Goal: Task Accomplishment & Management: Use online tool/utility

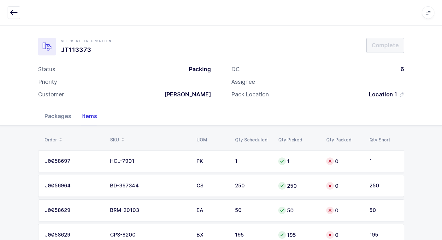
click at [59, 116] on div "Packages" at bounding box center [57, 116] width 37 height 18
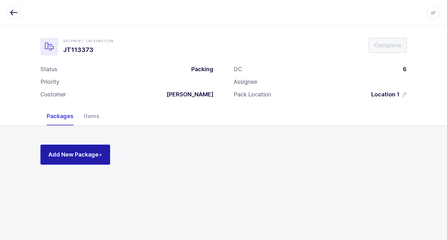
click at [89, 150] on button "Add New Package +" at bounding box center [75, 155] width 70 height 20
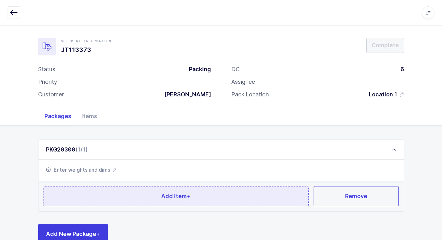
click at [143, 195] on button "Add Item +" at bounding box center [176, 197] width 265 height 20
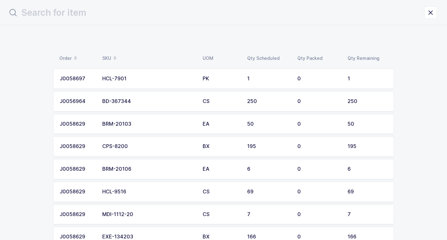
click at [127, 103] on div "BD-367344" at bounding box center [148, 102] width 93 height 6
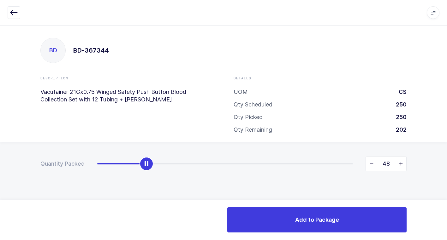
type input "49"
drag, startPoint x: 96, startPoint y: 165, endPoint x: 146, endPoint y: 170, distance: 50.4
click at [146, 170] on div "slider between 0 and 250" at bounding box center [147, 164] width 14 height 14
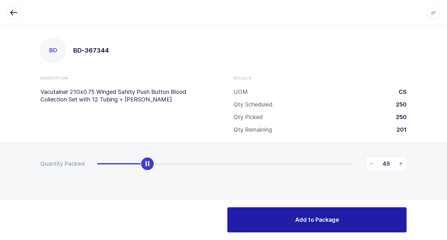
click at [304, 218] on span "Add to Package" at bounding box center [317, 220] width 44 height 8
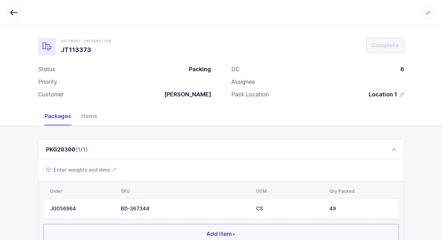
click at [91, 170] on span "Enter weights and dims" at bounding box center [81, 170] width 70 height 8
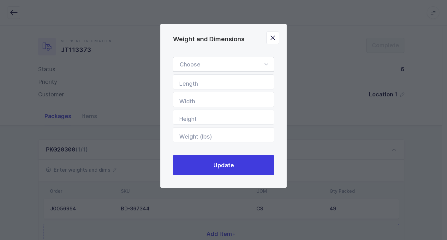
click at [264, 65] on icon "Weight and Dimensions" at bounding box center [266, 64] width 8 height 15
click at [216, 83] on span "Standard Pallet" at bounding box center [200, 82] width 41 height 7
type input "Standard Pallet"
type input "48"
type input "40"
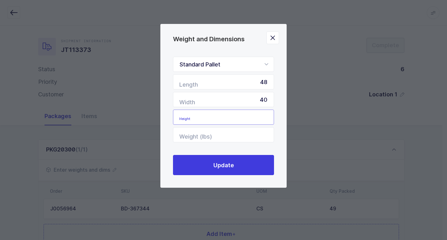
click at [235, 120] on input "Height" at bounding box center [223, 117] width 101 height 15
type input "50"
click at [231, 133] on input "Weight (lbs)" at bounding box center [223, 135] width 101 height 15
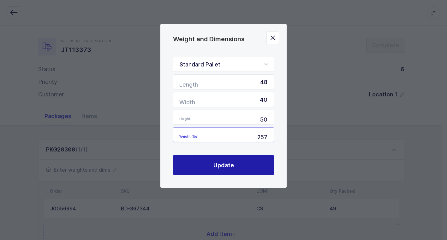
type input "257"
click at [243, 162] on button "Update" at bounding box center [223, 165] width 101 height 20
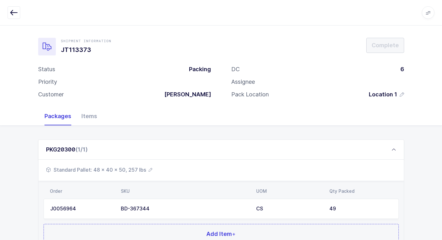
scroll to position [55, 0]
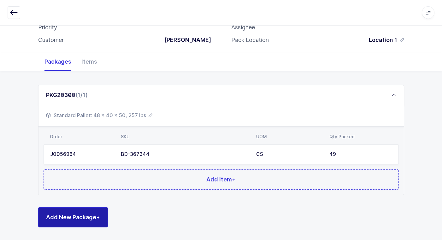
click at [107, 227] on div "PKG20300 (1/1) Standard Pallet: 48 x 40 x 50, 257 lbs Order SKU UOM Qty Packed …" at bounding box center [221, 155] width 442 height 169
click at [107, 220] on button "Add New Package +" at bounding box center [73, 218] width 70 height 20
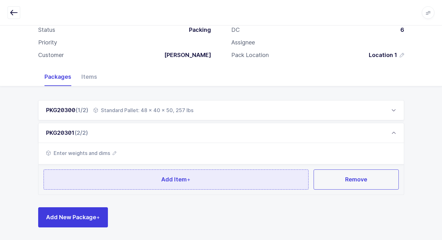
scroll to position [39, 0]
click at [116, 185] on button "Add Item +" at bounding box center [176, 180] width 265 height 20
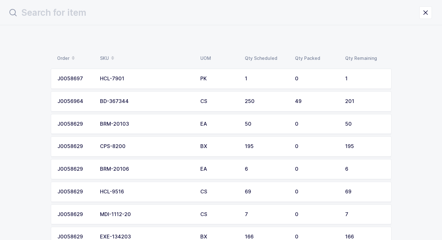
scroll to position [0, 0]
click at [123, 103] on div "BD-367344" at bounding box center [148, 102] width 93 height 6
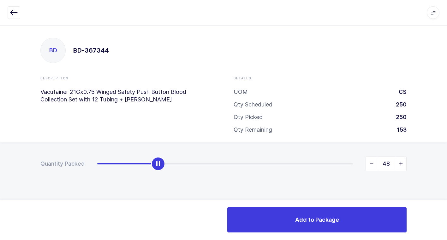
type input "49"
drag, startPoint x: 100, startPoint y: 166, endPoint x: 161, endPoint y: 169, distance: 61.6
click at [161, 169] on div "slider between 0 and 201" at bounding box center [159, 164] width 14 height 14
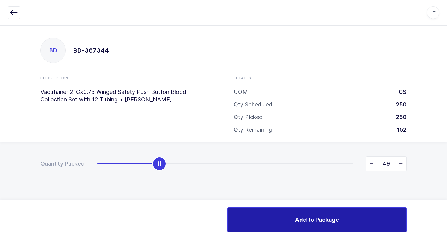
click at [297, 217] on span "Add to Package" at bounding box center [317, 220] width 44 height 8
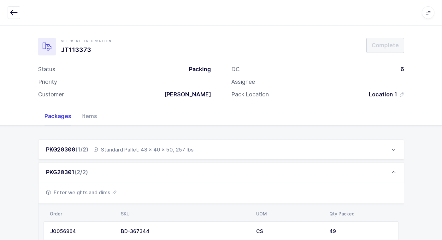
click at [92, 194] on span "Enter weights and dims" at bounding box center [81, 193] width 70 height 8
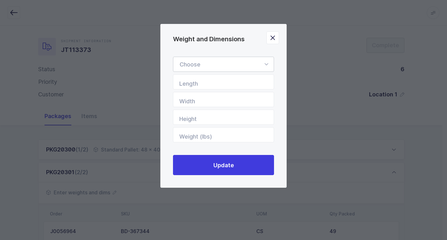
click at [265, 64] on icon "Weight and Dimensions" at bounding box center [266, 64] width 8 height 15
drag, startPoint x: 222, startPoint y: 84, endPoint x: 250, endPoint y: 105, distance: 35.4
click at [222, 84] on li "Standard Pallet" at bounding box center [226, 83] width 100 height 12
type input "Standard Pallet"
type input "48"
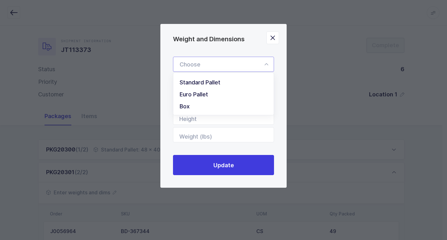
type input "40"
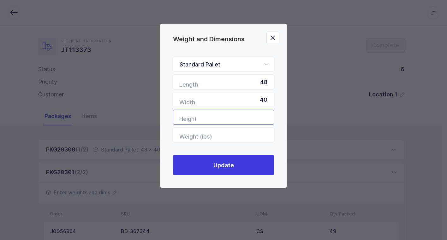
click at [251, 118] on input "Height" at bounding box center [223, 117] width 101 height 15
type input "50"
click at [258, 135] on input "Weight (lbs)" at bounding box center [223, 135] width 101 height 15
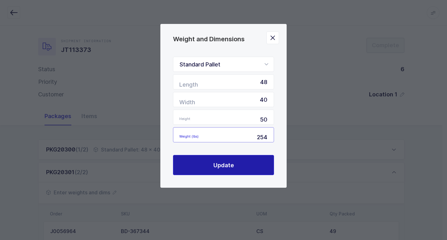
type input "254"
click at [252, 170] on button "Update" at bounding box center [223, 165] width 101 height 20
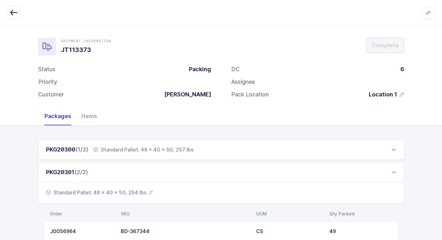
scroll to position [77, 0]
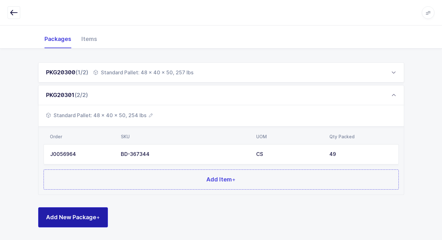
click at [97, 221] on span "Add New Package +" at bounding box center [73, 218] width 54 height 8
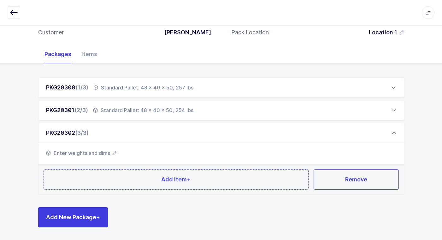
scroll to position [62, 0]
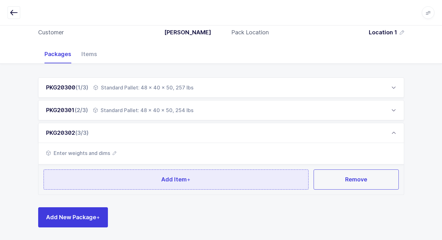
click at [162, 181] on span "Add Item +" at bounding box center [175, 180] width 29 height 8
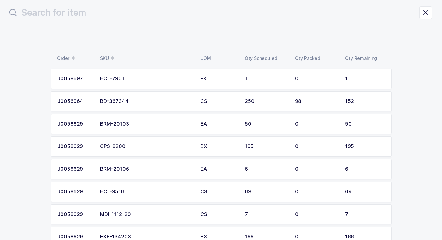
scroll to position [0, 0]
click at [142, 103] on div "BD-367344" at bounding box center [148, 102] width 93 height 6
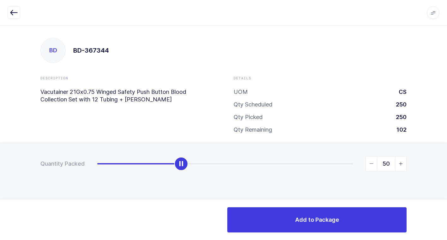
drag, startPoint x: 96, startPoint y: 166, endPoint x: 180, endPoint y: 173, distance: 83.7
click at [180, 173] on div "Quantity Packed 50" at bounding box center [223, 186] width 447 height 87
click at [373, 163] on span "slider between 0 and 152" at bounding box center [371, 164] width 11 height 15
click at [368, 167] on span "slider between 0 and 152" at bounding box center [371, 164] width 11 height 15
type input "49"
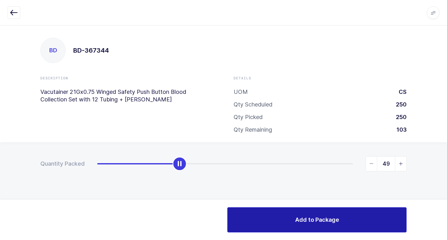
drag, startPoint x: 314, startPoint y: 216, endPoint x: 309, endPoint y: 215, distance: 5.1
click at [313, 216] on button "Add to Package" at bounding box center [316, 220] width 179 height 25
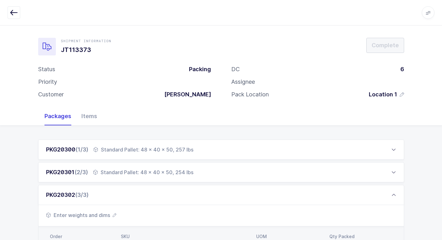
click at [103, 218] on span "Enter weights and dims" at bounding box center [81, 216] width 70 height 8
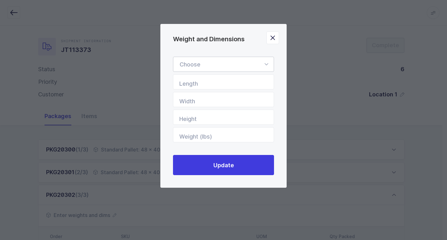
drag, startPoint x: 266, startPoint y: 58, endPoint x: 269, endPoint y: 64, distance: 6.1
click at [268, 61] on icon "Weight and Dimensions" at bounding box center [266, 64] width 8 height 15
click at [247, 81] on li "Standard Pallet" at bounding box center [226, 83] width 100 height 12
type input "Standard Pallet"
type input "48"
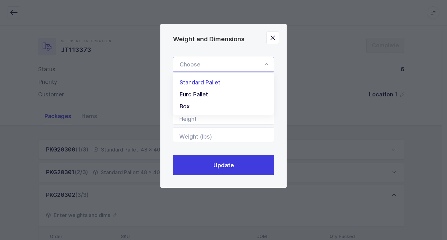
type input "40"
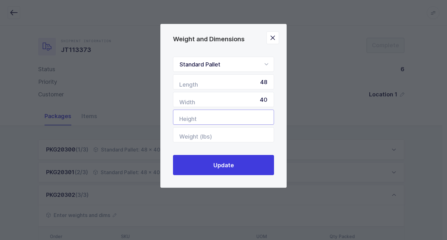
click at [259, 119] on input "Height" at bounding box center [223, 117] width 101 height 15
type input "50"
click at [258, 139] on input "Weight (lbs)" at bounding box center [223, 135] width 101 height 15
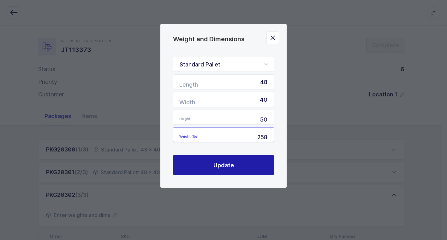
type input "258"
click at [248, 165] on button "Update" at bounding box center [223, 165] width 101 height 20
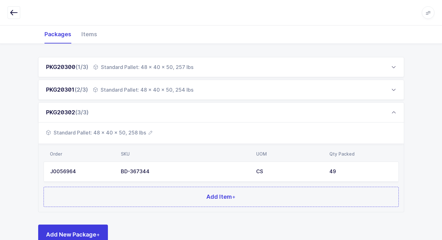
scroll to position [100, 0]
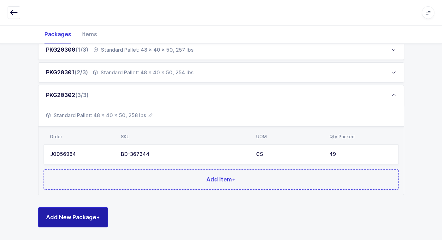
click at [98, 214] on span "Add New Package +" at bounding box center [73, 218] width 54 height 8
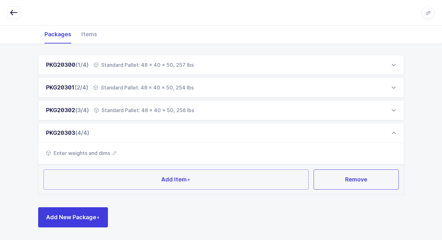
scroll to position [85, 0]
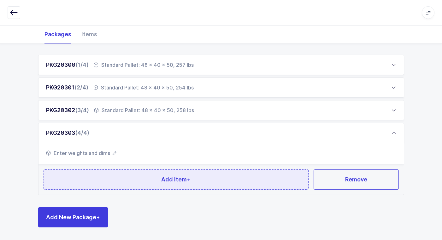
click at [104, 180] on button "Add Item +" at bounding box center [176, 180] width 265 height 20
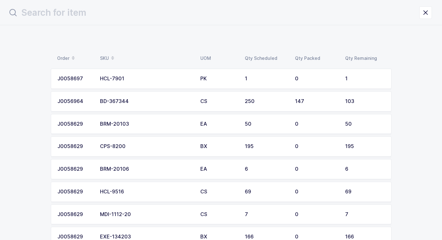
scroll to position [0, 0]
click at [123, 100] on div "BD-367344" at bounding box center [148, 102] width 93 height 6
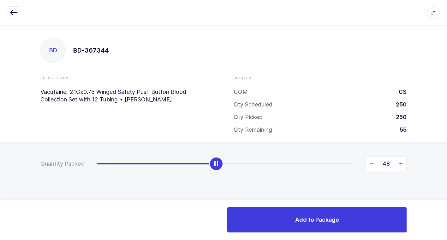
type input "49"
drag, startPoint x: 99, startPoint y: 168, endPoint x: 219, endPoint y: 164, distance: 120.6
click at [219, 164] on div "slider between 0 and 103" at bounding box center [219, 164] width 14 height 14
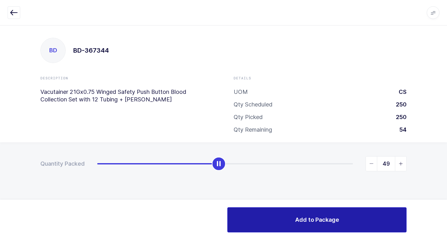
click at [298, 220] on span "Add to Package" at bounding box center [317, 220] width 44 height 8
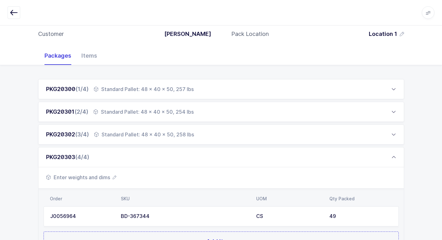
scroll to position [63, 0]
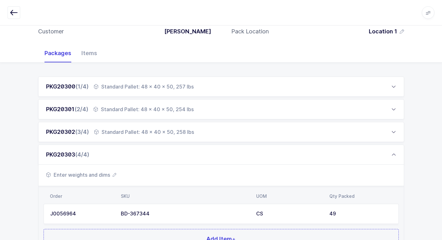
click at [101, 172] on span "Enter weights and dims" at bounding box center [81, 175] width 70 height 8
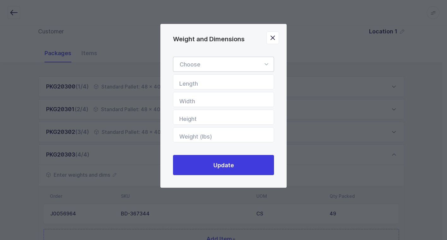
click at [268, 64] on icon "Weight and Dimensions" at bounding box center [266, 64] width 8 height 15
drag, startPoint x: 228, startPoint y: 85, endPoint x: 248, endPoint y: 87, distance: 20.7
click at [227, 85] on li "Standard Pallet" at bounding box center [226, 83] width 100 height 12
type input "Standard Pallet"
type input "48"
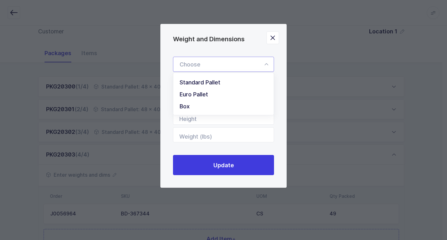
type input "40"
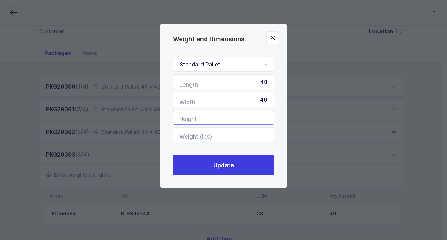
click at [252, 117] on input "Height" at bounding box center [223, 117] width 101 height 15
type input "50"
click at [248, 132] on input "Weight (lbs)" at bounding box center [223, 135] width 101 height 15
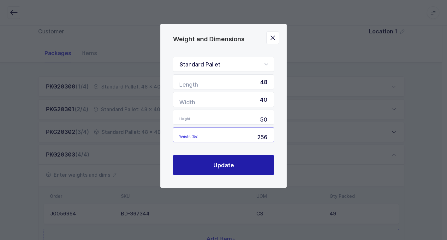
type input "256"
click at [241, 169] on button "Update" at bounding box center [223, 165] width 101 height 20
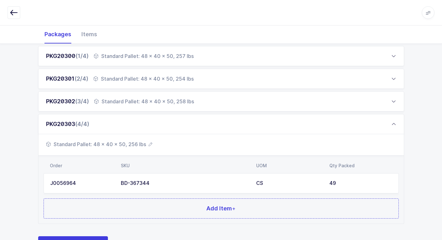
scroll to position [123, 0]
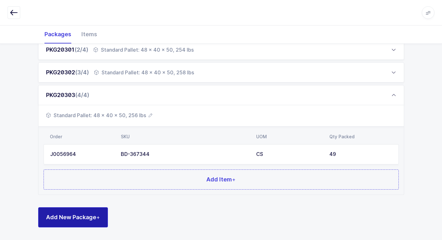
click at [69, 215] on span "Add New Package +" at bounding box center [73, 218] width 54 height 8
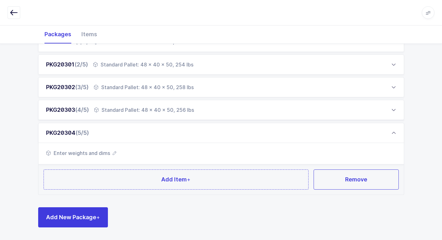
scroll to position [108, 0]
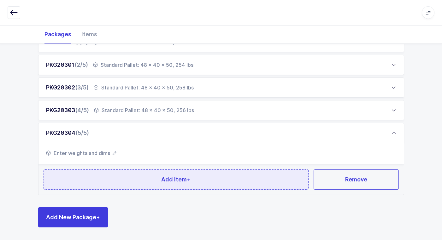
click at [120, 178] on button "Add Item +" at bounding box center [176, 180] width 265 height 20
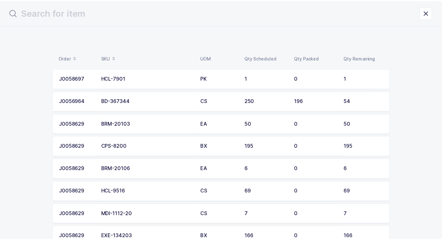
scroll to position [32, 0]
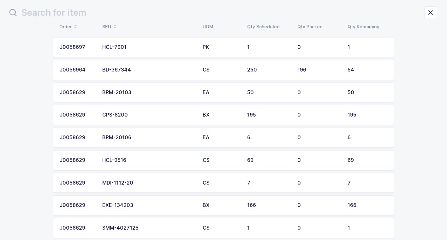
click at [115, 70] on div "BD-367344" at bounding box center [148, 70] width 93 height 6
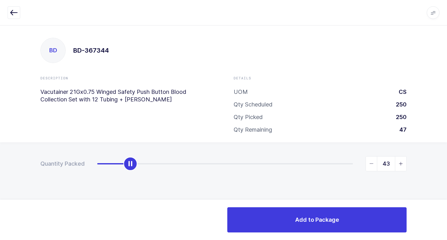
type input "54"
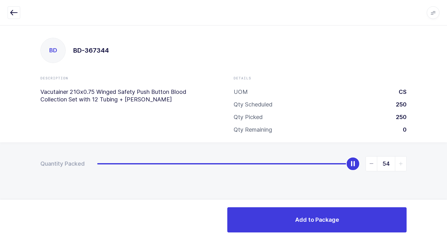
drag, startPoint x: 98, startPoint y: 167, endPoint x: 369, endPoint y: 192, distance: 272.6
click at [442, 164] on html "Apps Core [GEOGRAPHIC_DATA] Admin Mission Control Purchasing [PERSON_NAME] Logo…" at bounding box center [223, 120] width 447 height 240
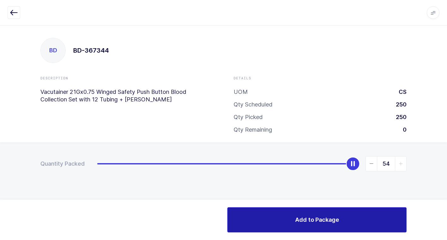
click at [307, 222] on span "Add to Package" at bounding box center [317, 220] width 44 height 8
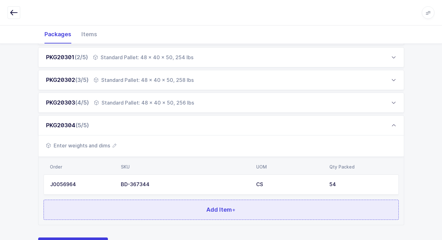
scroll to position [145, 0]
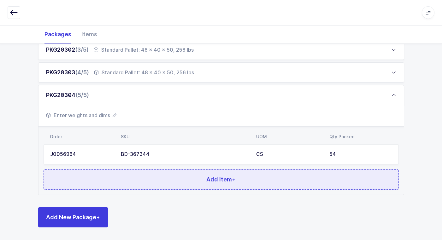
click at [150, 182] on button "Add Item +" at bounding box center [221, 180] width 355 height 20
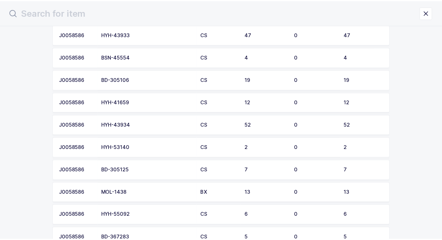
scroll to position [884, 0]
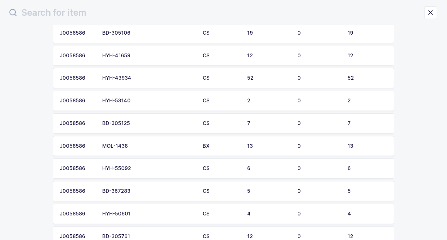
click at [138, 126] on div "BD-305125" at bounding box center [148, 124] width 93 height 6
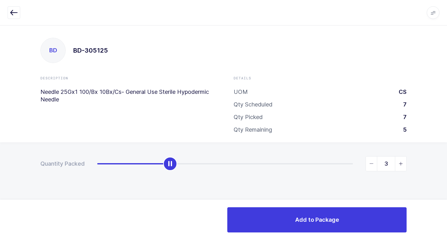
type input "4"
drag, startPoint x: 98, startPoint y: 167, endPoint x: 261, endPoint y: 177, distance: 163.8
click at [235, 167] on div "4" at bounding box center [251, 164] width 309 height 15
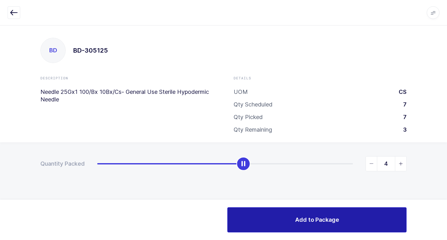
click at [332, 221] on span "Add to Package" at bounding box center [317, 220] width 44 height 8
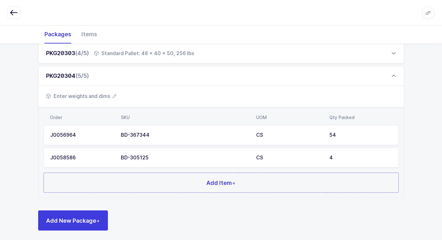
scroll to position [168, 0]
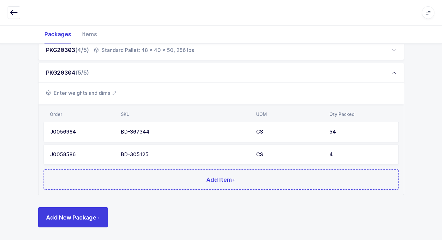
click at [98, 93] on span "Enter weights and dims" at bounding box center [81, 93] width 70 height 8
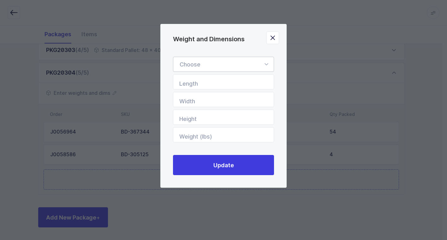
click at [268, 63] on icon "Weight and Dimensions" at bounding box center [266, 64] width 8 height 15
click at [244, 80] on li "Standard Pallet" at bounding box center [226, 83] width 100 height 12
type input "Standard Pallet"
type input "48"
type input "40"
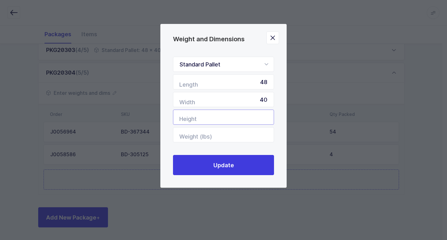
click at [263, 110] on input "Height" at bounding box center [223, 117] width 101 height 15
type input "56"
click at [250, 140] on input "Weight (lbs)" at bounding box center [223, 135] width 101 height 15
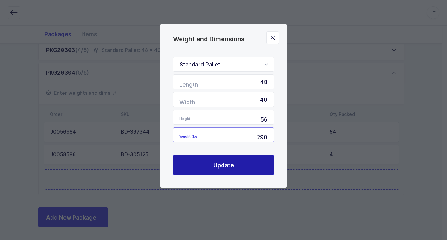
type input "290"
click at [252, 168] on button "Update" at bounding box center [223, 165] width 101 height 20
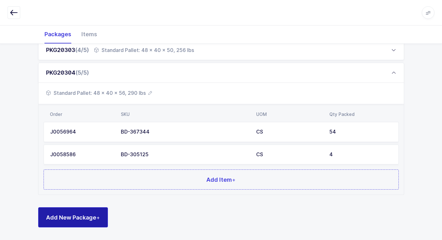
click at [90, 215] on span "Add New Package +" at bounding box center [73, 218] width 54 height 8
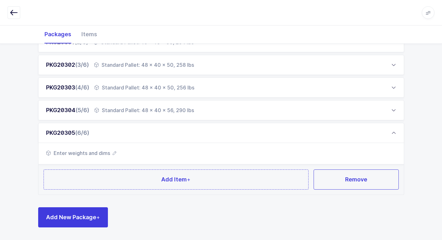
scroll to position [130, 0]
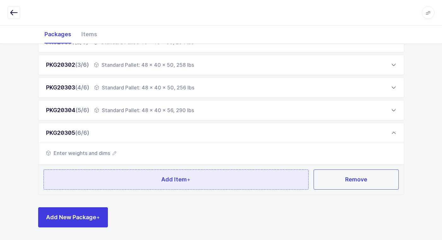
click at [121, 177] on button "Add Item +" at bounding box center [176, 180] width 265 height 20
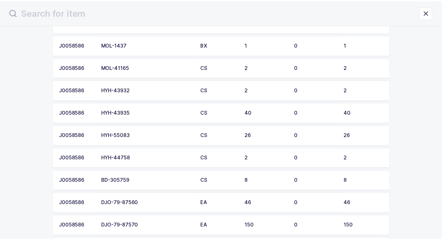
scroll to position [631, 0]
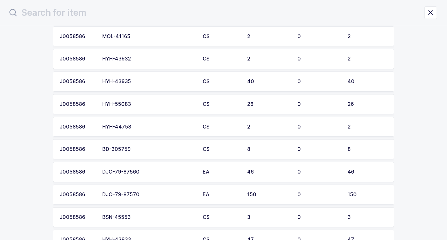
click at [131, 149] on div "BD-305759" at bounding box center [148, 150] width 93 height 6
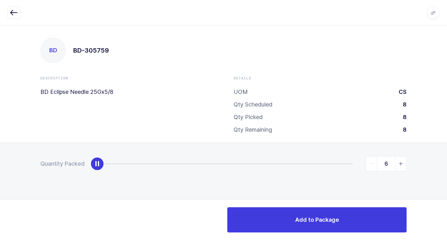
type input "8"
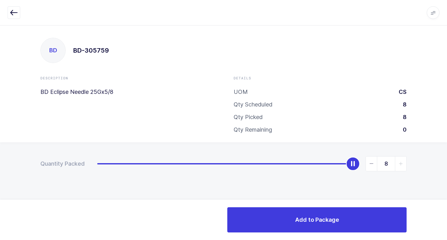
drag, startPoint x: 98, startPoint y: 164, endPoint x: 444, endPoint y: 161, distance: 345.9
click at [442, 154] on html "Apps Core [GEOGRAPHIC_DATA] Admin Mission Control Purchasing [PERSON_NAME] Logo…" at bounding box center [223, 120] width 447 height 240
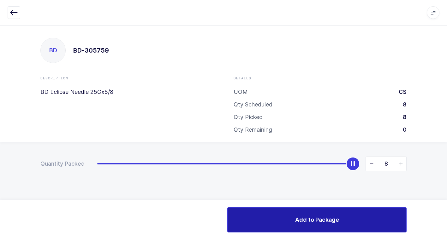
drag, startPoint x: 301, startPoint y: 218, endPoint x: 282, endPoint y: 213, distance: 19.5
click at [301, 218] on span "Add to Package" at bounding box center [317, 220] width 44 height 8
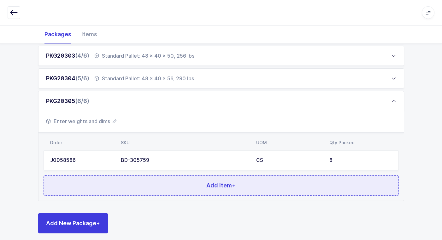
scroll to position [168, 0]
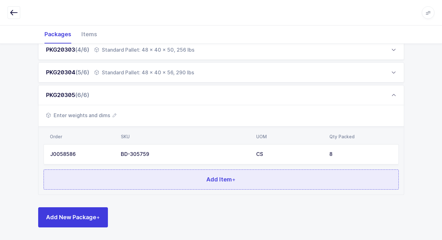
click at [146, 181] on button "Add Item +" at bounding box center [221, 180] width 355 height 20
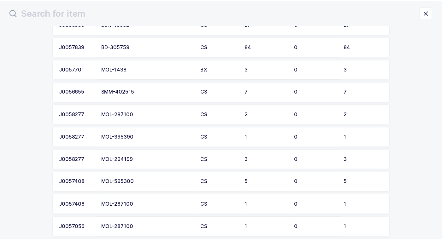
scroll to position [1105, 0]
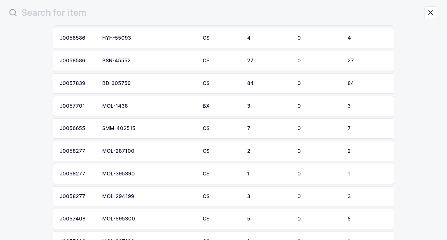
click at [133, 81] on div "BD-305759" at bounding box center [148, 84] width 93 height 6
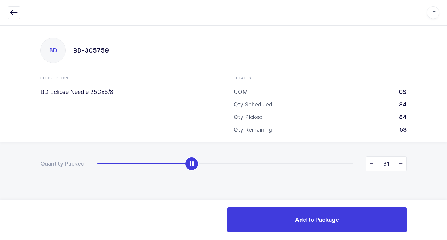
type input "30"
drag, startPoint x: 97, startPoint y: 167, endPoint x: 189, endPoint y: 191, distance: 94.5
click at [189, 191] on div "Quantity Packed 30" at bounding box center [223, 186] width 447 height 87
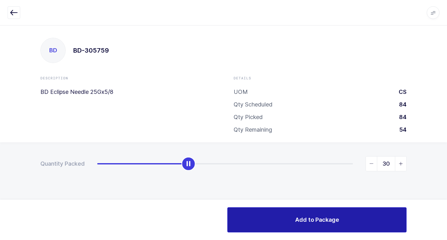
click at [273, 217] on button "Add to Package" at bounding box center [316, 220] width 179 height 25
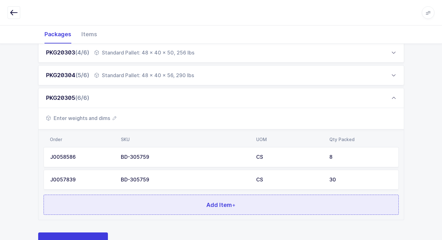
scroll to position [191, 0]
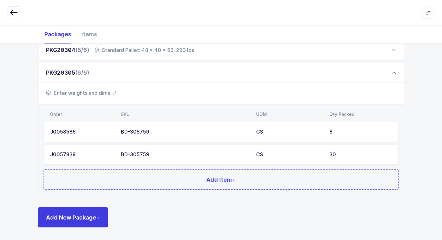
click at [177, 134] on div "BD-305759" at bounding box center [185, 132] width 128 height 6
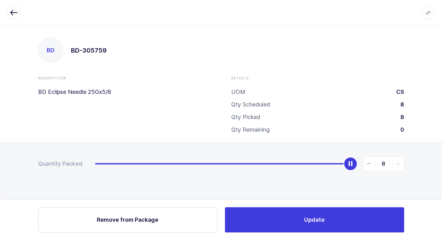
scroll to position [0, 0]
click at [144, 218] on span "Remove from Package" at bounding box center [130, 220] width 62 height 8
type input "0"
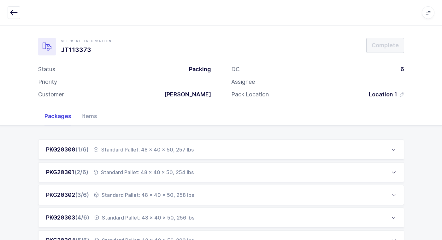
scroll to position [168, 0]
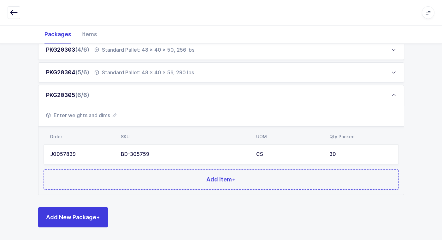
click at [93, 116] on span "Enter weights and dims" at bounding box center [81, 116] width 70 height 8
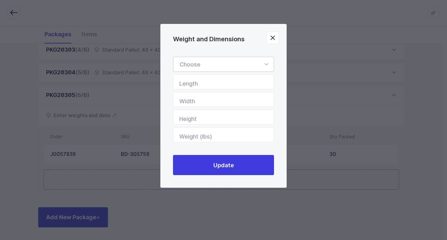
drag, startPoint x: 267, startPoint y: 63, endPoint x: 246, endPoint y: 92, distance: 35.6
click at [267, 63] on icon "Weight and Dimensions" at bounding box center [266, 64] width 8 height 15
click at [224, 84] on li "Standard Pallet" at bounding box center [226, 83] width 100 height 12
type input "Standard Pallet"
type input "48"
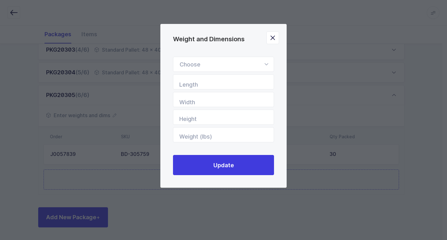
type input "40"
click at [255, 118] on input "Height" at bounding box center [223, 117] width 101 height 15
type input "56"
click at [257, 135] on input "Weight (lbs)" at bounding box center [223, 135] width 101 height 15
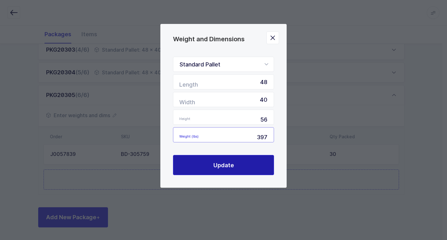
type input "397"
click at [234, 168] on button "Update" at bounding box center [223, 165] width 101 height 20
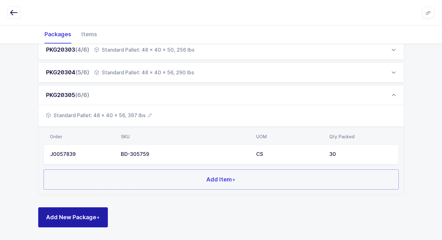
drag, startPoint x: 84, startPoint y: 217, endPoint x: 84, endPoint y: 214, distance: 3.8
click at [84, 214] on span "Add New Package +" at bounding box center [73, 218] width 54 height 8
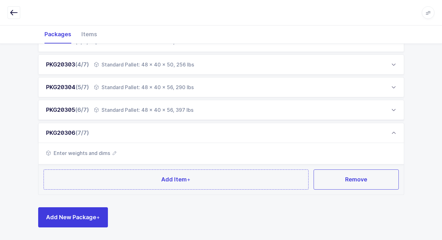
scroll to position [153, 0]
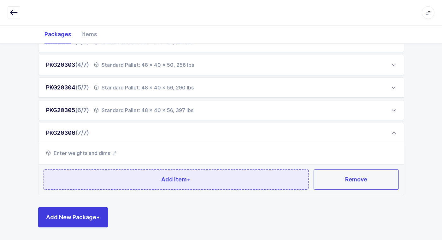
click at [128, 183] on button "Add Item +" at bounding box center [176, 180] width 265 height 20
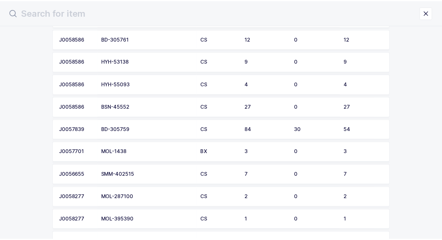
scroll to position [1065, 0]
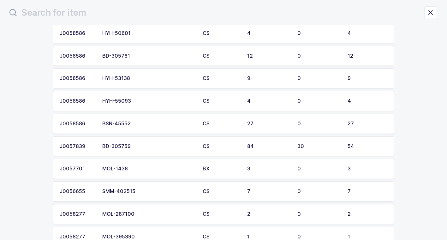
click at [145, 147] on div "BD-305759" at bounding box center [148, 147] width 93 height 6
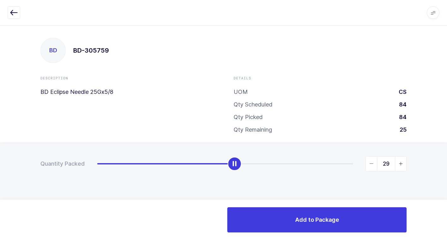
type input "30"
drag, startPoint x: 96, startPoint y: 164, endPoint x: 236, endPoint y: 182, distance: 141.7
click at [236, 182] on div "Quantity Packed 30" at bounding box center [223, 186] width 447 height 87
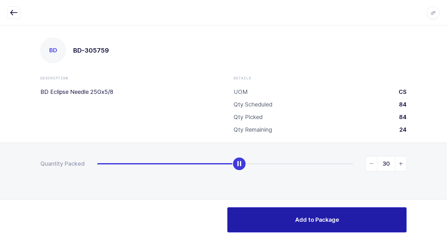
click at [284, 217] on button "Add to Package" at bounding box center [316, 220] width 179 height 25
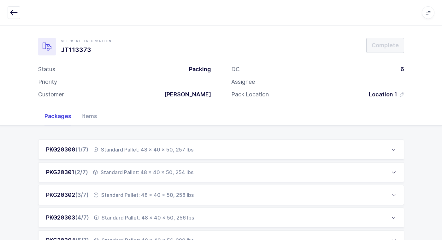
scroll to position [189, 0]
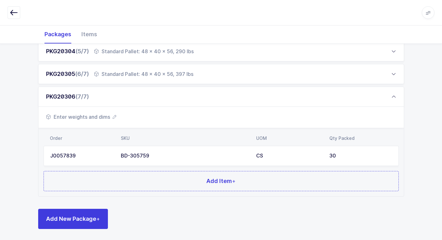
click at [94, 118] on span "Enter weights and dims" at bounding box center [81, 117] width 70 height 8
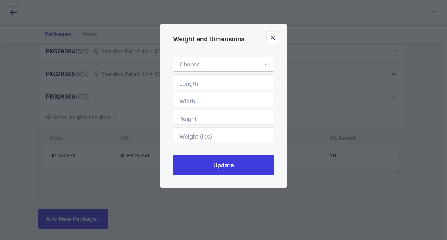
click at [267, 64] on icon "Weight and Dimensions" at bounding box center [266, 64] width 8 height 15
drag, startPoint x: 230, startPoint y: 80, endPoint x: 233, endPoint y: 86, distance: 7.5
click at [230, 80] on li "Standard Pallet" at bounding box center [226, 83] width 100 height 12
type input "Standard Pallet"
type input "48"
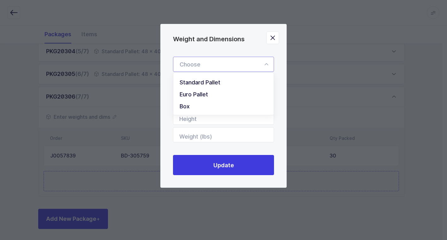
type input "40"
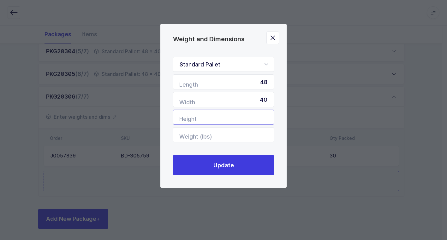
click at [257, 118] on input "Height" at bounding box center [223, 117] width 101 height 15
type input "56"
click at [258, 133] on input "Weight (lbs)" at bounding box center [223, 135] width 101 height 15
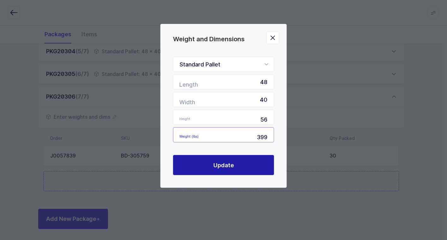
type input "399"
click at [227, 172] on button "Update" at bounding box center [223, 165] width 101 height 20
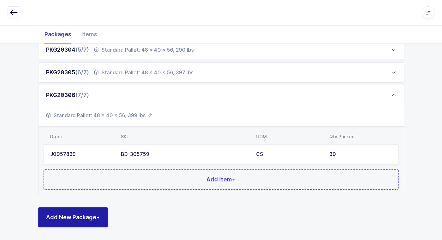
click at [73, 223] on button "Add New Package +" at bounding box center [73, 218] width 70 height 20
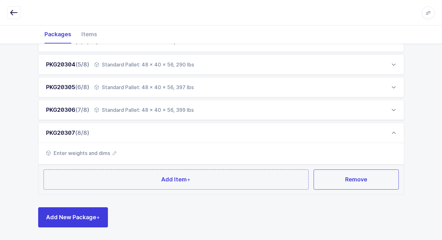
scroll to position [176, 0]
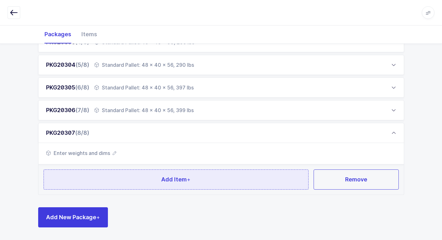
click at [132, 182] on button "Add Item +" at bounding box center [176, 180] width 265 height 20
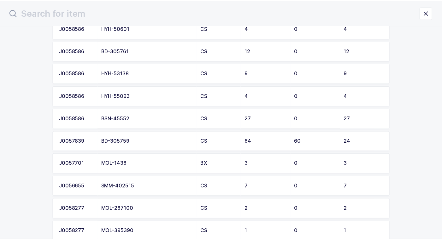
scroll to position [1073, 0]
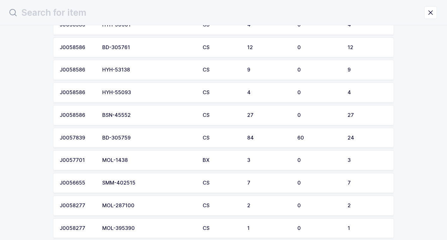
click at [141, 140] on div "BD-305759" at bounding box center [148, 138] width 93 height 6
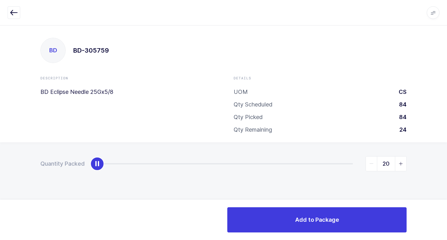
type input "24"
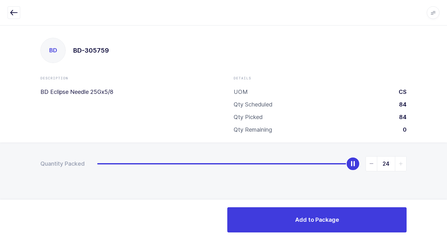
drag, startPoint x: 96, startPoint y: 166, endPoint x: 450, endPoint y: 169, distance: 354.8
click at [442, 169] on html "Apps Core [GEOGRAPHIC_DATA] Admin Mission Control Purchasing [PERSON_NAME] Logo…" at bounding box center [223, 120] width 447 height 240
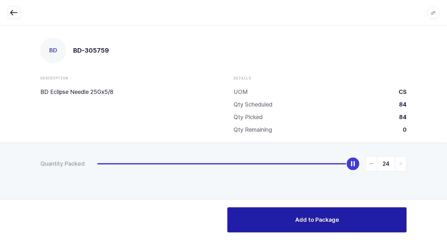
drag, startPoint x: 273, startPoint y: 228, endPoint x: 261, endPoint y: 217, distance: 15.9
click at [272, 226] on button "Add to Package" at bounding box center [316, 220] width 179 height 25
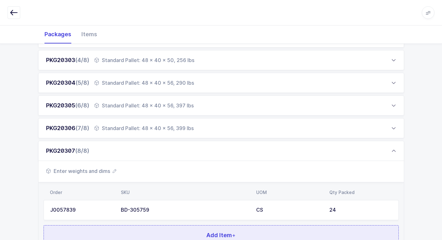
scroll to position [214, 0]
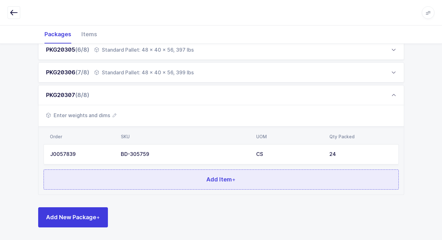
click at [166, 182] on button "Add Item +" at bounding box center [221, 180] width 355 height 20
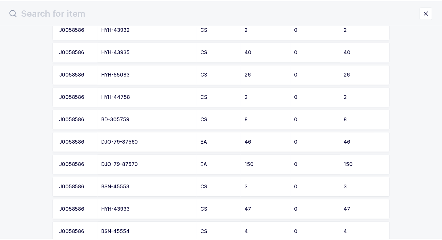
scroll to position [663, 0]
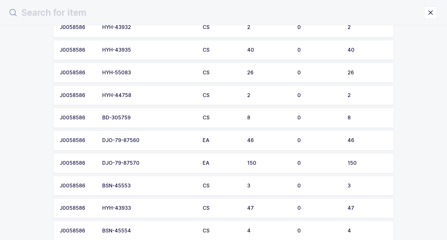
click at [155, 114] on td "BD-305759" at bounding box center [148, 118] width 100 height 20
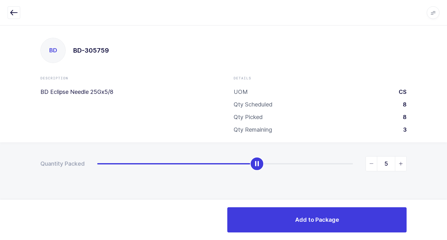
type input "6"
drag, startPoint x: 99, startPoint y: 169, endPoint x: 286, endPoint y: 175, distance: 186.6
click at [286, 175] on div "Quantity Packed 6" at bounding box center [223, 186] width 447 height 87
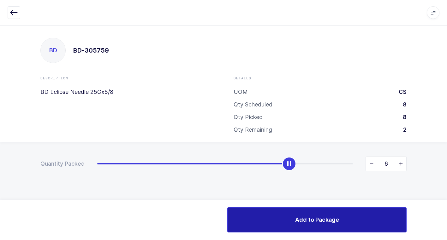
click at [297, 223] on span "Add to Package" at bounding box center [317, 220] width 44 height 8
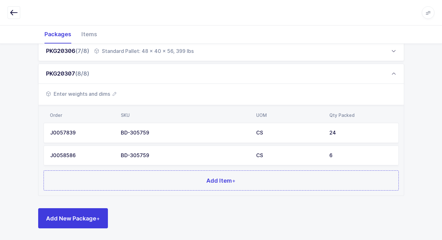
scroll to position [236, 0]
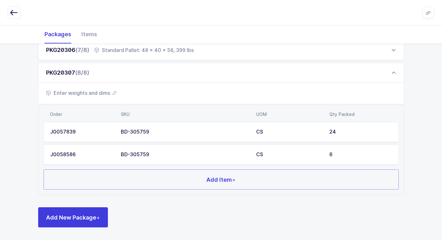
click at [106, 96] on span "Enter weights and dims" at bounding box center [81, 93] width 70 height 8
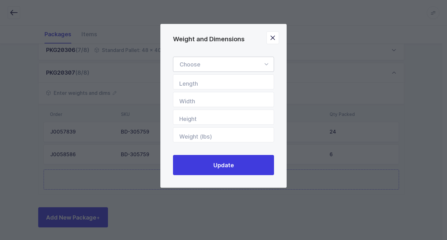
click at [268, 67] on icon "Weight and Dimensions" at bounding box center [266, 64] width 8 height 15
click at [231, 80] on li "Standard Pallet" at bounding box center [226, 83] width 100 height 12
type input "Standard Pallet"
type input "48"
type input "40"
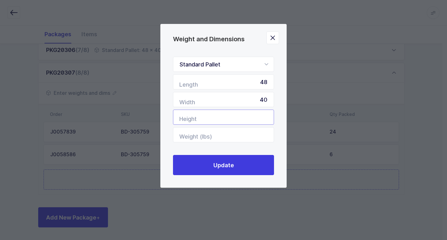
click at [257, 118] on input "Height" at bounding box center [223, 117] width 101 height 15
type input "56"
click at [252, 133] on input "Weight (lbs)" at bounding box center [223, 135] width 101 height 15
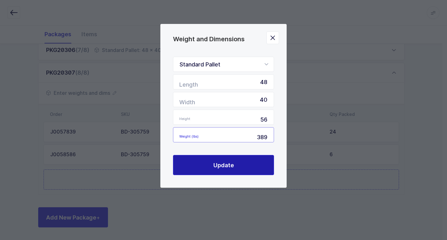
type input "389"
click at [236, 166] on button "Update" at bounding box center [223, 165] width 101 height 20
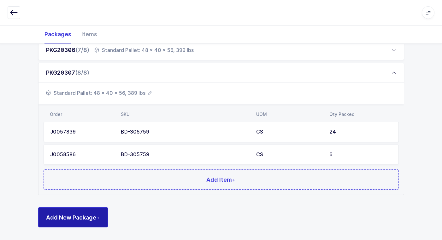
click at [89, 222] on span "Add New Package +" at bounding box center [73, 218] width 54 height 8
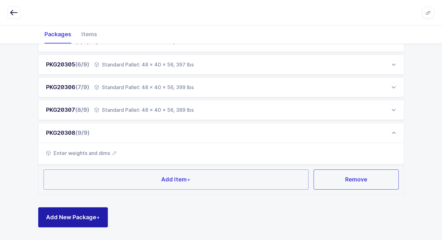
scroll to position [199, 0]
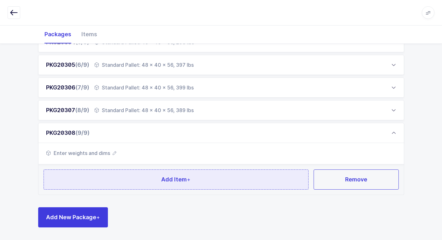
click at [131, 177] on button "Add Item +" at bounding box center [176, 180] width 265 height 20
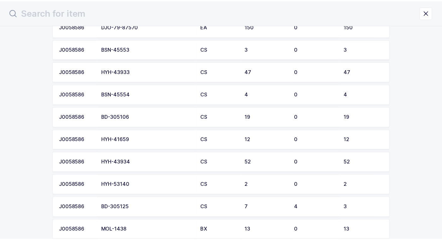
scroll to position [789, 0]
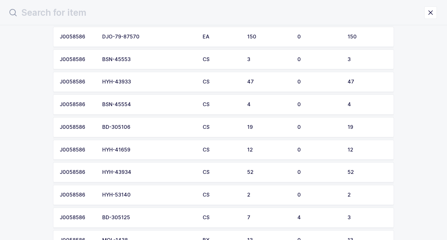
click at [140, 83] on div "HYH-43933" at bounding box center [148, 82] width 93 height 6
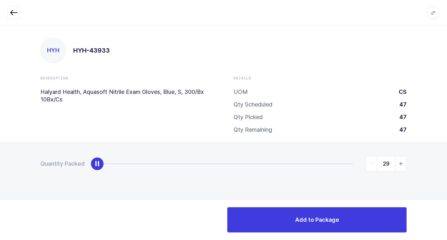
type input "47"
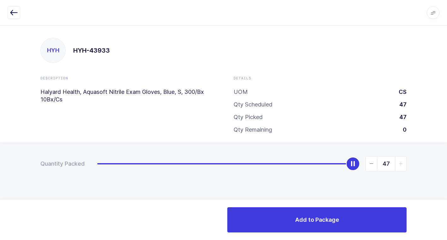
drag, startPoint x: 97, startPoint y: 167, endPoint x: 450, endPoint y: 165, distance: 353.8
click at [442, 165] on html "Apps Core [GEOGRAPHIC_DATA] Admin Mission Control Purchasing [PERSON_NAME] Logo…" at bounding box center [223, 120] width 447 height 240
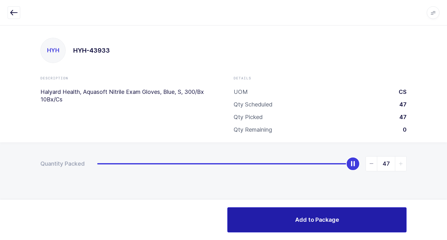
click at [268, 215] on button "Add to Package" at bounding box center [316, 220] width 179 height 25
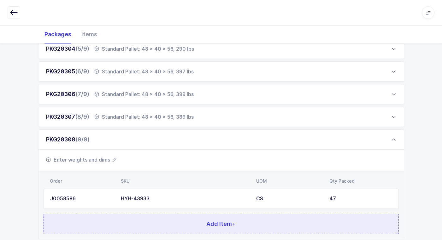
scroll to position [236, 0]
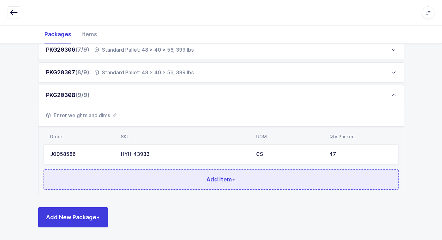
click at [145, 174] on button "Add Item +" at bounding box center [221, 180] width 355 height 20
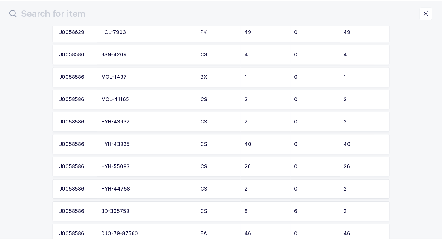
scroll to position [600, 0]
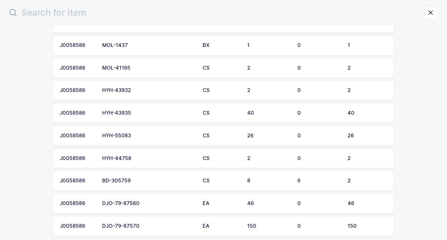
click at [149, 138] on div "HYH-55083" at bounding box center [148, 136] width 93 height 6
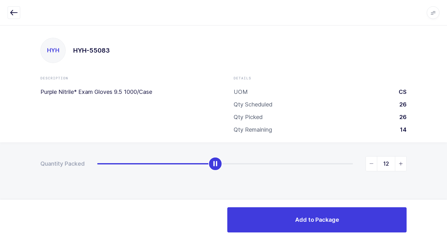
type input "13"
drag, startPoint x: 101, startPoint y: 167, endPoint x: 225, endPoint y: 183, distance: 125.4
click at [225, 183] on div "Quantity Packed 13" at bounding box center [223, 186] width 447 height 87
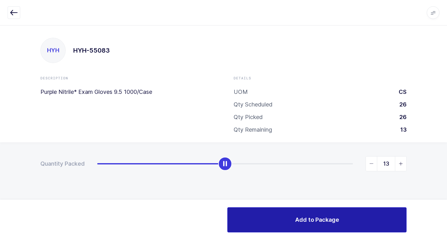
click at [283, 227] on button "Add to Package" at bounding box center [316, 220] width 179 height 25
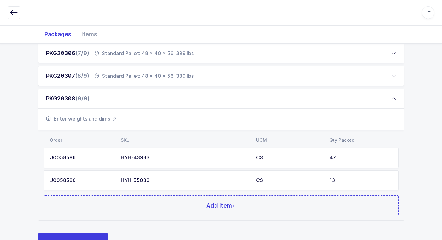
scroll to position [259, 0]
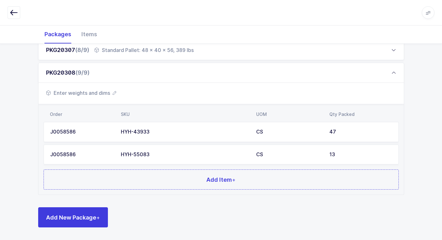
click at [104, 94] on span "Enter weights and dims" at bounding box center [81, 93] width 70 height 8
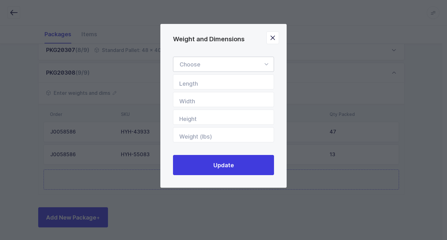
click at [267, 65] on icon "Weight and Dimensions" at bounding box center [266, 64] width 8 height 15
click at [228, 84] on li "Standard Pallet" at bounding box center [226, 83] width 100 height 12
type input "Standard Pallet"
type input "48"
type input "40"
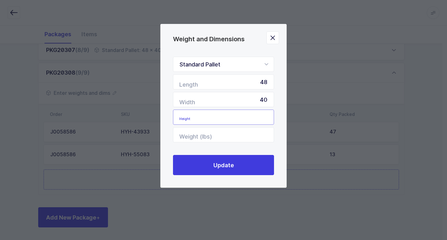
click at [258, 117] on input "Height" at bounding box center [223, 117] width 101 height 15
type input "55"
click at [264, 135] on input "Weight (lbs)" at bounding box center [223, 135] width 101 height 15
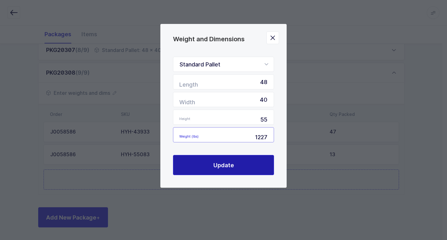
type input "1227"
click at [221, 169] on span "Update" at bounding box center [223, 166] width 21 height 8
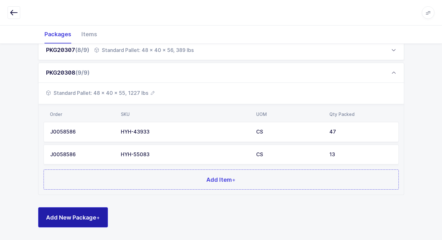
click at [75, 223] on button "Add New Package +" at bounding box center [73, 218] width 70 height 20
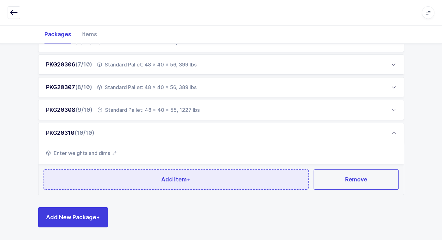
scroll to position [221, 0]
click at [108, 178] on button "Add Item +" at bounding box center [176, 180] width 265 height 20
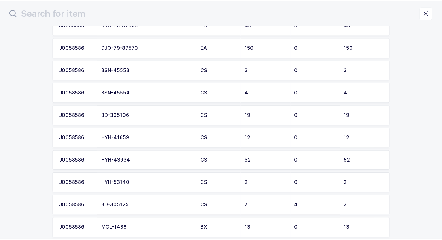
scroll to position [789, 0]
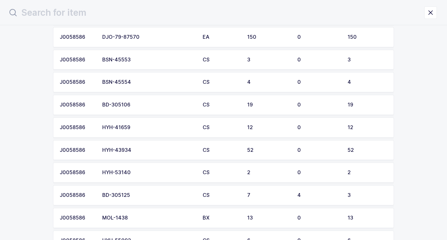
click at [142, 153] on div "HYH-43934" at bounding box center [148, 151] width 93 height 6
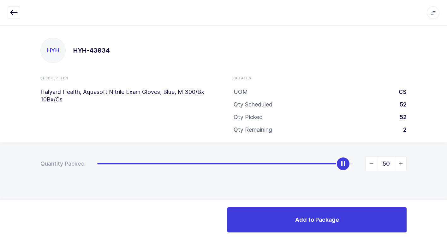
type input "51"
drag, startPoint x: 96, startPoint y: 166, endPoint x: 347, endPoint y: 185, distance: 251.3
click at [347, 185] on div "Quantity Packed 51" at bounding box center [223, 186] width 447 height 87
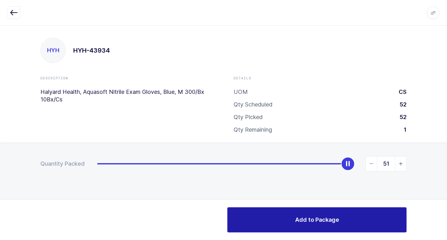
click at [307, 219] on span "Add to Package" at bounding box center [317, 220] width 44 height 8
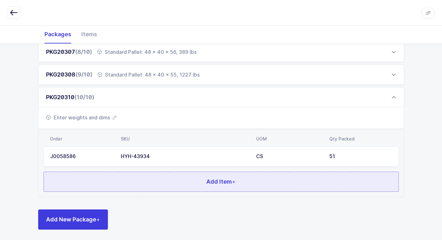
scroll to position [259, 0]
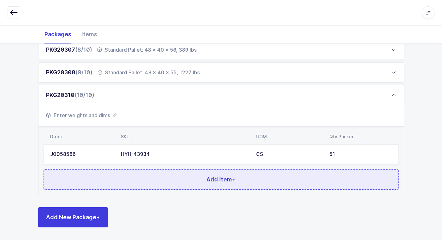
click at [109, 179] on button "Add Item +" at bounding box center [221, 180] width 355 height 20
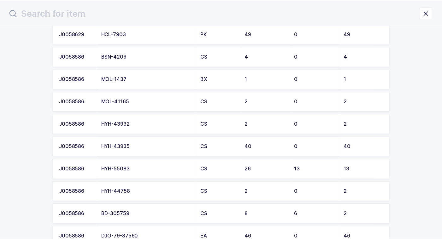
scroll to position [568, 0]
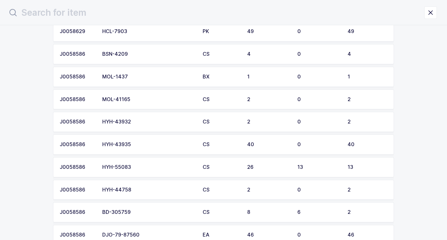
click at [133, 168] on div "HYH-55083" at bounding box center [148, 168] width 93 height 6
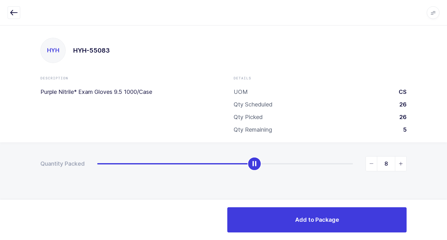
type input "9"
drag, startPoint x: 99, startPoint y: 165, endPoint x: 270, endPoint y: 177, distance: 170.8
click at [270, 177] on div "Quantity Packed 9" at bounding box center [223, 186] width 447 height 87
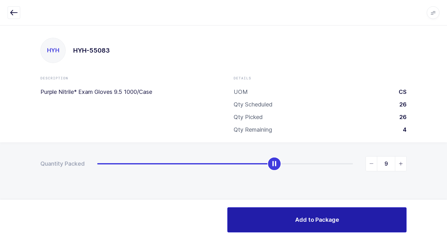
click at [288, 225] on button "Add to Package" at bounding box center [316, 220] width 179 height 25
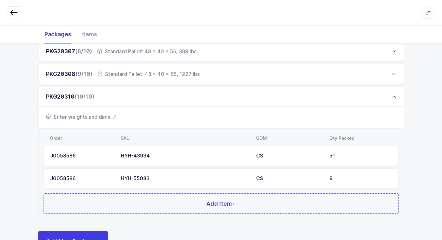
scroll to position [282, 0]
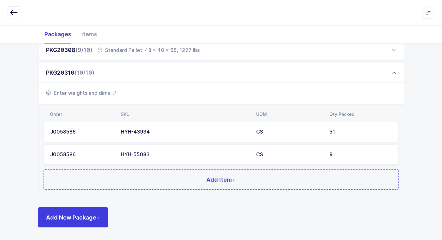
click at [101, 93] on span "Enter weights and dims" at bounding box center [81, 93] width 70 height 8
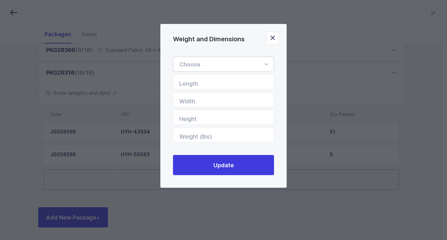
click at [265, 63] on icon "Weight and Dimensions" at bounding box center [266, 64] width 8 height 15
click at [223, 81] on li "Standard Pallet" at bounding box center [226, 83] width 100 height 12
type input "Standard Pallet"
type input "48"
type input "40"
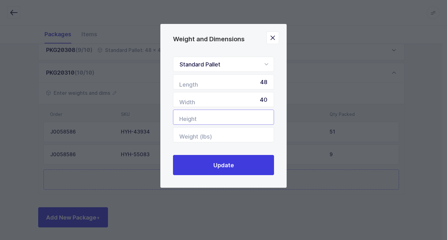
click at [247, 120] on input "Height" at bounding box center [223, 117] width 101 height 15
type input "55"
click at [238, 136] on input "Weight (lbs)" at bounding box center [223, 135] width 101 height 15
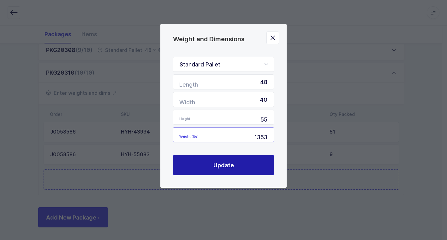
type input "1353"
click at [245, 167] on button "Update" at bounding box center [223, 165] width 101 height 20
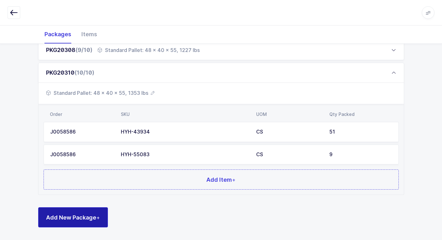
click at [75, 219] on span "Add New Package +" at bounding box center [73, 218] width 54 height 8
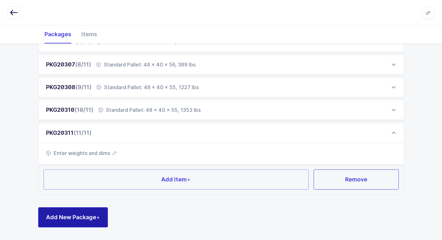
scroll to position [244, 0]
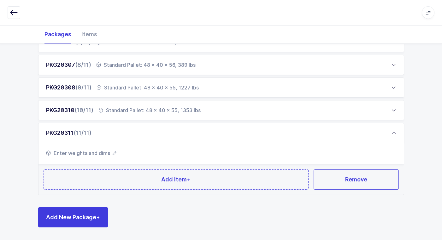
click at [97, 190] on div "Add Item + Remove" at bounding box center [221, 180] width 365 height 30
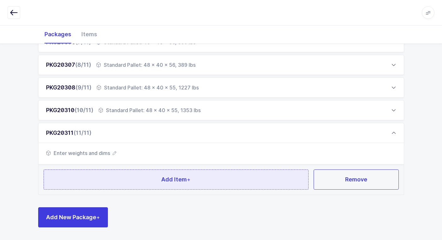
click at [104, 185] on button "Add Item +" at bounding box center [176, 180] width 265 height 20
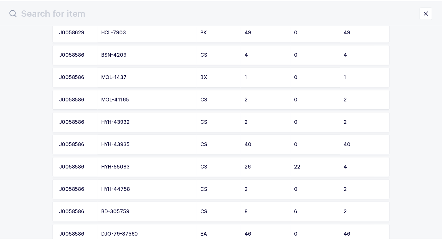
scroll to position [568, 0]
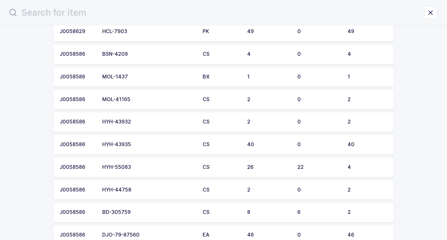
click at [132, 148] on td "HYH-43935" at bounding box center [148, 145] width 100 height 20
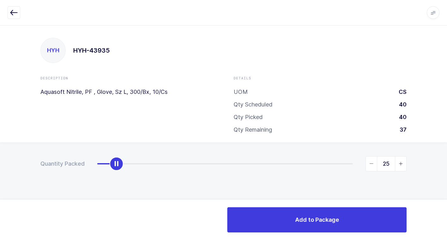
type input "40"
drag, startPoint x: 99, startPoint y: 167, endPoint x: 430, endPoint y: 189, distance: 331.5
click at [442, 169] on html "Apps Core [GEOGRAPHIC_DATA] Admin Mission Control Purchasing [PERSON_NAME] Logo…" at bounding box center [223, 120] width 447 height 240
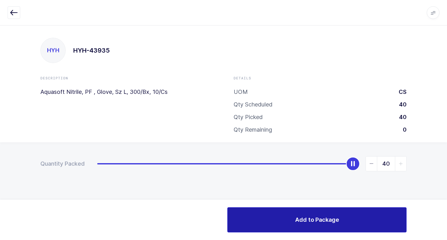
click at [305, 221] on span "Add to Package" at bounding box center [317, 220] width 44 height 8
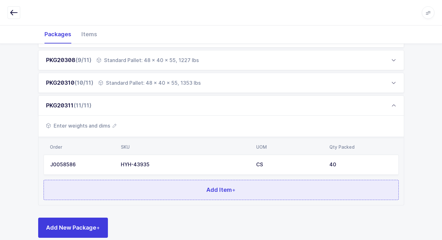
scroll to position [282, 0]
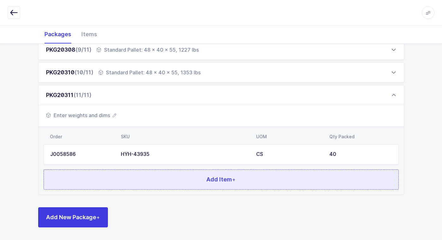
click at [163, 186] on button "Add Item +" at bounding box center [221, 180] width 355 height 20
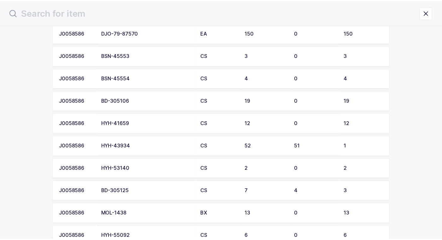
scroll to position [789, 0]
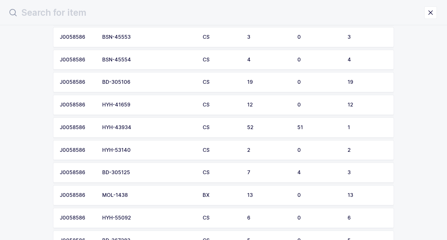
click at [137, 106] on div "HYH-41659" at bounding box center [148, 105] width 93 height 6
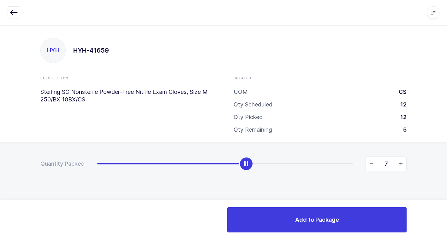
type input "8"
drag, startPoint x: 98, startPoint y: 166, endPoint x: 259, endPoint y: 175, distance: 160.9
click at [259, 175] on div "Quantity Packed 8" at bounding box center [223, 186] width 447 height 87
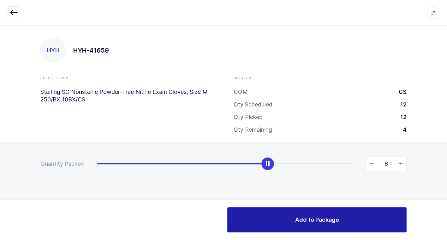
click at [293, 218] on button "Add to Package" at bounding box center [316, 220] width 179 height 25
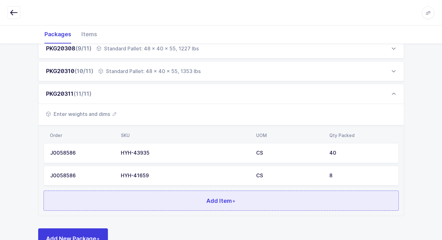
scroll to position [304, 0]
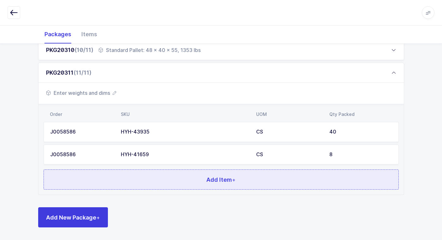
click at [133, 184] on button "Add Item +" at bounding box center [221, 180] width 355 height 20
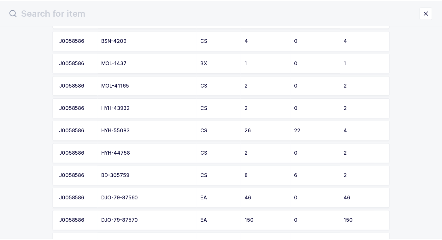
scroll to position [600, 0]
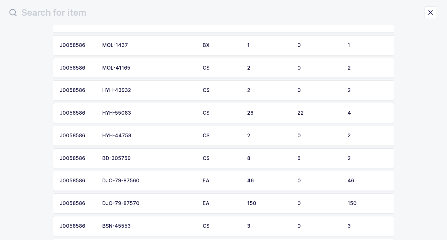
click at [139, 114] on div "HYH-55083" at bounding box center [148, 113] width 93 height 6
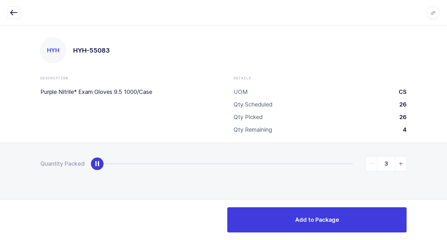
type input "4"
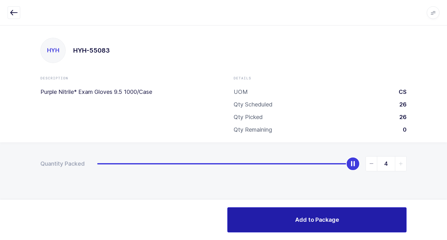
drag, startPoint x: 102, startPoint y: 168, endPoint x: 378, endPoint y: 214, distance: 280.0
click at [442, 170] on html "Apps Core [GEOGRAPHIC_DATA] Admin Mission Control Purchasing [PERSON_NAME] Logo…" at bounding box center [223, 120] width 447 height 240
drag, startPoint x: 304, startPoint y: 223, endPoint x: 292, endPoint y: 223, distance: 12.0
click at [301, 223] on span "Add to Package" at bounding box center [317, 220] width 44 height 8
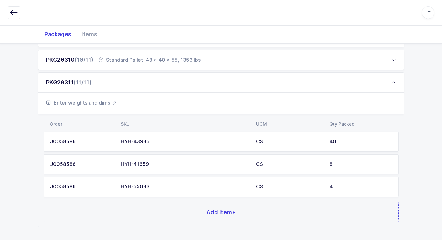
scroll to position [327, 0]
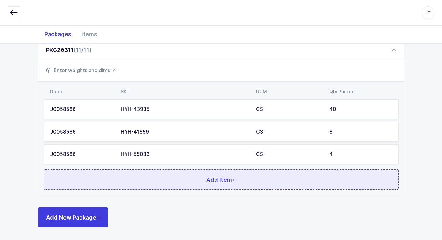
click at [157, 182] on button "Add Item +" at bounding box center [221, 180] width 355 height 20
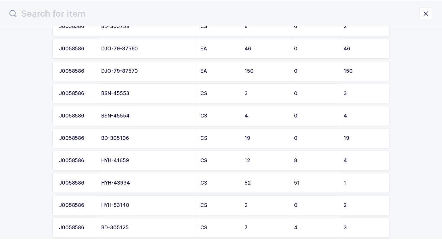
scroll to position [726, 0]
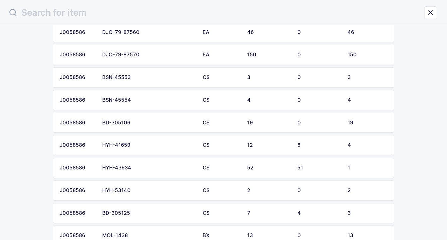
click at [140, 167] on div "HYH-43934" at bounding box center [148, 168] width 93 height 6
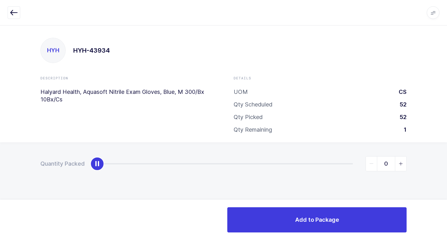
type input "1"
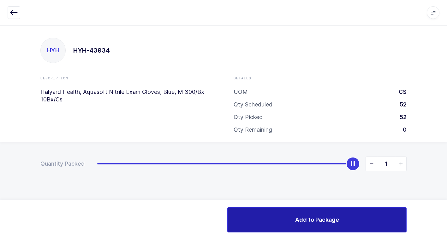
drag, startPoint x: 103, startPoint y: 165, endPoint x: 397, endPoint y: 212, distance: 297.5
click at [442, 175] on html "Apps Core [GEOGRAPHIC_DATA] Admin Mission Control Purchasing [PERSON_NAME] Logo…" at bounding box center [223, 120] width 447 height 240
drag, startPoint x: 330, startPoint y: 220, endPoint x: 326, endPoint y: 224, distance: 6.5
click at [330, 221] on span "Add to Package" at bounding box center [317, 220] width 44 height 8
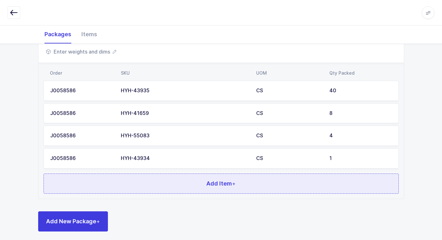
scroll to position [350, 0]
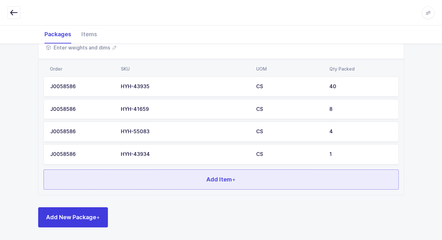
click at [150, 183] on button "Add Item +" at bounding box center [221, 180] width 355 height 20
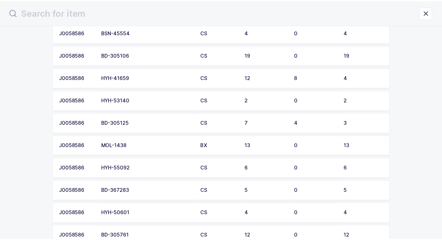
scroll to position [762, 0]
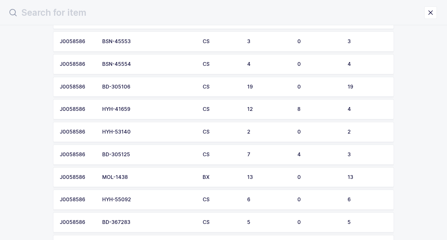
click at [134, 110] on div "HYH-41659" at bounding box center [148, 110] width 93 height 6
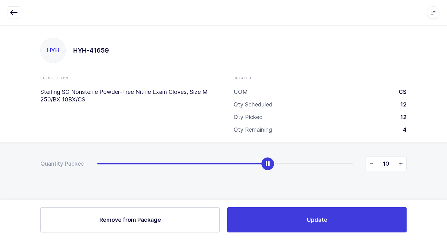
type input "12"
drag, startPoint x: 270, startPoint y: 166, endPoint x: 450, endPoint y: 154, distance: 180.6
click at [442, 154] on html "Apps Core [GEOGRAPHIC_DATA] Admin Mission Control Purchasing [PERSON_NAME] Logo…" at bounding box center [223, 120] width 447 height 240
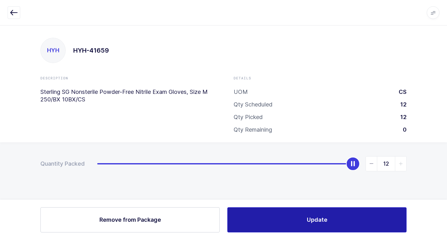
click at [249, 222] on button "Update" at bounding box center [316, 220] width 179 height 25
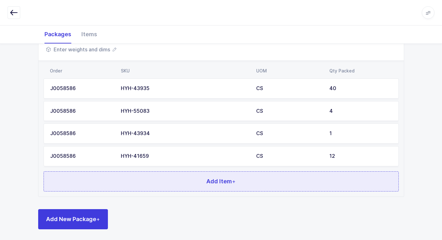
scroll to position [350, 0]
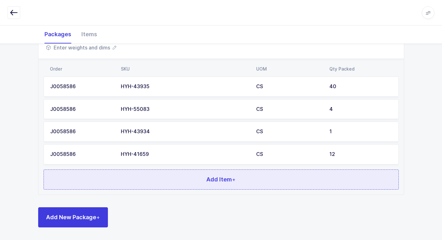
click at [147, 177] on button "Add Item +" at bounding box center [221, 180] width 355 height 20
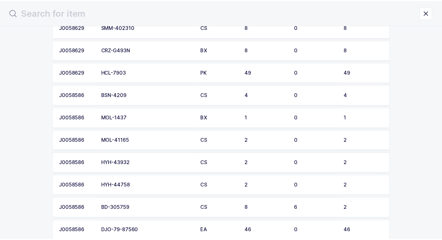
scroll to position [537, 0]
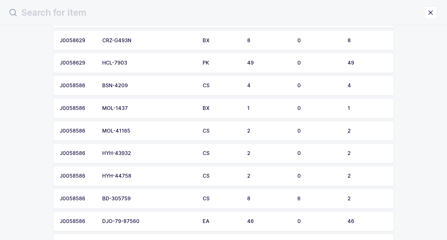
click at [137, 177] on div "HYH-44758" at bounding box center [148, 177] width 93 height 6
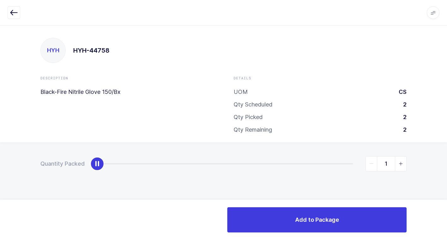
type input "2"
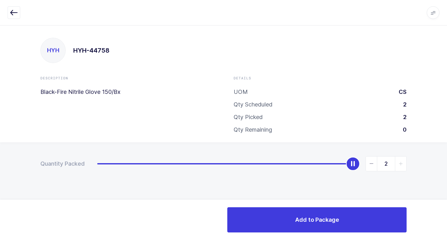
drag, startPoint x: 97, startPoint y: 168, endPoint x: 450, endPoint y: 158, distance: 353.3
click at [442, 158] on html "Apps Core [GEOGRAPHIC_DATA] Admin Mission Control Purchasing [PERSON_NAME] Logo…" at bounding box center [223, 120] width 447 height 240
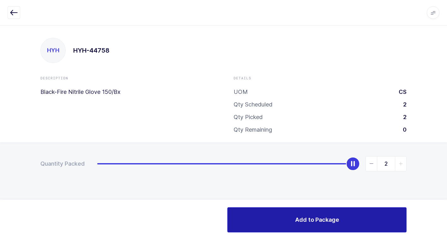
drag, startPoint x: 279, startPoint y: 221, endPoint x: 276, endPoint y: 222, distance: 4.0
click at [279, 221] on button "Add to Package" at bounding box center [316, 220] width 179 height 25
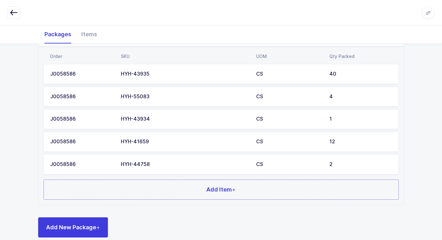
scroll to position [372, 0]
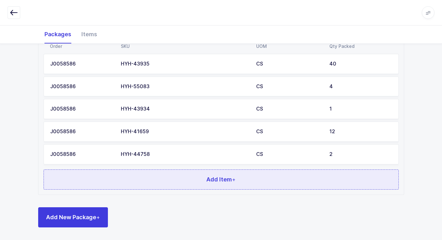
click at [158, 185] on button "Add Item +" at bounding box center [221, 180] width 355 height 20
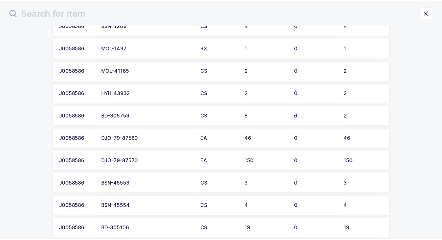
scroll to position [600, 0]
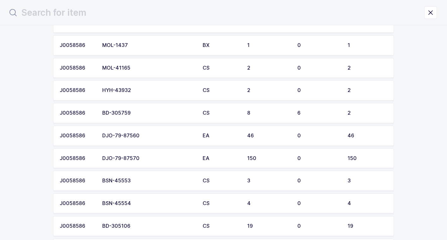
click at [142, 93] on div "HYH-43932" at bounding box center [148, 91] width 93 height 6
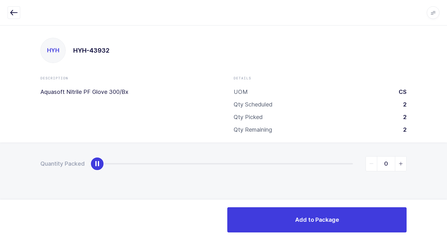
type input "1"
drag, startPoint x: 98, startPoint y: 168, endPoint x: 234, endPoint y: 171, distance: 136.4
click at [234, 171] on div "1" at bounding box center [251, 164] width 309 height 15
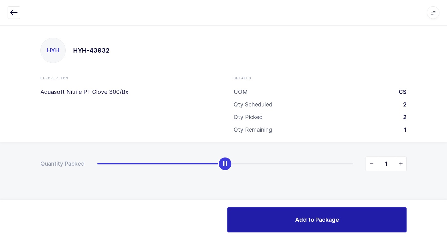
click at [284, 218] on button "Add to Package" at bounding box center [316, 220] width 179 height 25
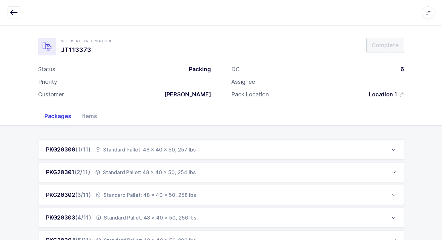
scroll to position [252, 0]
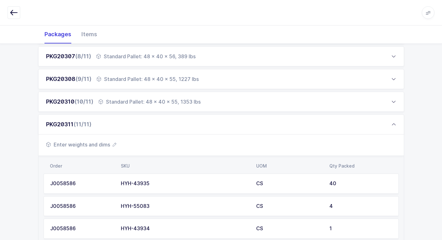
click at [100, 148] on span "Enter weights and dims" at bounding box center [81, 145] width 70 height 8
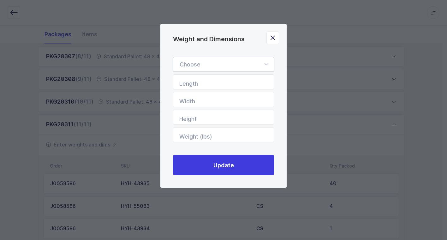
click at [265, 65] on icon "Weight and Dimensions" at bounding box center [266, 64] width 8 height 15
click at [225, 84] on li "Standard Pallet" at bounding box center [226, 83] width 100 height 12
type input "Standard Pallet"
type input "48"
type input "40"
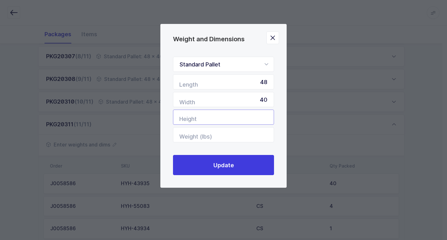
click at [259, 122] on input "Height" at bounding box center [223, 117] width 101 height 15
type input "55"
click at [256, 134] on input "Weight (lbs)" at bounding box center [223, 135] width 101 height 15
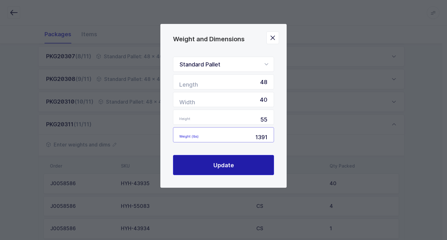
type input "1391"
click at [226, 169] on span "Update" at bounding box center [223, 166] width 21 height 8
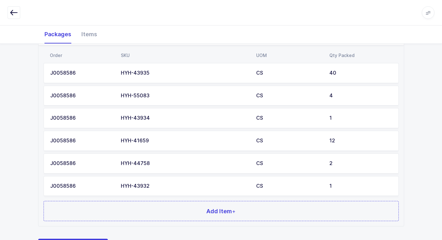
scroll to position [395, 0]
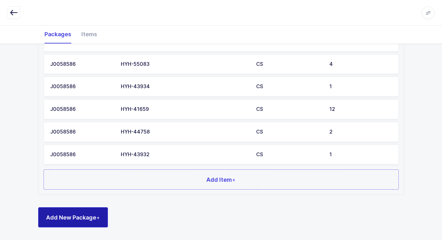
click at [94, 214] on span "Add New Package +" at bounding box center [73, 218] width 54 height 8
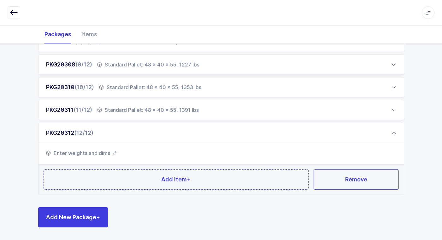
scroll to position [267, 0]
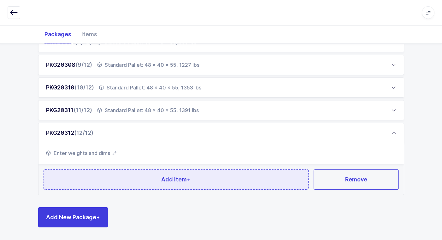
click at [127, 180] on button "Add Item +" at bounding box center [176, 180] width 265 height 20
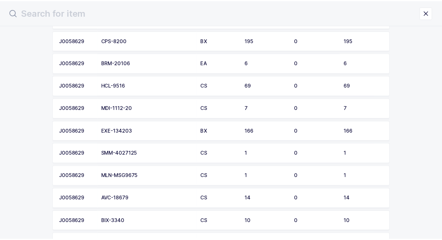
scroll to position [95, 0]
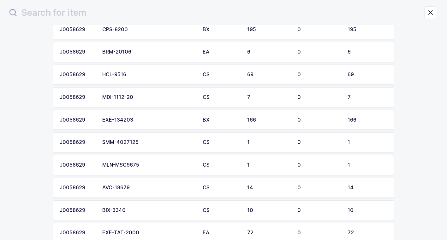
click at [144, 123] on div "EXE-134203" at bounding box center [148, 120] width 93 height 6
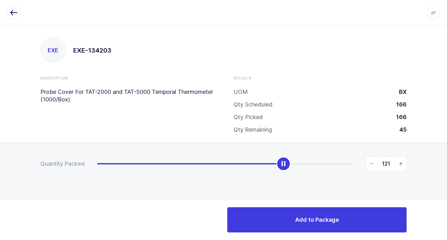
type input "120"
drag, startPoint x: 101, startPoint y: 168, endPoint x: 285, endPoint y: 187, distance: 185.0
click at [285, 187] on div "Quantity Packed 120" at bounding box center [223, 186] width 447 height 87
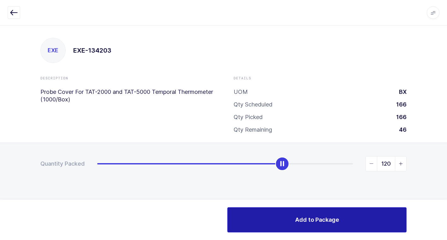
click at [306, 223] on span "Add to Package" at bounding box center [317, 220] width 44 height 8
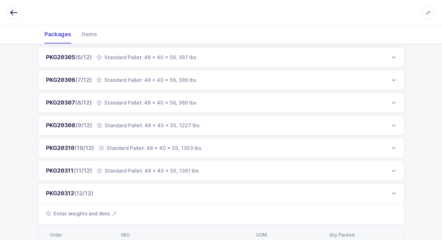
scroll to position [305, 0]
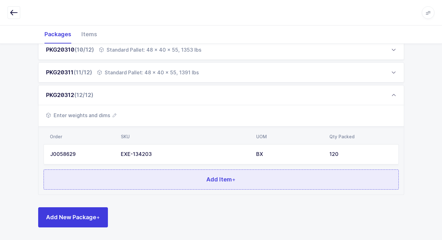
click at [154, 178] on button "Add Item +" at bounding box center [221, 180] width 355 height 20
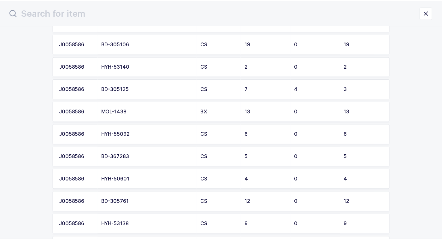
scroll to position [789, 0]
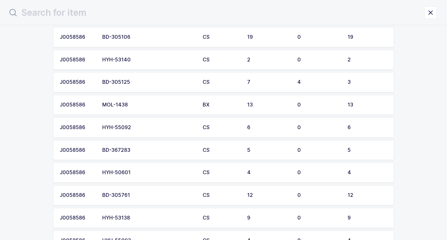
click at [146, 173] on div "HYH-50601" at bounding box center [148, 173] width 93 height 6
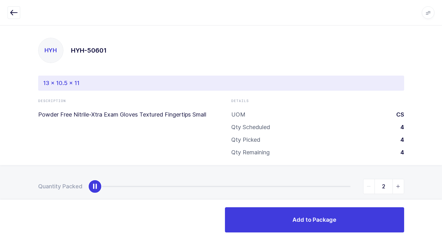
type input "4"
drag, startPoint x: 95, startPoint y: 187, endPoint x: 425, endPoint y: 198, distance: 329.4
click at [442, 196] on html "Apps Core [GEOGRAPHIC_DATA] Admin Mission Control Purchasing [PERSON_NAME] Logo…" at bounding box center [221, 126] width 442 height 252
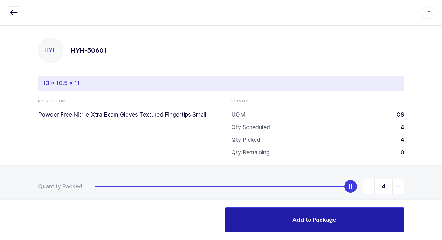
click at [269, 224] on button "Add to Package" at bounding box center [314, 220] width 179 height 25
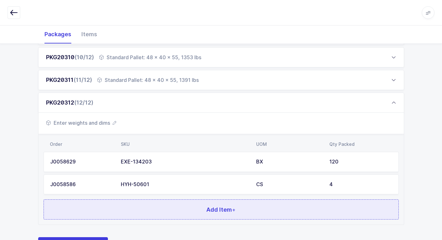
scroll to position [327, 0]
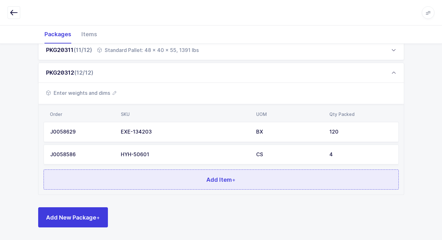
click at [146, 184] on button "Add Item +" at bounding box center [221, 180] width 355 height 20
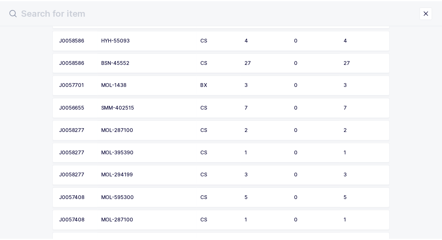
scroll to position [978, 0]
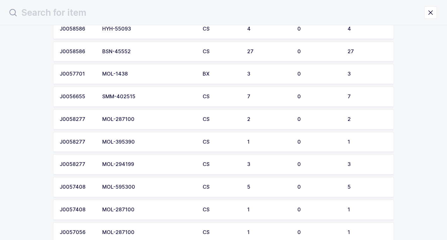
click at [139, 167] on div "MOL-294199" at bounding box center [148, 165] width 93 height 6
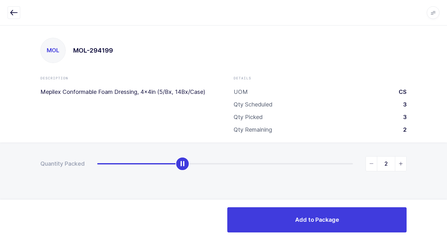
type input "3"
drag, startPoint x: 93, startPoint y: 166, endPoint x: 450, endPoint y: 232, distance: 363.0
click at [442, 232] on html "Apps Core [GEOGRAPHIC_DATA] Admin Mission Control Purchasing [PERSON_NAME] Logo…" at bounding box center [223, 120] width 447 height 240
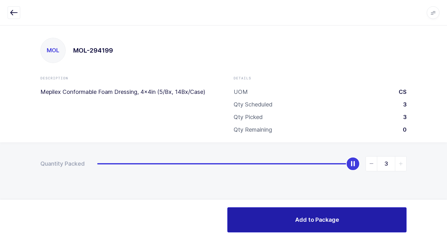
drag, startPoint x: 265, startPoint y: 221, endPoint x: 263, endPoint y: 217, distance: 3.9
click at [264, 218] on button "Add to Package" at bounding box center [316, 220] width 179 height 25
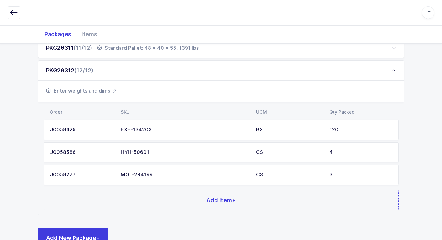
scroll to position [350, 0]
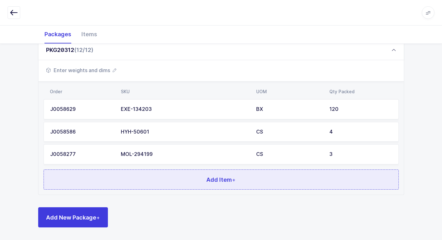
click at [107, 183] on button "Add Item +" at bounding box center [221, 180] width 355 height 20
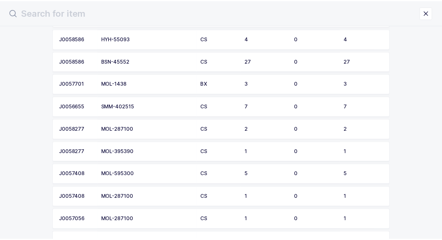
scroll to position [1018, 0]
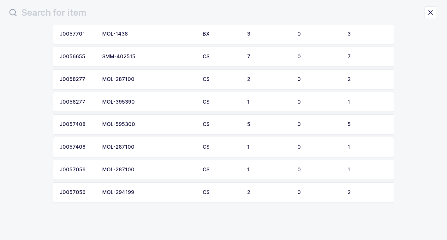
click at [148, 191] on div "MOL-294199" at bounding box center [148, 193] width 93 height 6
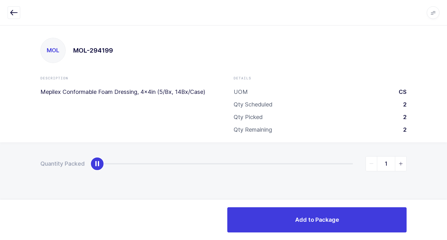
type input "2"
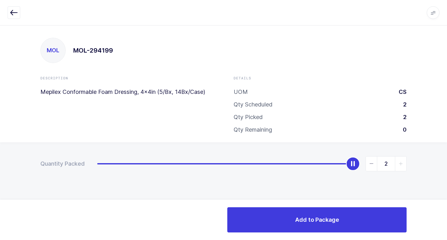
drag, startPoint x: 96, startPoint y: 167, endPoint x: 450, endPoint y: 61, distance: 370.2
click at [442, 61] on html "Apps Core [GEOGRAPHIC_DATA] Admin Mission Control Purchasing [PERSON_NAME] Logo…" at bounding box center [223, 120] width 447 height 240
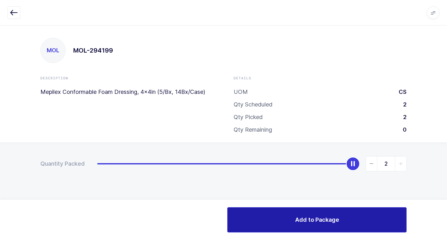
click at [296, 218] on span "Add to Package" at bounding box center [317, 220] width 44 height 8
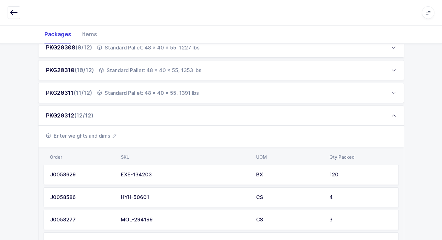
scroll to position [372, 0]
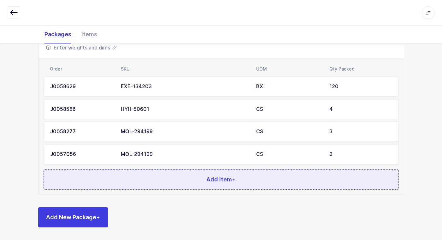
click at [126, 177] on button "Add Item +" at bounding box center [221, 180] width 355 height 20
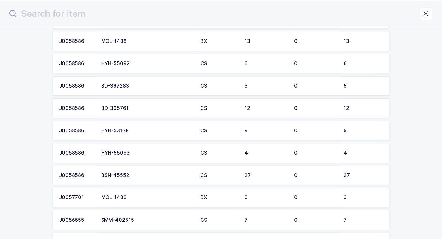
scroll to position [947, 0]
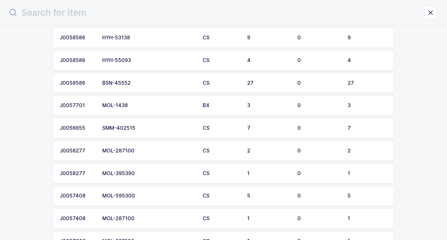
click at [148, 152] on div "MOL-287100" at bounding box center [148, 151] width 93 height 6
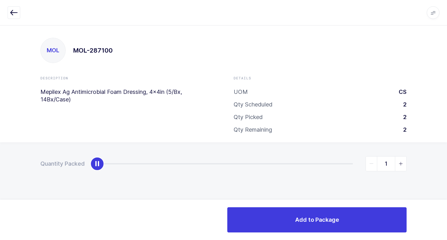
type input "2"
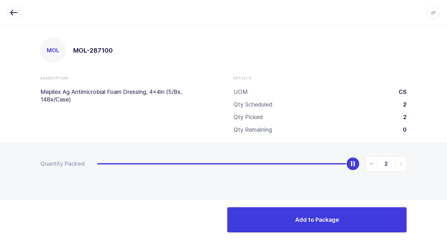
drag, startPoint x: 102, startPoint y: 167, endPoint x: 450, endPoint y: 168, distance: 348.1
click at [442, 168] on html "Apps Core [GEOGRAPHIC_DATA] Admin Mission Control Purchasing [PERSON_NAME] Logo…" at bounding box center [223, 120] width 447 height 240
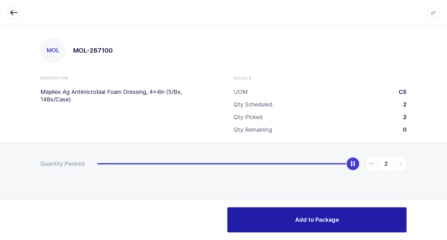
click at [298, 211] on button "Add to Package" at bounding box center [316, 220] width 179 height 25
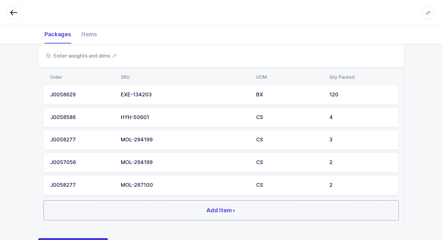
scroll to position [395, 0]
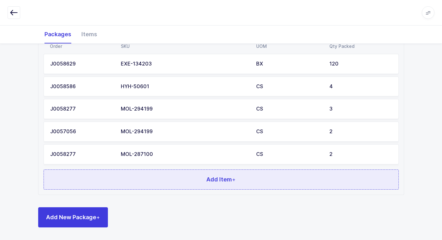
click at [183, 180] on button "Add Item +" at bounding box center [221, 180] width 355 height 20
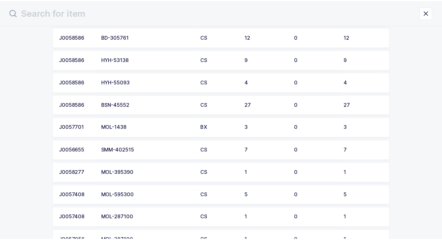
scroll to position [973, 0]
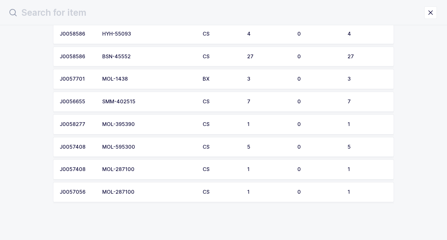
click at [147, 147] on div "MOL-595300" at bounding box center [148, 148] width 93 height 6
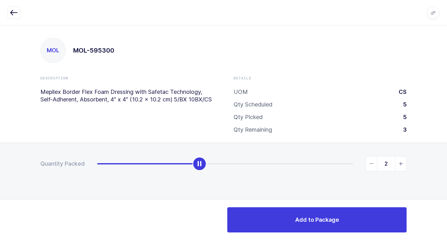
type input "3"
drag, startPoint x: 99, startPoint y: 166, endPoint x: 242, endPoint y: 166, distance: 143.0
click at [242, 166] on div "3" at bounding box center [251, 164] width 309 height 15
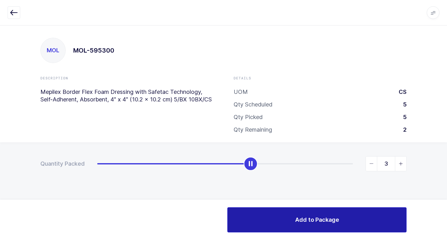
click at [272, 220] on button "Add to Package" at bounding box center [316, 220] width 179 height 25
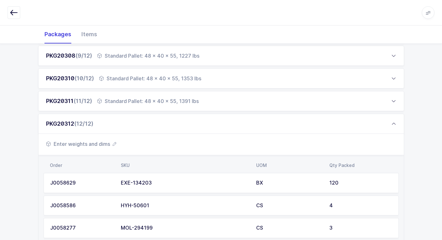
scroll to position [284, 0]
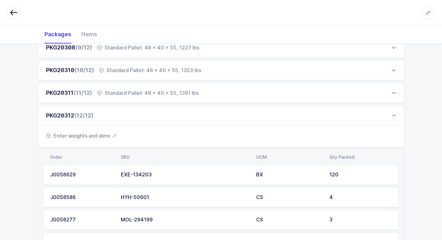
click at [102, 134] on span "Enter weights and dims" at bounding box center [81, 136] width 70 height 8
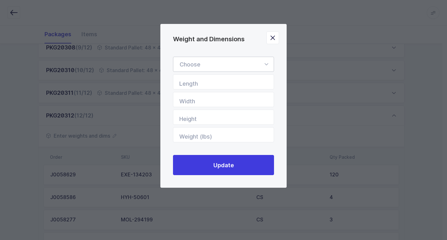
drag, startPoint x: 266, startPoint y: 65, endPoint x: 265, endPoint y: 68, distance: 3.4
click at [266, 65] on icon "Weight and Dimensions" at bounding box center [266, 64] width 8 height 15
click at [230, 84] on li "Standard Pallet" at bounding box center [226, 83] width 100 height 12
type input "Standard Pallet"
type input "48"
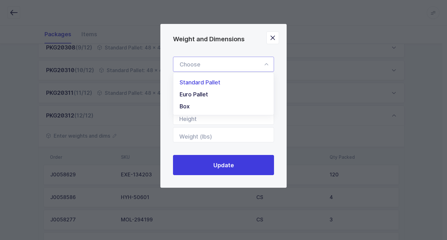
type input "40"
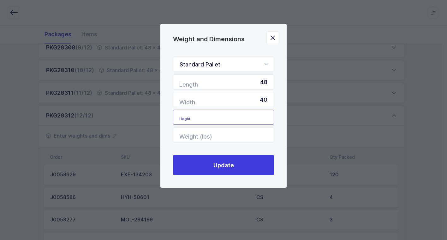
click at [264, 115] on input "Height" at bounding box center [223, 117] width 101 height 15
type input "60"
click at [256, 135] on input "Weight (lbs)" at bounding box center [223, 135] width 101 height 15
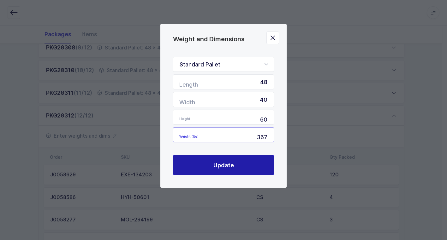
type input "367"
click at [209, 169] on button "Update" at bounding box center [223, 165] width 101 height 20
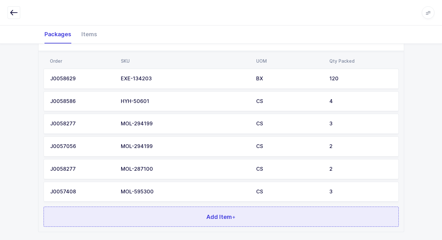
scroll to position [418, 0]
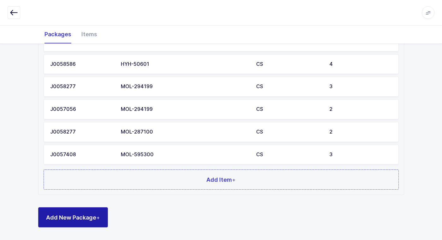
click at [84, 216] on span "Add New Package +" at bounding box center [73, 218] width 54 height 8
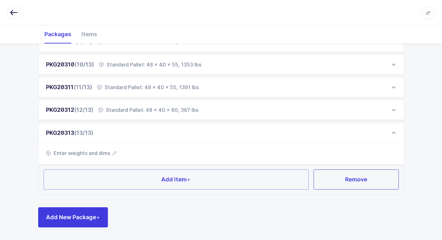
scroll to position [289, 0]
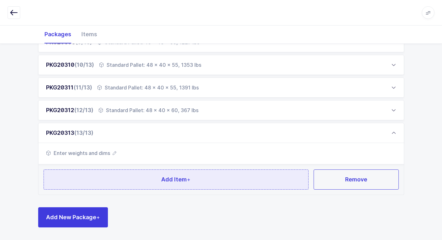
click at [100, 186] on button "Add Item +" at bounding box center [176, 180] width 265 height 20
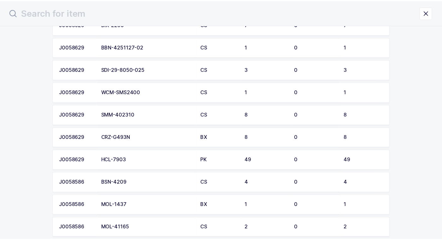
scroll to position [442, 0]
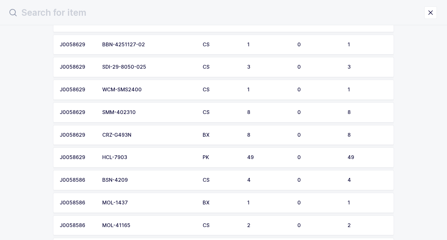
click at [132, 113] on div "SMM-402310" at bounding box center [148, 113] width 93 height 6
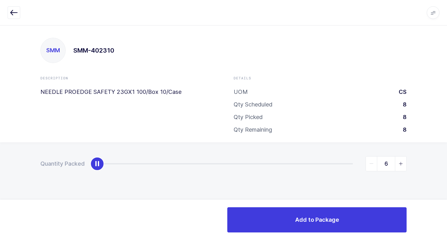
type input "8"
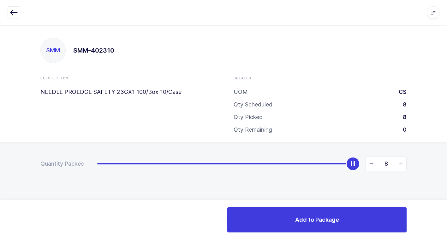
drag, startPoint x: 101, startPoint y: 165, endPoint x: 392, endPoint y: 195, distance: 292.5
click at [442, 164] on html "Apps Core [GEOGRAPHIC_DATA] Admin Mission Control Purchasing [PERSON_NAME] Logo…" at bounding box center [223, 120] width 447 height 240
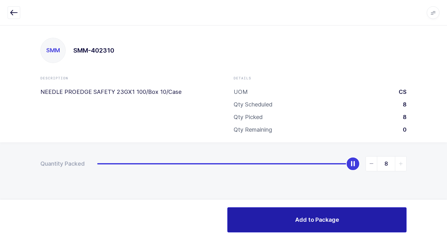
click at [257, 219] on button "Add to Package" at bounding box center [316, 220] width 179 height 25
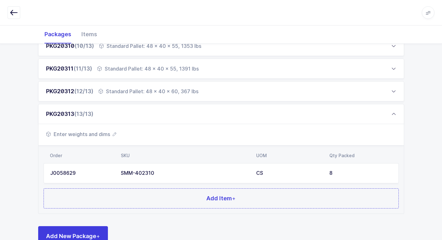
scroll to position [327, 0]
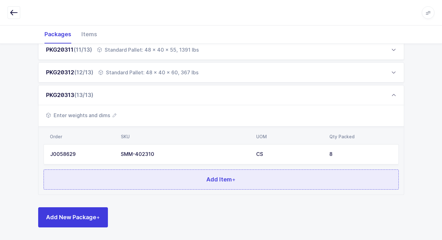
click at [159, 183] on button "Add Item +" at bounding box center [221, 180] width 355 height 20
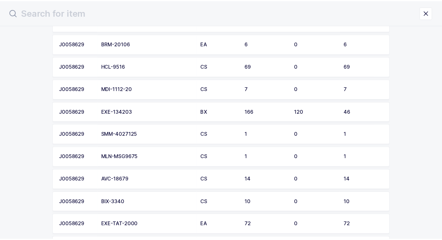
scroll to position [126, 0]
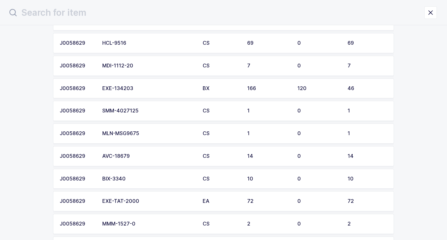
click at [143, 112] on div "SMM-4027125" at bounding box center [148, 111] width 93 height 6
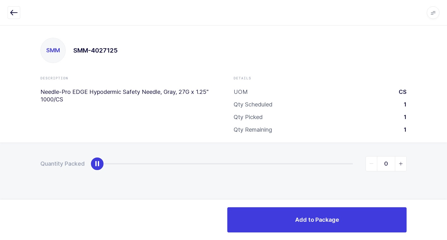
type input "1"
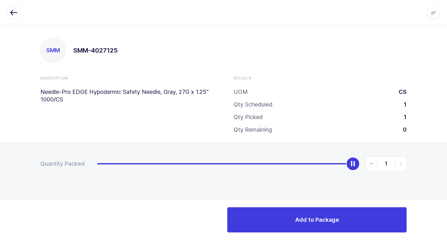
drag, startPoint x: 99, startPoint y: 165, endPoint x: 402, endPoint y: 197, distance: 304.0
click at [442, 162] on html "Apps Core [GEOGRAPHIC_DATA] Admin Mission Control Purchasing [PERSON_NAME] Logo…" at bounding box center [223, 120] width 447 height 240
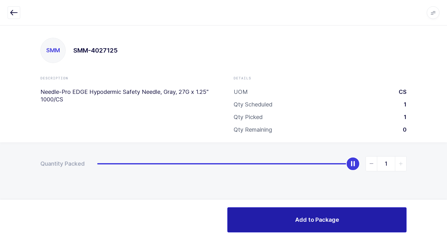
click at [291, 223] on button "Add to Package" at bounding box center [316, 220] width 179 height 25
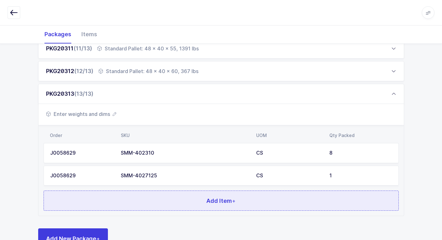
scroll to position [350, 0]
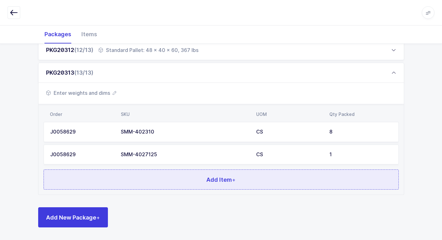
click at [165, 177] on button "Add Item +" at bounding box center [221, 180] width 355 height 20
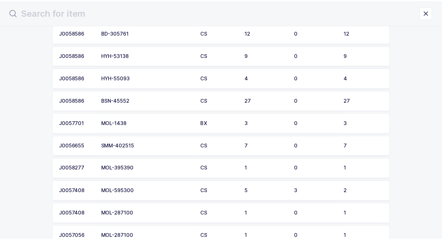
scroll to position [915, 0]
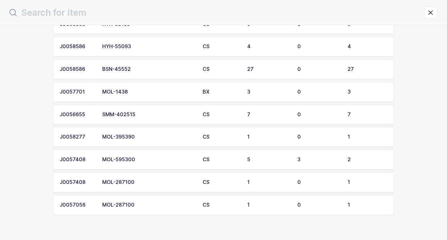
click at [138, 115] on div "SMM-402515" at bounding box center [148, 115] width 93 height 6
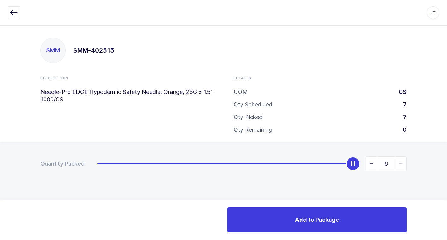
type input "7"
drag, startPoint x: 96, startPoint y: 170, endPoint x: 395, endPoint y: 183, distance: 299.2
click at [442, 153] on html "Apps Core [GEOGRAPHIC_DATA] Admin Mission Control Purchasing [PERSON_NAME] Logo…" at bounding box center [223, 120] width 447 height 240
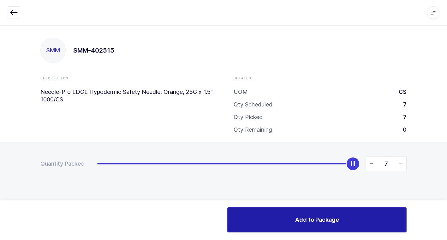
click at [308, 218] on span "Add to Package" at bounding box center [317, 220] width 44 height 8
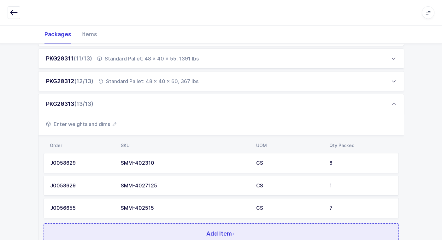
scroll to position [372, 0]
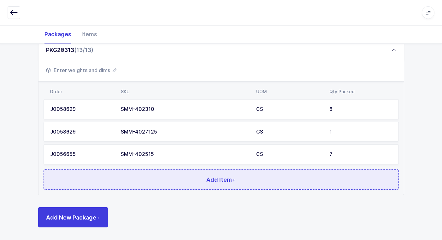
click at [148, 186] on button "Add Item +" at bounding box center [221, 180] width 355 height 20
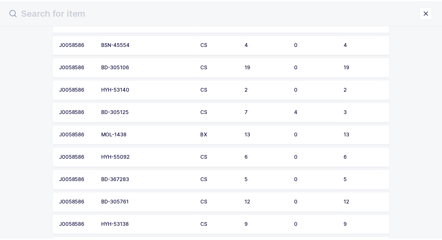
scroll to position [663, 0]
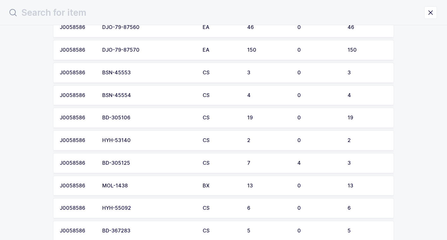
click at [135, 99] on td "BSN-45554" at bounding box center [148, 96] width 100 height 20
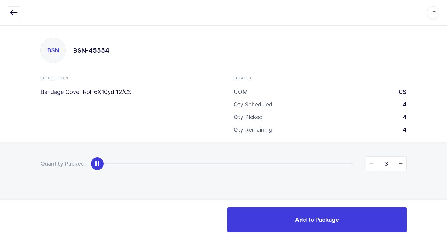
type input "4"
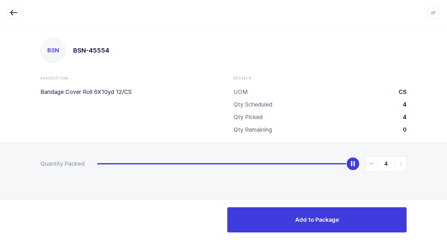
drag, startPoint x: 100, startPoint y: 162, endPoint x: 450, endPoint y: 160, distance: 350.7
click at [442, 160] on html "Apps Core [GEOGRAPHIC_DATA] Admin Mission Control Purchasing [PERSON_NAME] Logo…" at bounding box center [223, 120] width 447 height 240
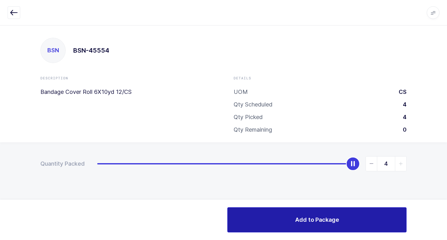
click at [324, 220] on span "Add to Package" at bounding box center [317, 220] width 44 height 8
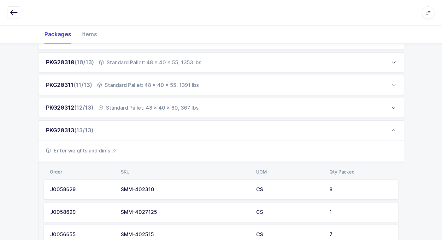
scroll to position [395, 0]
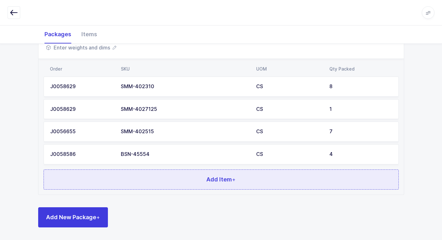
click at [126, 174] on button "Add Item +" at bounding box center [221, 180] width 355 height 20
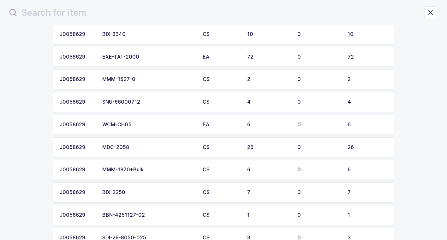
scroll to position [252, 0]
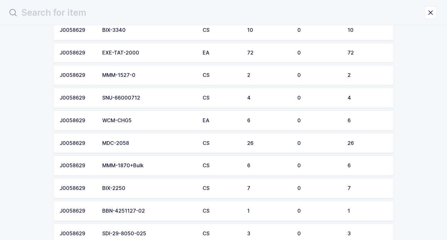
click at [171, 121] on div "WCM-CHG5" at bounding box center [148, 121] width 93 height 6
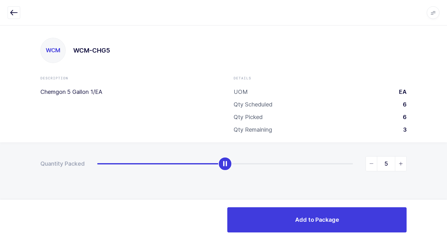
type input "6"
drag, startPoint x: 97, startPoint y: 166, endPoint x: 445, endPoint y: 166, distance: 347.8
click at [442, 157] on html "Apps Core [GEOGRAPHIC_DATA] Admin Mission Control Purchasing [PERSON_NAME] Logo…" at bounding box center [223, 120] width 447 height 240
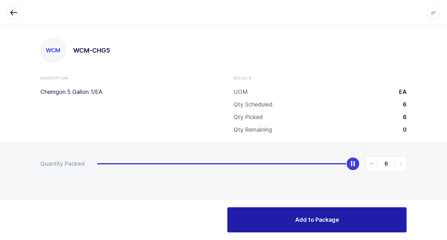
click at [286, 217] on button "Add to Package" at bounding box center [316, 220] width 179 height 25
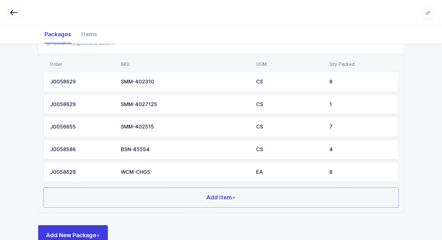
scroll to position [418, 0]
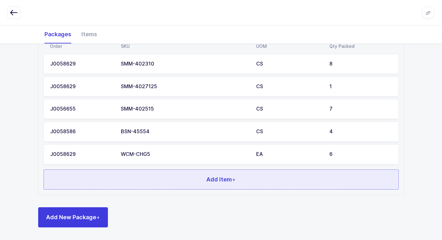
click at [133, 174] on button "Add Item +" at bounding box center [221, 180] width 355 height 20
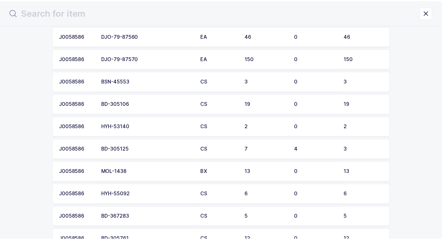
scroll to position [663, 0]
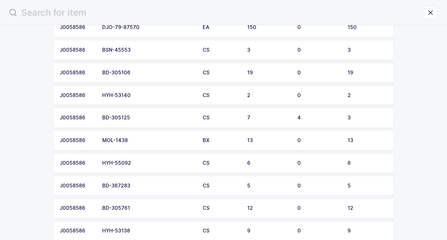
click at [133, 121] on div "BD-305125" at bounding box center [148, 118] width 93 height 6
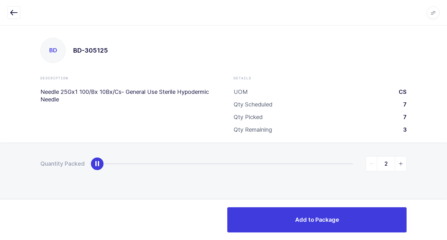
type input "3"
drag, startPoint x: 99, startPoint y: 164, endPoint x: 391, endPoint y: 163, distance: 291.6
click at [442, 136] on html "Apps Core [GEOGRAPHIC_DATA] Admin Mission Control Purchasing [PERSON_NAME] Logo…" at bounding box center [223, 120] width 447 height 240
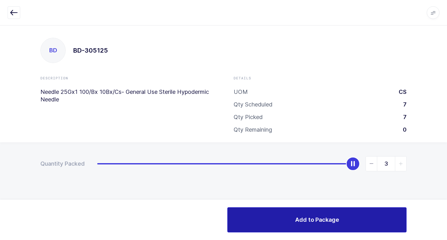
click at [291, 225] on button "Add to Package" at bounding box center [316, 220] width 179 height 25
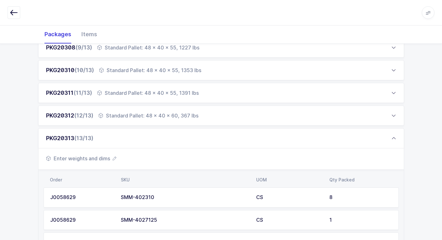
scroll to position [440, 0]
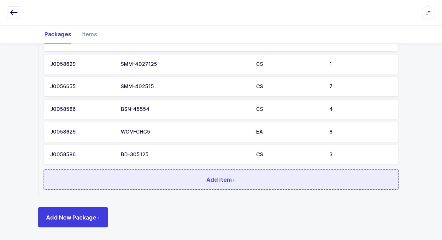
click at [151, 183] on button "Add Item +" at bounding box center [221, 180] width 355 height 20
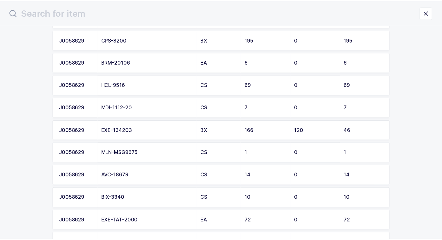
scroll to position [95, 0]
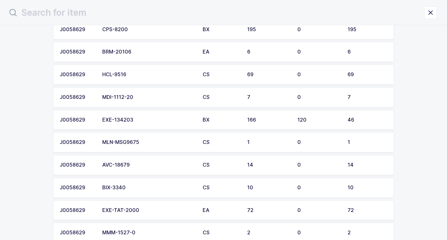
click at [151, 98] on div "MDI-1112-20" at bounding box center [148, 98] width 93 height 6
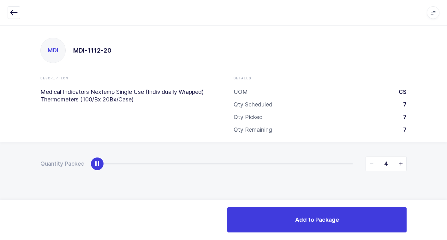
type input "7"
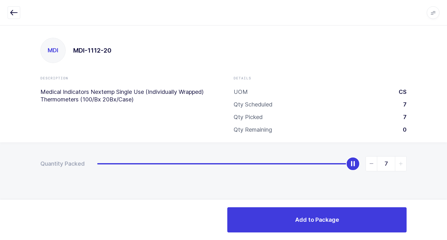
drag, startPoint x: 98, startPoint y: 170, endPoint x: 450, endPoint y: 88, distance: 361.3
click at [442, 88] on html "Apps Core [GEOGRAPHIC_DATA] Admin Mission Control Purchasing [PERSON_NAME] Logo…" at bounding box center [223, 120] width 447 height 240
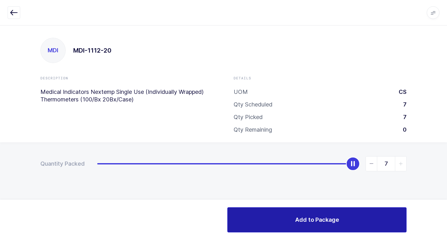
click at [295, 218] on span "Add to Package" at bounding box center [317, 220] width 44 height 8
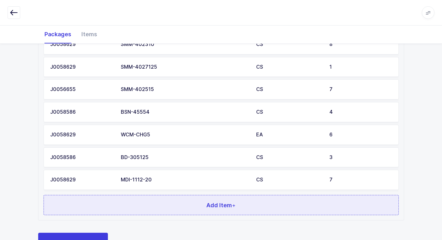
scroll to position [463, 0]
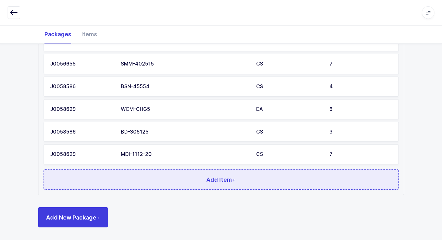
click at [163, 172] on button "Add Item +" at bounding box center [221, 180] width 355 height 20
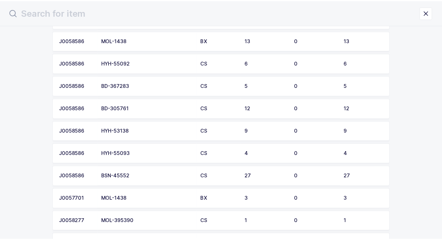
scroll to position [726, 0]
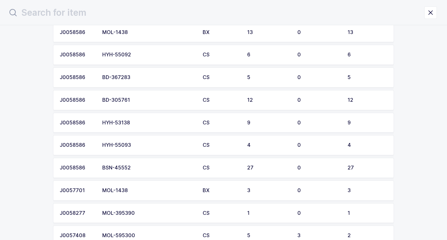
click at [147, 98] on div "BD-305761" at bounding box center [148, 101] width 93 height 6
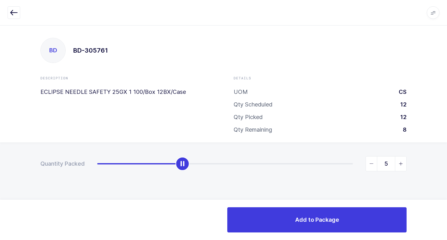
type input "6"
drag, startPoint x: 97, startPoint y: 165, endPoint x: 228, endPoint y: 179, distance: 131.7
click at [228, 179] on div "Quantity Packed 6" at bounding box center [223, 186] width 447 height 87
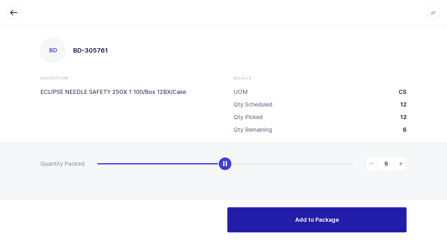
click at [294, 219] on button "Add to Package" at bounding box center [316, 220] width 179 height 25
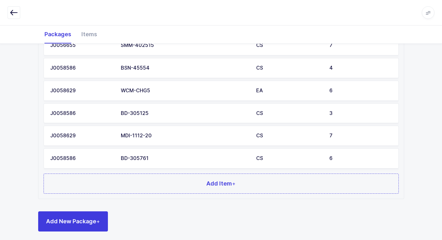
scroll to position [486, 0]
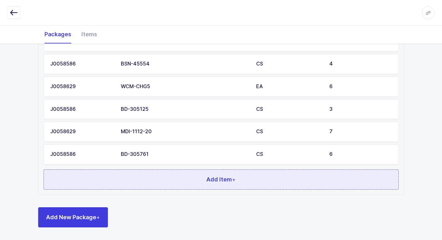
click at [151, 178] on button "Add Item +" at bounding box center [221, 180] width 355 height 20
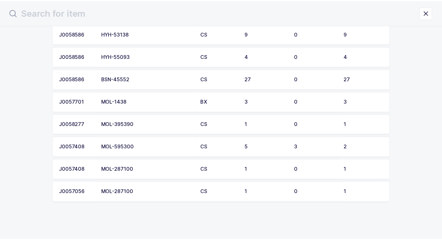
scroll to position [815, 0]
click at [144, 147] on div "MOL-595300" at bounding box center [148, 147] width 93 height 6
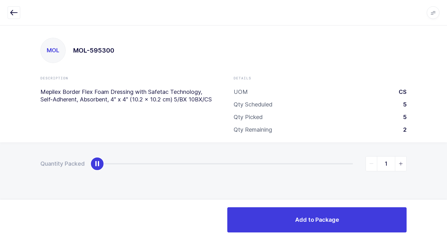
type input "2"
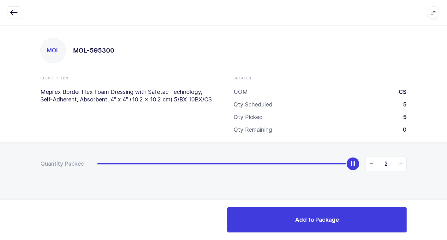
drag, startPoint x: 99, startPoint y: 169, endPoint x: 446, endPoint y: 187, distance: 347.3
click at [442, 177] on html "Apps Core [GEOGRAPHIC_DATA] Admin Mission Control Purchasing [PERSON_NAME] Logo…" at bounding box center [223, 120] width 447 height 240
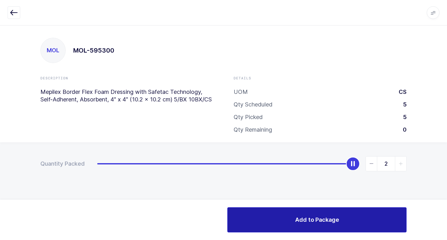
drag, startPoint x: 319, startPoint y: 217, endPoint x: 312, endPoint y: 217, distance: 6.9
click at [318, 217] on span "Add to Package" at bounding box center [317, 220] width 44 height 8
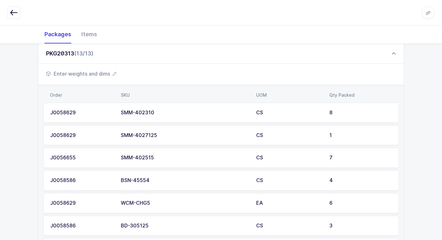
scroll to position [505, 0]
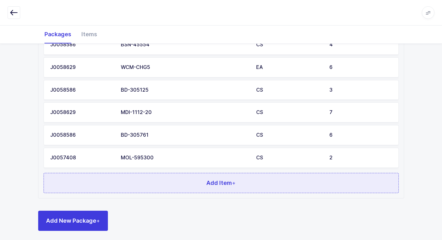
click at [139, 184] on button "Add Item +" at bounding box center [221, 183] width 355 height 20
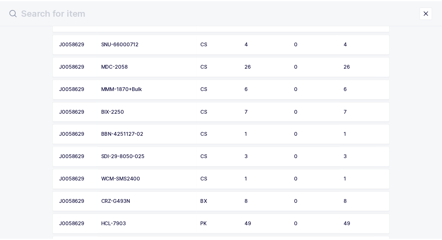
scroll to position [316, 0]
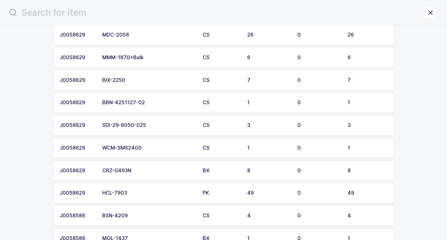
click at [145, 124] on div "SDI-29-8050-025" at bounding box center [148, 126] width 93 height 6
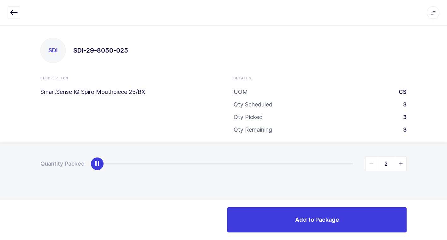
type input "3"
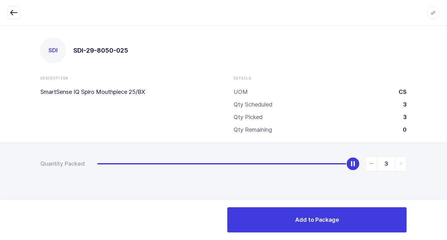
drag, startPoint x: 99, startPoint y: 169, endPoint x: 399, endPoint y: 205, distance: 302.4
click at [442, 152] on html "Apps Core [GEOGRAPHIC_DATA] Admin Mission Control Purchasing [PERSON_NAME] Logo…" at bounding box center [223, 120] width 447 height 240
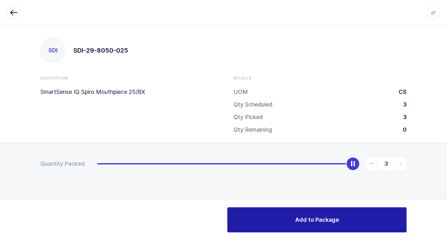
click at [303, 224] on button "Add to Package" at bounding box center [316, 220] width 179 height 25
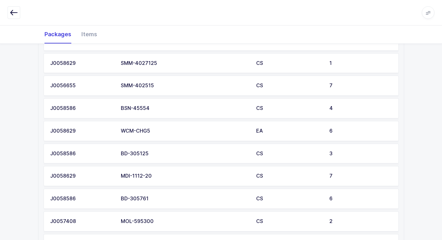
scroll to position [531, 0]
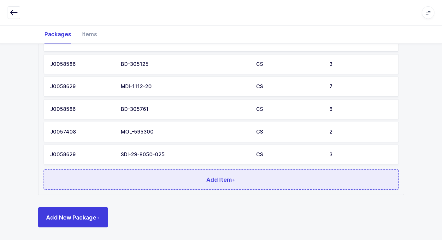
click at [163, 184] on button "Add Item +" at bounding box center [221, 180] width 355 height 20
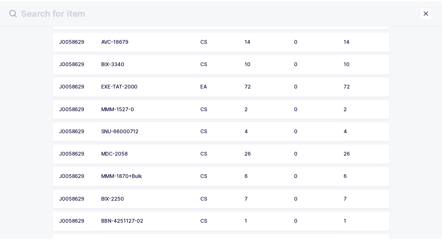
scroll to position [221, 0]
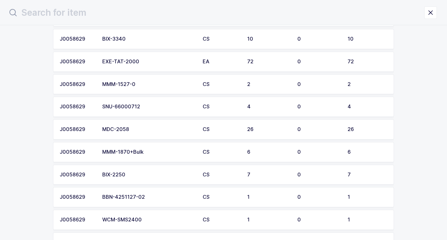
click at [132, 86] on div "MMM-1527-0" at bounding box center [148, 85] width 93 height 6
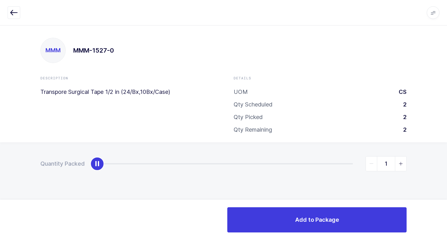
type input "2"
drag, startPoint x: 98, startPoint y: 163, endPoint x: 443, endPoint y: 176, distance: 345.2
click at [442, 169] on html "Apps Core [GEOGRAPHIC_DATA] Admin Mission Control Purchasing [PERSON_NAME] Logo…" at bounding box center [223, 120] width 447 height 240
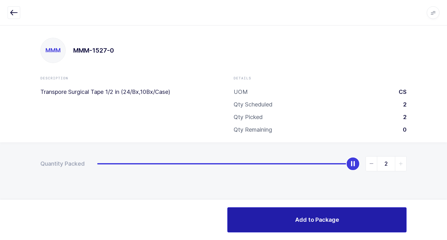
drag, startPoint x: 308, startPoint y: 222, endPoint x: 303, endPoint y: 223, distance: 5.1
click at [308, 222] on span "Add to Package" at bounding box center [317, 220] width 44 height 8
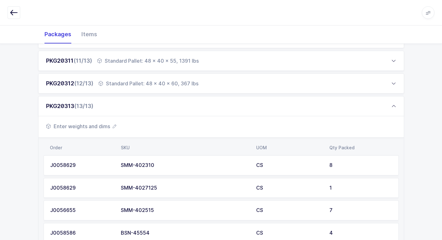
scroll to position [316, 0]
click at [93, 127] on span "Enter weights and dims" at bounding box center [81, 127] width 70 height 8
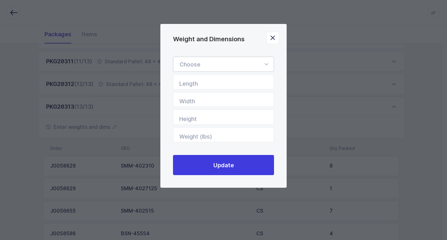
click at [269, 65] on icon "Weight and Dimensions" at bounding box center [266, 64] width 8 height 15
drag, startPoint x: 233, startPoint y: 80, endPoint x: 260, endPoint y: 114, distance: 43.2
click at [234, 82] on li "Standard Pallet" at bounding box center [226, 83] width 100 height 12
type input "Standard Pallet"
type input "48"
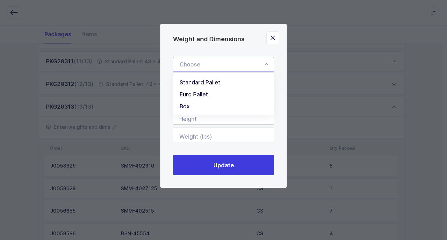
type input "40"
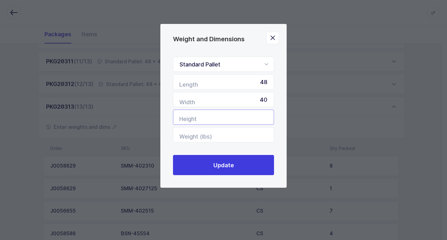
click at [254, 119] on input "Height" at bounding box center [223, 117] width 101 height 15
type input "60"
click at [251, 136] on input "Weight (lbs)" at bounding box center [223, 135] width 101 height 15
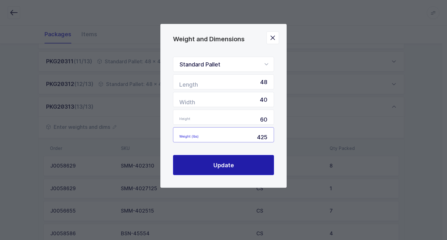
type input "425"
click at [228, 164] on span "Update" at bounding box center [223, 166] width 21 height 8
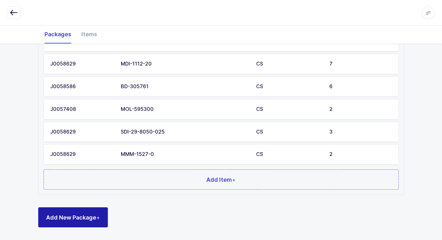
click at [91, 222] on button "Add New Package +" at bounding box center [73, 218] width 70 height 20
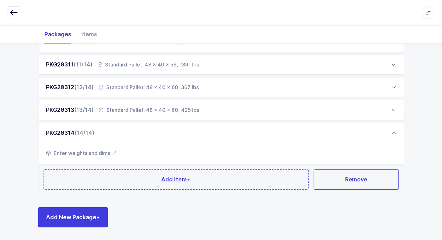
scroll to position [312, 0]
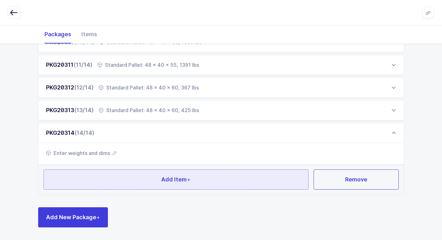
click at [126, 179] on button "Add Item +" at bounding box center [176, 180] width 265 height 20
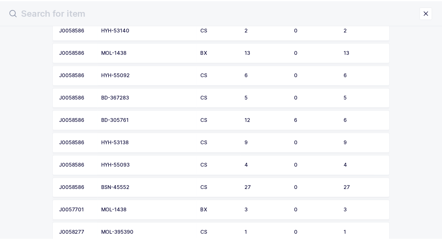
scroll to position [663, 0]
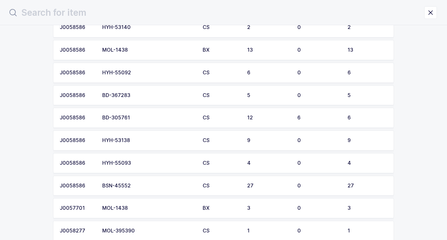
click at [135, 116] on div "BD-305761" at bounding box center [148, 118] width 93 height 6
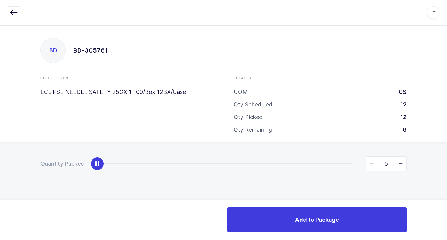
type input "6"
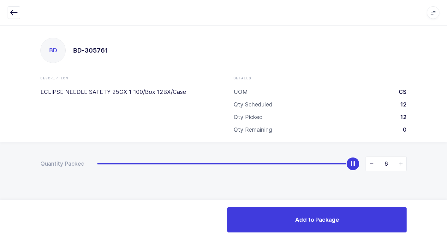
drag, startPoint x: 96, startPoint y: 170, endPoint x: 302, endPoint y: 194, distance: 207.2
click at [442, 156] on html "Apps Core [GEOGRAPHIC_DATA] Admin Mission Control Purchasing [PERSON_NAME] Logo…" at bounding box center [223, 120] width 447 height 240
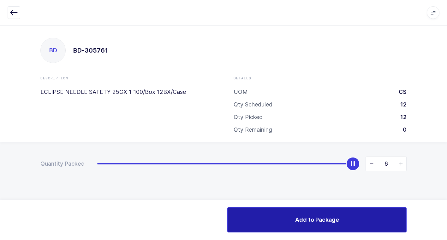
drag, startPoint x: 264, startPoint y: 221, endPoint x: 269, endPoint y: 223, distance: 4.9
click at [266, 221] on button "Add to Package" at bounding box center [316, 220] width 179 height 25
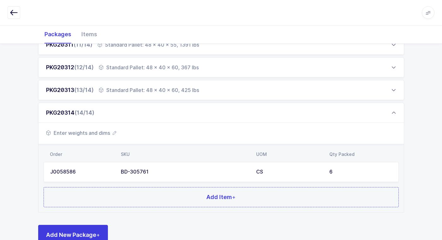
scroll to position [350, 0]
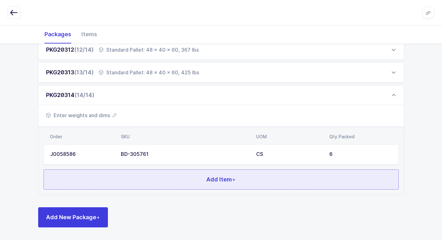
click at [167, 184] on button "Add Item +" at bounding box center [221, 180] width 355 height 20
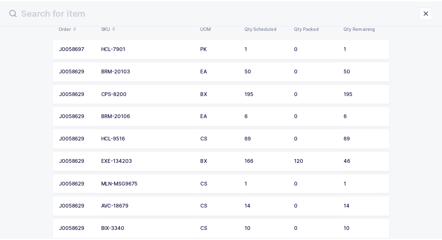
scroll to position [63, 0]
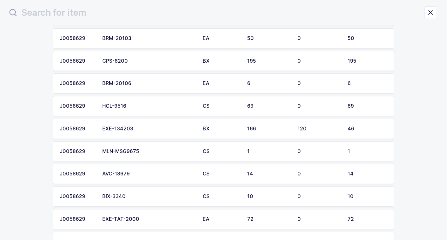
click at [144, 61] on div "CPS-8200" at bounding box center [148, 61] width 93 height 6
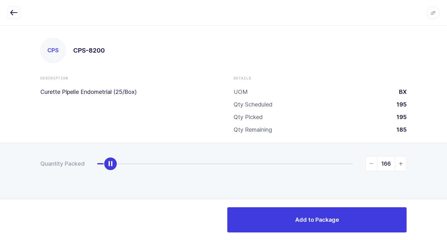
type input "195"
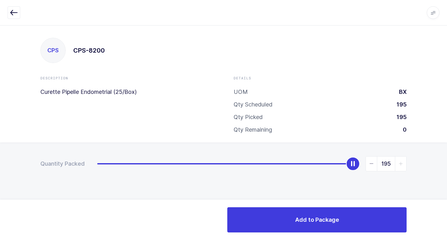
drag, startPoint x: 97, startPoint y: 167, endPoint x: 450, endPoint y: 152, distance: 354.1
click at [442, 152] on html "Apps Core [GEOGRAPHIC_DATA] Admin Mission Control Purchasing [PERSON_NAME] Logo…" at bounding box center [223, 120] width 447 height 240
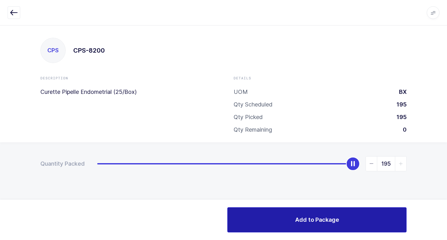
click at [271, 222] on button "Add to Package" at bounding box center [316, 220] width 179 height 25
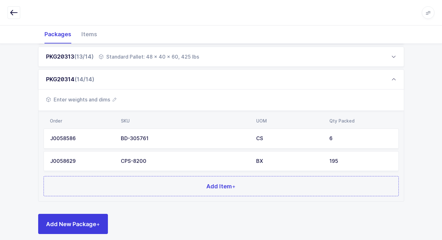
scroll to position [372, 0]
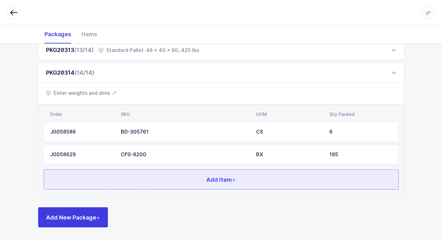
click at [135, 180] on button "Add Item +" at bounding box center [221, 180] width 355 height 20
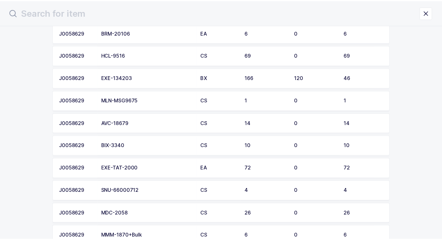
scroll to position [95, 0]
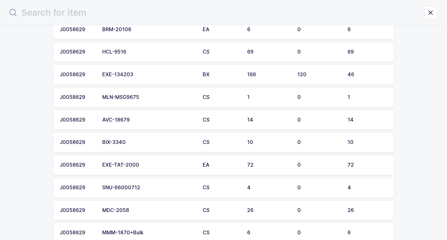
click at [140, 123] on td "AVC-18679" at bounding box center [148, 120] width 100 height 20
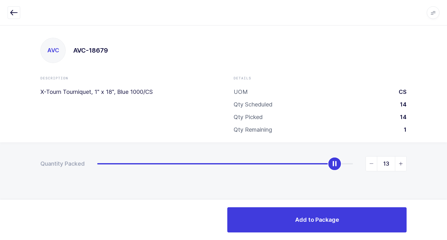
type input "14"
drag, startPoint x: 97, startPoint y: 169, endPoint x: 450, endPoint y: 169, distance: 353.5
click at [442, 169] on html "Apps Core [GEOGRAPHIC_DATA] Admin Mission Control Purchasing [PERSON_NAME] Logo…" at bounding box center [223, 120] width 447 height 240
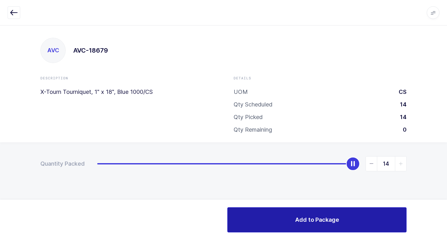
drag, startPoint x: 256, startPoint y: 222, endPoint x: 251, endPoint y: 224, distance: 5.4
click at [254, 222] on button "Add to Package" at bounding box center [316, 220] width 179 height 25
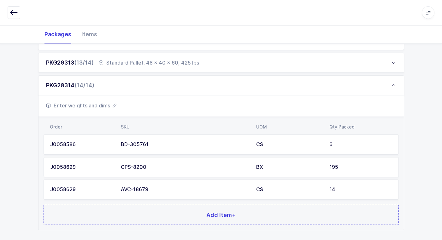
scroll to position [395, 0]
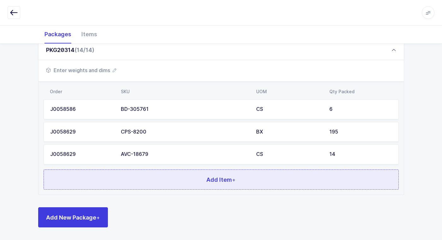
click at [131, 183] on button "Add Item +" at bounding box center [221, 180] width 355 height 20
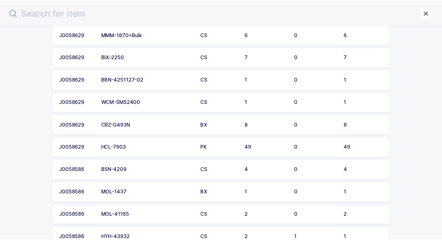
scroll to position [284, 0]
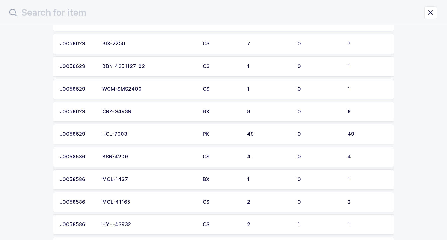
click at [132, 114] on div "CRZ-G493N" at bounding box center [148, 112] width 93 height 6
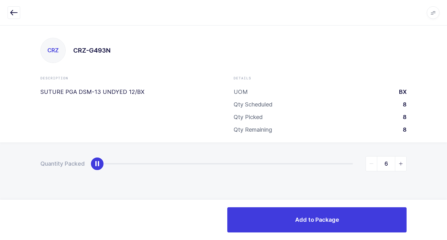
type input "8"
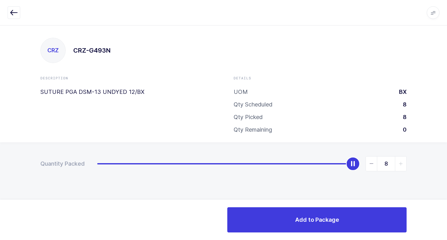
drag, startPoint x: 101, startPoint y: 165, endPoint x: 429, endPoint y: 205, distance: 330.0
click at [442, 173] on html "Apps Core [GEOGRAPHIC_DATA] Admin Mission Control Purchasing [PERSON_NAME] Logo…" at bounding box center [223, 120] width 447 height 240
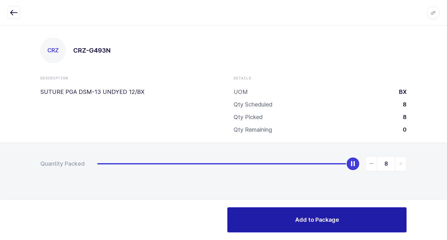
click at [262, 227] on button "Add to Package" at bounding box center [316, 220] width 179 height 25
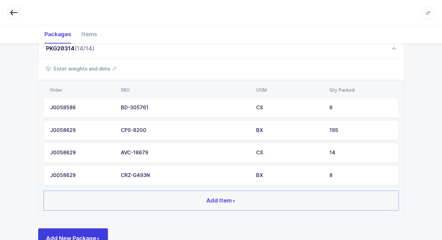
scroll to position [418, 0]
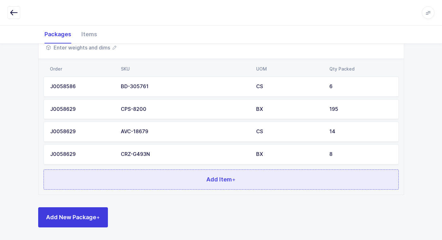
click at [179, 179] on button "Add Item +" at bounding box center [221, 180] width 355 height 20
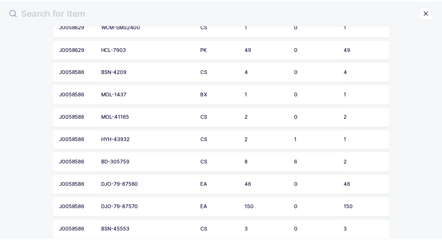
scroll to position [347, 0]
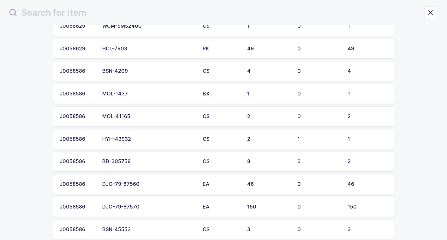
click at [145, 118] on div "MOL-41165" at bounding box center [148, 117] width 93 height 6
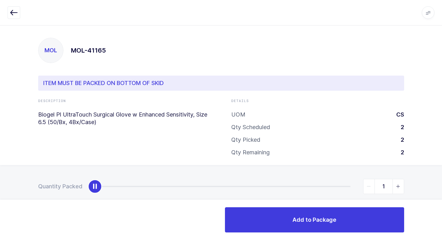
type input "2"
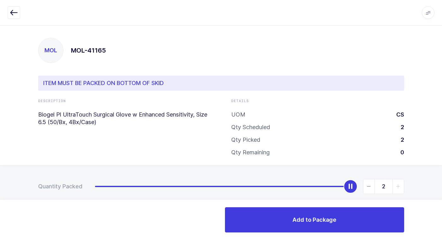
drag, startPoint x: 92, startPoint y: 191, endPoint x: 412, endPoint y: 217, distance: 320.7
click at [442, 201] on html "Apps Core [GEOGRAPHIC_DATA] Admin Mission Control Purchasing [PERSON_NAME] Logo…" at bounding box center [221, 126] width 442 height 252
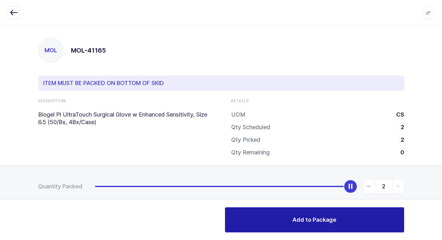
click at [278, 225] on button "Add to Package" at bounding box center [314, 220] width 179 height 25
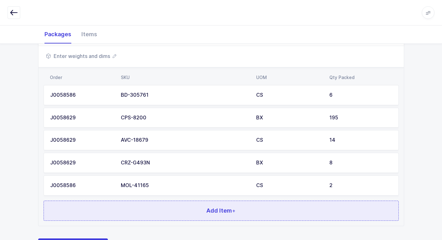
scroll to position [441, 0]
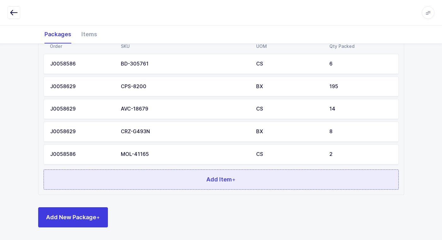
click at [150, 178] on button "Add Item +" at bounding box center [221, 180] width 355 height 20
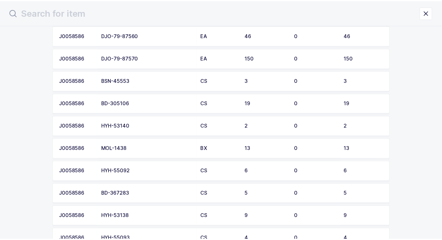
scroll to position [634, 0]
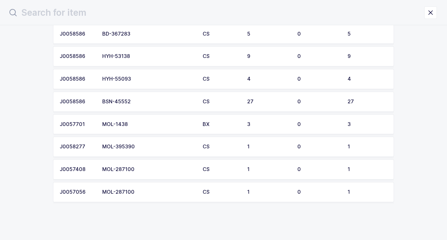
click at [141, 170] on div "MOL-287100" at bounding box center [148, 170] width 93 height 6
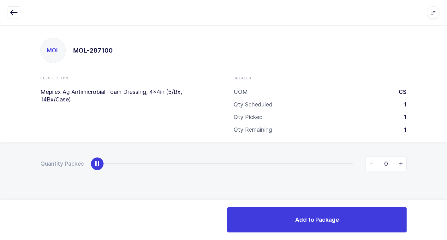
type input "1"
drag, startPoint x: 92, startPoint y: 165, endPoint x: 450, endPoint y: 167, distance: 357.9
click at [442, 167] on html "Apps Core [GEOGRAPHIC_DATA] Admin Mission Control Purchasing [PERSON_NAME] Logo…" at bounding box center [223, 120] width 447 height 240
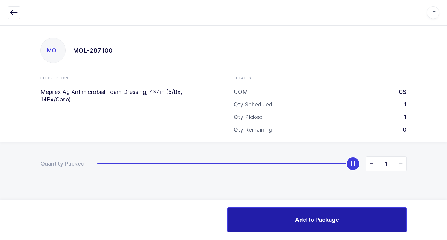
drag, startPoint x: 308, startPoint y: 224, endPoint x: 289, endPoint y: 224, distance: 18.9
click at [306, 224] on span "Add to Package" at bounding box center [317, 220] width 44 height 8
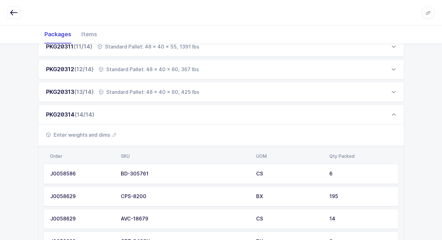
scroll to position [463, 0]
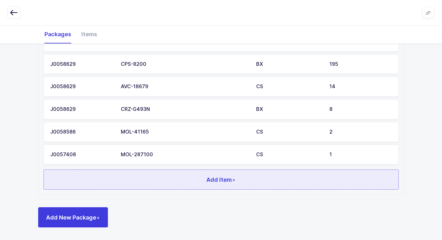
click at [165, 180] on button "Add Item +" at bounding box center [221, 180] width 355 height 20
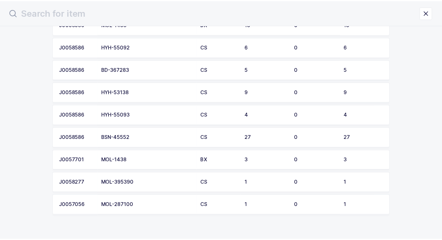
scroll to position [611, 0]
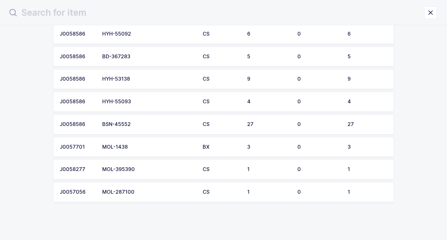
click at [143, 193] on div "MOL-287100" at bounding box center [148, 193] width 93 height 6
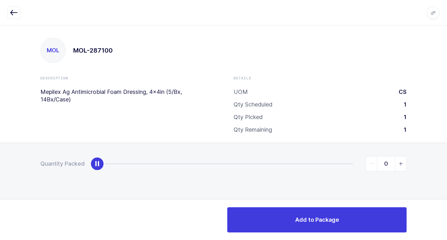
type input "1"
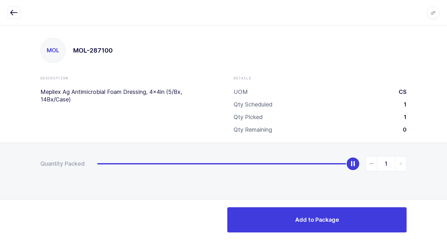
drag, startPoint x: 128, startPoint y: 161, endPoint x: 450, endPoint y: 148, distance: 323.1
click at [442, 148] on html "Apps Core [GEOGRAPHIC_DATA] Admin Mission Control Purchasing [PERSON_NAME] Logo…" at bounding box center [223, 120] width 447 height 240
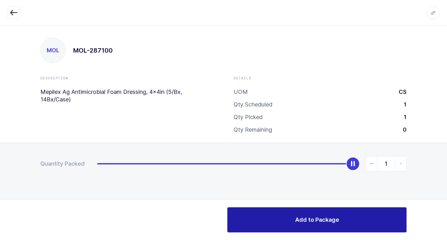
drag, startPoint x: 288, startPoint y: 216, endPoint x: 278, endPoint y: 218, distance: 10.7
click at [286, 217] on button "Add to Package" at bounding box center [316, 220] width 179 height 25
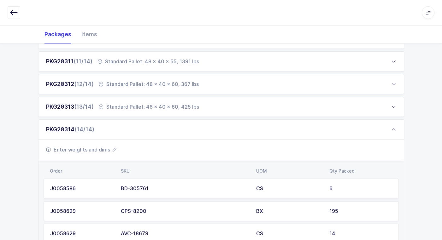
scroll to position [486, 0]
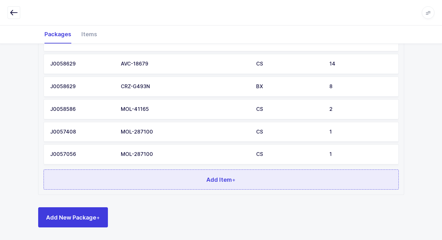
click at [183, 173] on button "Add Item +" at bounding box center [221, 180] width 355 height 20
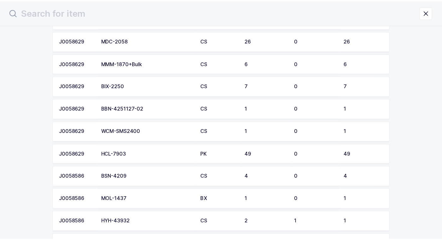
scroll to position [252, 0]
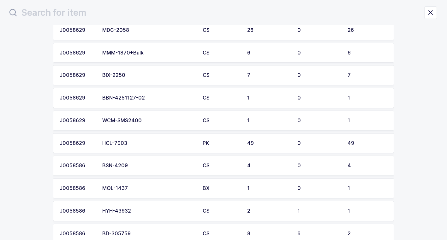
click at [138, 96] on div "BBN-4251127-02" at bounding box center [148, 98] width 93 height 6
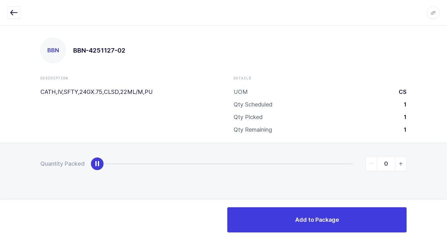
type input "1"
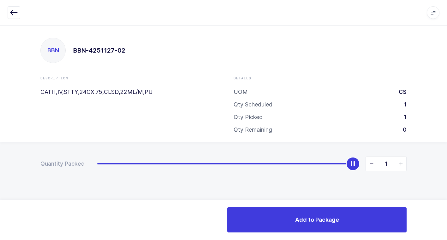
drag, startPoint x: 104, startPoint y: 163, endPoint x: 443, endPoint y: 175, distance: 339.2
click at [442, 165] on html "Apps Core [GEOGRAPHIC_DATA] Admin Mission Control Purchasing [PERSON_NAME] Logo…" at bounding box center [223, 120] width 447 height 240
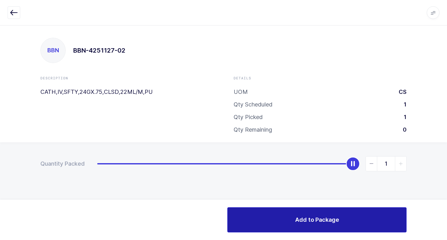
click at [322, 222] on span "Add to Package" at bounding box center [317, 220] width 44 height 8
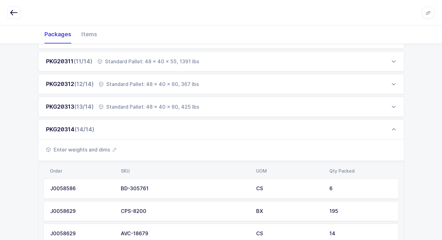
scroll to position [508, 0]
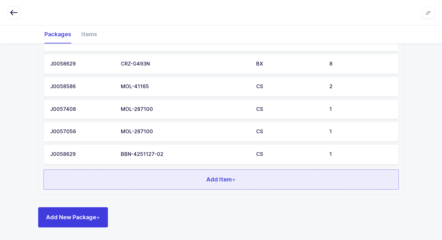
click at [140, 185] on button "Add Item +" at bounding box center [221, 180] width 355 height 20
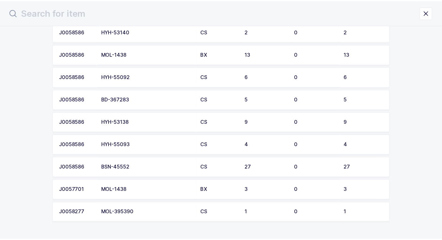
scroll to position [534, 0]
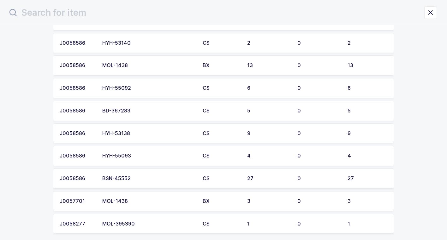
click at [143, 111] on div "BD-367283" at bounding box center [148, 111] width 93 height 6
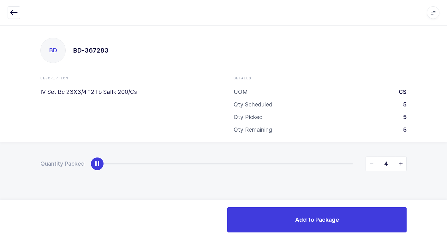
type input "5"
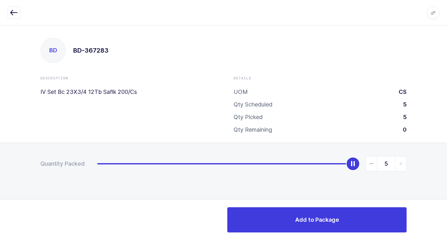
drag, startPoint x: 101, startPoint y: 163, endPoint x: 382, endPoint y: 190, distance: 282.5
click at [442, 166] on html "Apps Core [GEOGRAPHIC_DATA] Admin Mission Control Purchasing [PERSON_NAME] Logo…" at bounding box center [223, 120] width 447 height 240
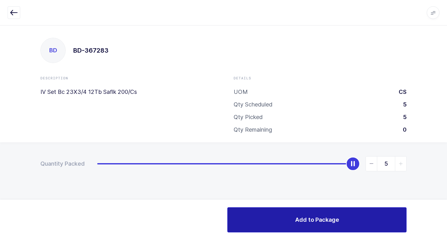
click at [238, 224] on button "Add to Package" at bounding box center [316, 220] width 179 height 25
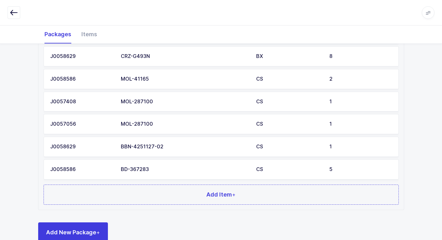
scroll to position [531, 0]
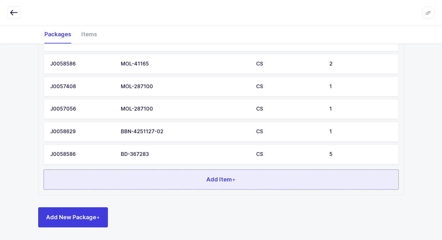
click at [145, 172] on button "Add Item +" at bounding box center [221, 180] width 355 height 20
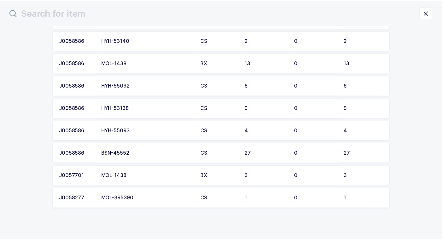
scroll to position [543, 0]
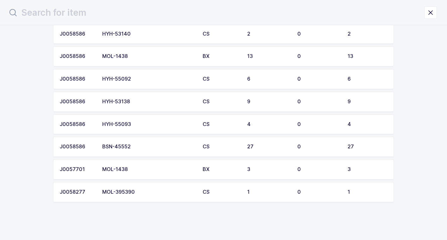
click at [136, 148] on div "BSN-45552" at bounding box center [148, 147] width 93 height 6
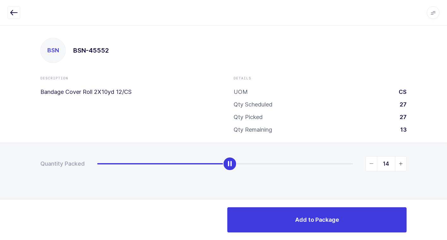
type input "15"
drag, startPoint x: 100, startPoint y: 168, endPoint x: 239, endPoint y: 179, distance: 139.0
click at [239, 179] on div "Quantity Packed 15" at bounding box center [223, 186] width 447 height 87
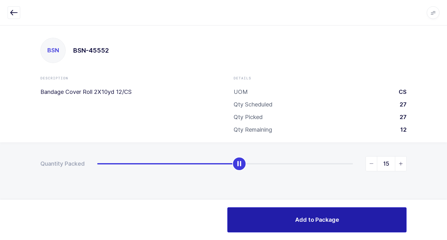
click at [298, 223] on span "Add to Package" at bounding box center [317, 220] width 44 height 8
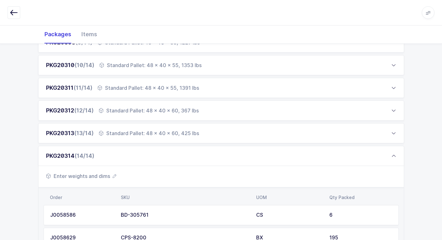
scroll to position [347, 0]
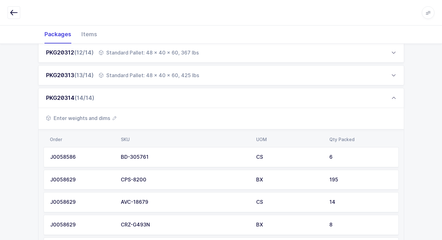
click at [95, 119] on span "Enter weights and dims" at bounding box center [81, 119] width 70 height 8
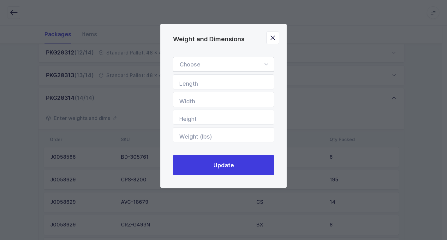
click at [266, 65] on icon "Weight and Dimensions" at bounding box center [266, 64] width 8 height 15
drag, startPoint x: 242, startPoint y: 81, endPoint x: 258, endPoint y: 96, distance: 21.7
click at [242, 82] on li "Standard Pallet" at bounding box center [226, 83] width 100 height 12
type input "Standard Pallet"
type input "48"
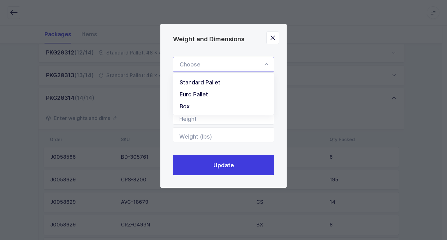
type input "40"
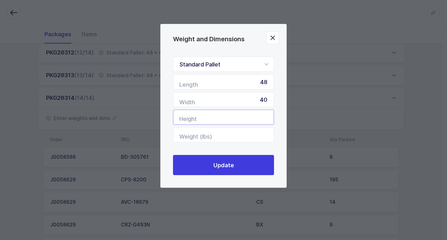
drag, startPoint x: 258, startPoint y: 118, endPoint x: 261, endPoint y: 115, distance: 3.8
click at [259, 117] on input "Height" at bounding box center [223, 117] width 101 height 15
type input "58"
click at [255, 137] on input "Weight (lbs)" at bounding box center [223, 135] width 101 height 15
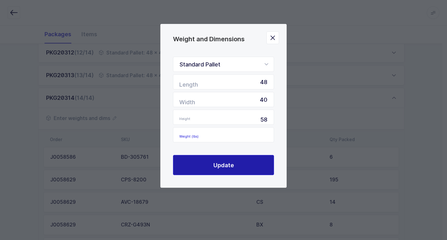
click at [239, 169] on button "Update" at bounding box center [223, 165] width 101 height 20
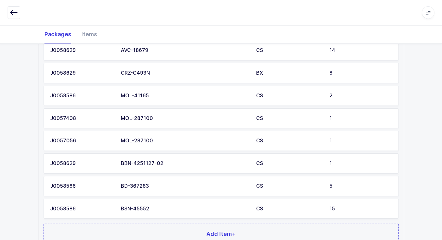
scroll to position [554, 0]
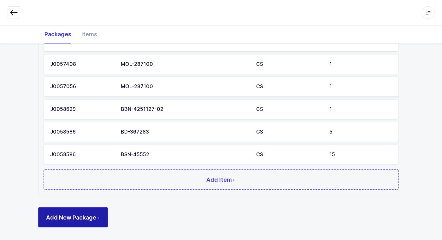
click at [82, 220] on span "Add New Package +" at bounding box center [73, 218] width 54 height 8
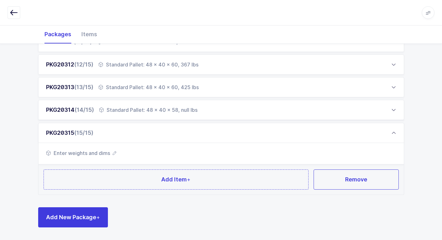
scroll to position [335, 0]
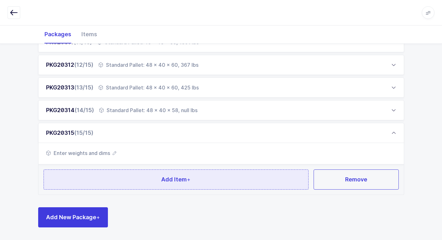
click at [133, 183] on button "Add Item +" at bounding box center [176, 180] width 265 height 20
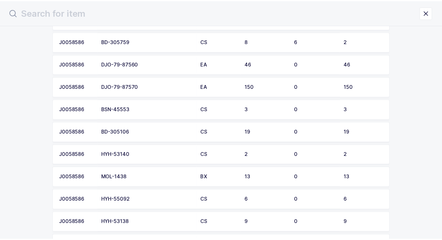
scroll to position [442, 0]
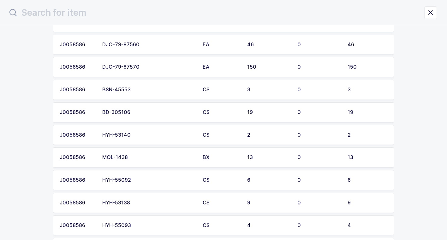
click at [135, 153] on td "MOL-1438" at bounding box center [148, 158] width 100 height 20
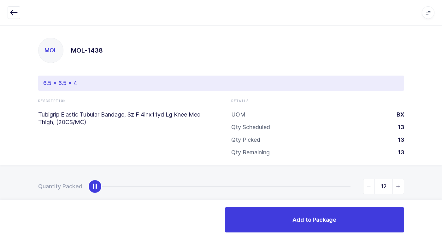
type input "13"
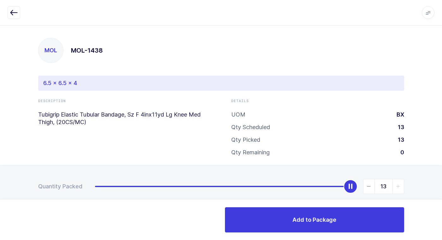
drag, startPoint x: 95, startPoint y: 188, endPoint x: 450, endPoint y: 128, distance: 360.1
click at [442, 128] on html "Apps Core [GEOGRAPHIC_DATA] Admin Mission Control Purchasing [PERSON_NAME] Logo…" at bounding box center [221, 126] width 442 height 252
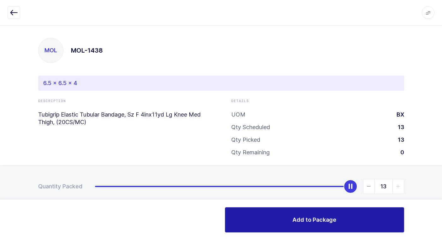
drag, startPoint x: 269, startPoint y: 219, endPoint x: 264, endPoint y: 214, distance: 6.7
click at [269, 219] on button "Add to Package" at bounding box center [314, 220] width 179 height 25
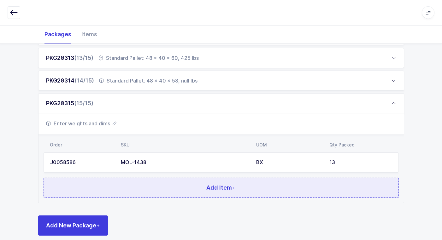
scroll to position [373, 0]
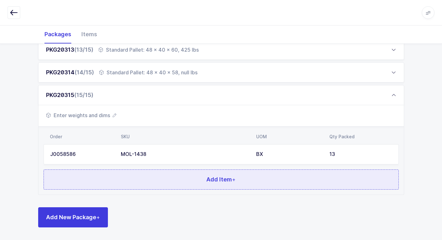
click at [179, 179] on button "Add Item +" at bounding box center [221, 180] width 355 height 20
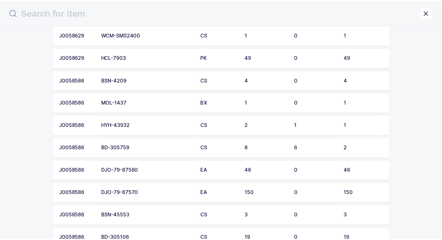
scroll to position [520, 0]
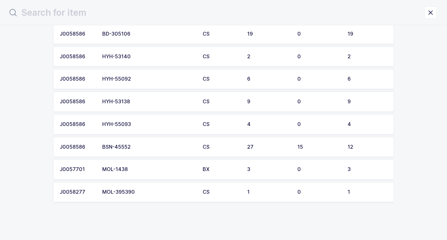
click at [166, 168] on div "MOL-1438" at bounding box center [148, 170] width 93 height 6
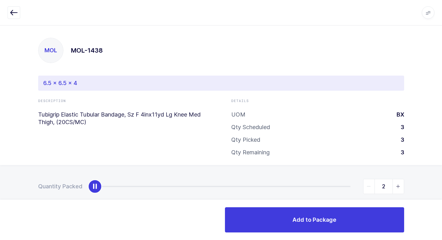
type input "3"
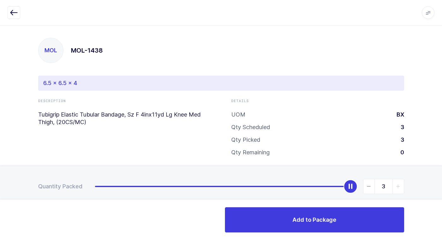
drag, startPoint x: 96, startPoint y: 187, endPoint x: 418, endPoint y: 129, distance: 327.2
click at [442, 92] on html "Apps Core [GEOGRAPHIC_DATA] Admin Mission Control Purchasing [PERSON_NAME] Logo…" at bounding box center [221, 126] width 442 height 252
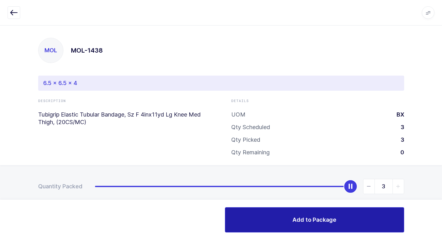
drag, startPoint x: 264, startPoint y: 217, endPoint x: 253, endPoint y: 217, distance: 11.0
click at [263, 217] on button "Add to Package" at bounding box center [314, 220] width 179 height 25
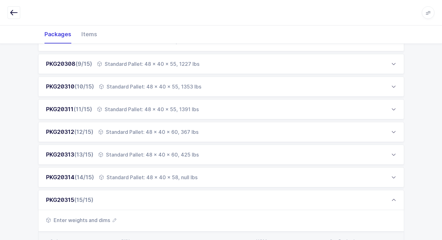
scroll to position [395, 0]
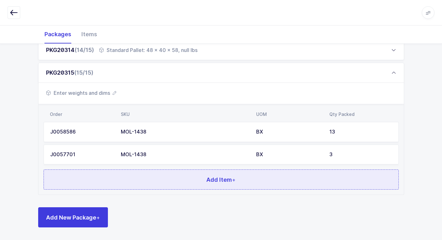
click at [181, 176] on button "Add Item +" at bounding box center [221, 180] width 355 height 20
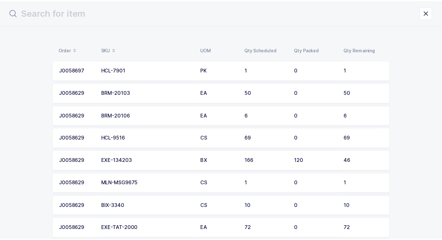
scroll to position [0, 0]
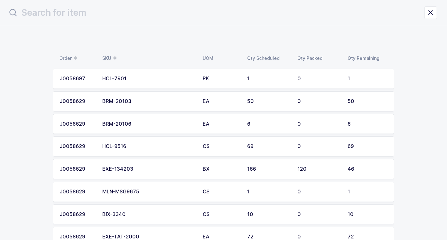
click at [151, 77] on div "HCL-7901" at bounding box center [148, 79] width 93 height 6
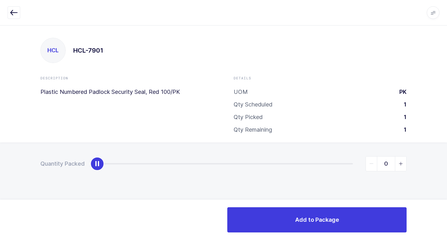
type input "1"
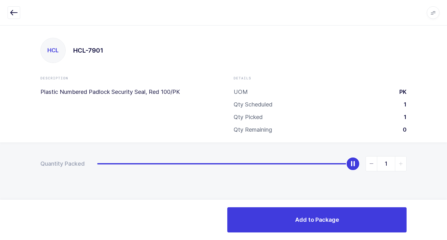
drag, startPoint x: 94, startPoint y: 168, endPoint x: 450, endPoint y: 164, distance: 356.3
click at [442, 164] on html "Apps Core [GEOGRAPHIC_DATA] Admin Mission Control Purchasing [PERSON_NAME] Logo…" at bounding box center [223, 120] width 447 height 240
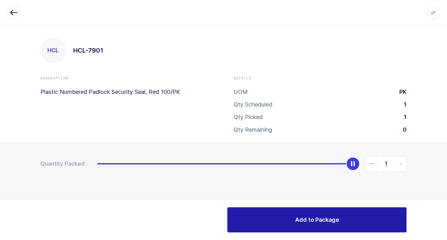
drag, startPoint x: 322, startPoint y: 224, endPoint x: 314, endPoint y: 224, distance: 7.3
click at [320, 224] on span "Add to Package" at bounding box center [317, 220] width 44 height 8
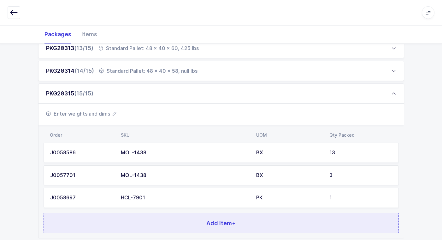
scroll to position [418, 0]
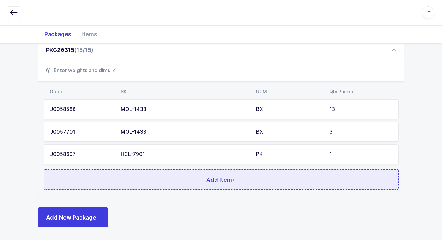
click at [170, 178] on button "Add Item +" at bounding box center [221, 180] width 355 height 20
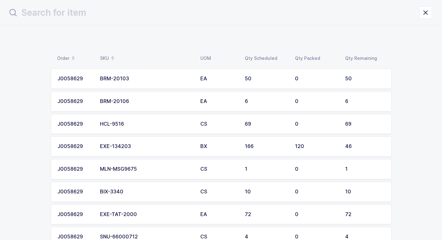
scroll to position [0, 0]
click at [139, 150] on td "EXE-134203" at bounding box center [148, 147] width 100 height 20
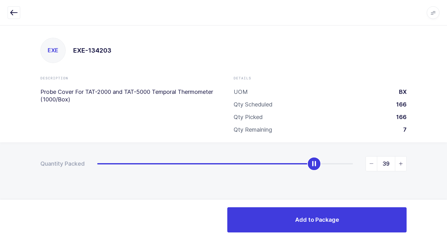
type input "40"
drag, startPoint x: 98, startPoint y: 169, endPoint x: 319, endPoint y: 205, distance: 223.6
click at [319, 205] on div "Apps Core [GEOGRAPHIC_DATA] Admin Mission Control Purchasing [PERSON_NAME] Logo…" at bounding box center [223, 132] width 447 height 215
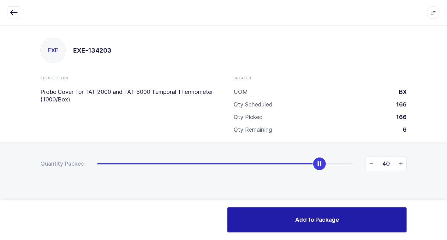
click at [306, 222] on span "Add to Package" at bounding box center [317, 220] width 44 height 8
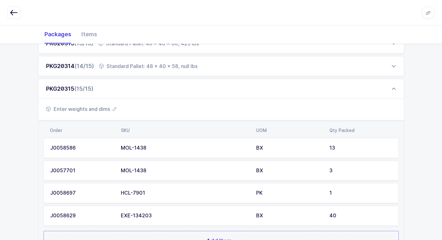
scroll to position [441, 0]
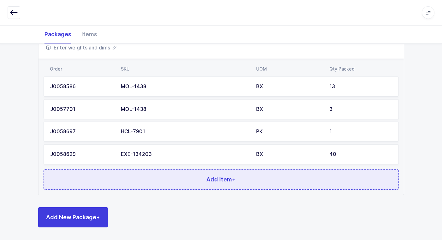
click at [159, 180] on button "Add Item +" at bounding box center [221, 180] width 355 height 20
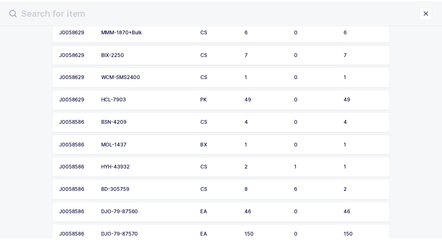
scroll to position [252, 0]
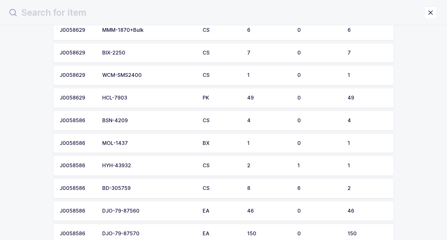
click at [150, 120] on div "BSN-4209" at bounding box center [148, 121] width 93 height 6
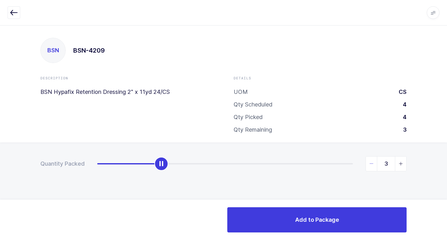
type input "4"
drag, startPoint x: 98, startPoint y: 165, endPoint x: 450, endPoint y: 176, distance: 352.1
click at [442, 176] on html "Apps Core [GEOGRAPHIC_DATA] Admin Mission Control Purchasing [PERSON_NAME] Logo…" at bounding box center [223, 120] width 447 height 240
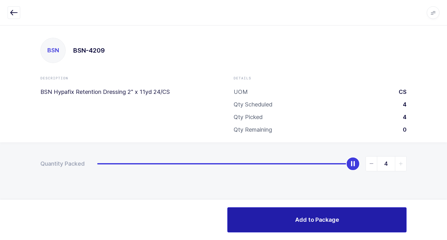
drag, startPoint x: 285, startPoint y: 218, endPoint x: 282, endPoint y: 218, distance: 3.2
click at [285, 218] on button "Add to Package" at bounding box center [316, 220] width 179 height 25
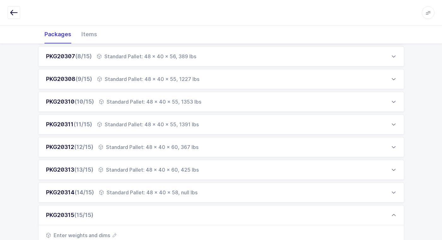
scroll to position [463, 0]
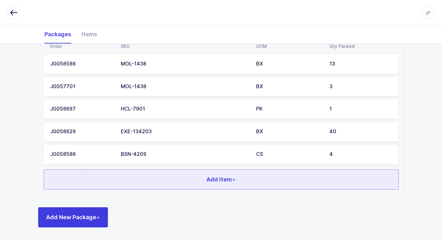
click at [153, 183] on button "Add Item +" at bounding box center [221, 180] width 355 height 20
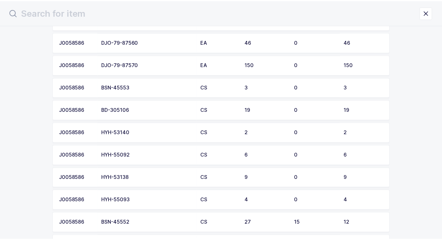
scroll to position [442, 0]
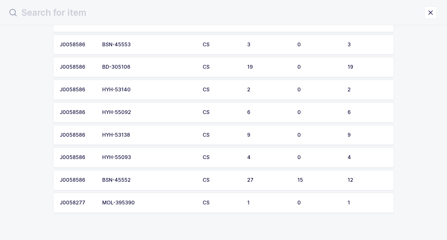
click at [144, 180] on div "BSN-45552" at bounding box center [148, 181] width 93 height 6
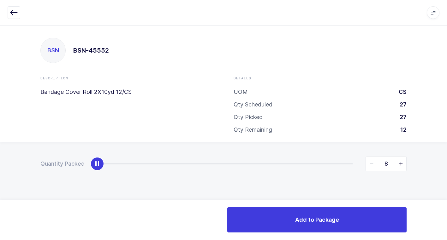
type input "12"
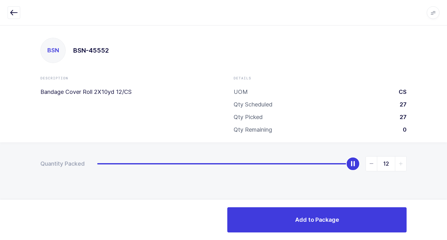
drag, startPoint x: 98, startPoint y: 168, endPoint x: 315, endPoint y: 234, distance: 226.3
click at [442, 198] on html "Apps Core [GEOGRAPHIC_DATA] Admin Mission Control Purchasing [PERSON_NAME] Logo…" at bounding box center [223, 120] width 447 height 240
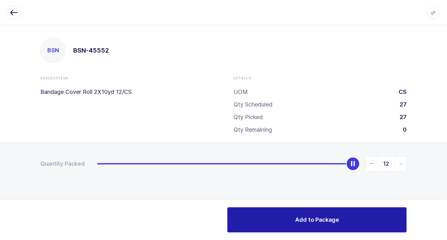
click at [255, 217] on button "Add to Package" at bounding box center [316, 220] width 179 height 25
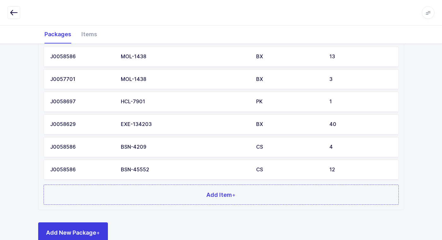
scroll to position [486, 0]
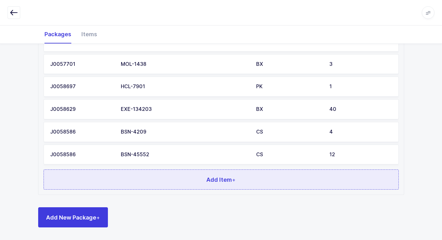
click at [170, 180] on button "Add Item +" at bounding box center [221, 180] width 355 height 20
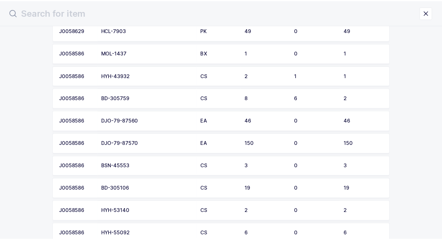
scroll to position [347, 0]
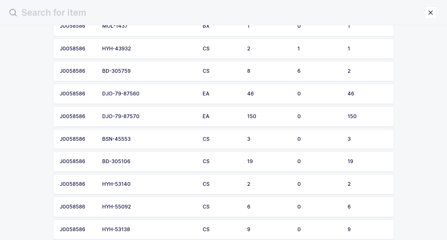
click at [152, 95] on div "DJO-79-87560" at bounding box center [148, 94] width 93 height 6
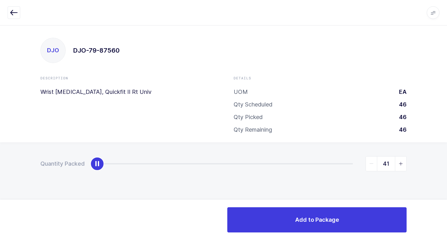
type input "46"
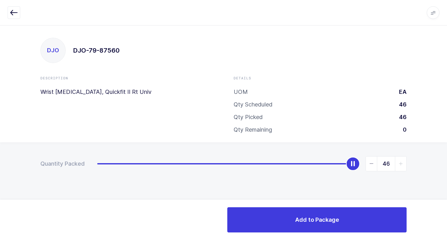
drag, startPoint x: 96, startPoint y: 165, endPoint x: 450, endPoint y: 130, distance: 356.5
click at [442, 130] on html "Apps Core [GEOGRAPHIC_DATA] Admin Mission Control Purchasing [PERSON_NAME] Logo…" at bounding box center [223, 120] width 447 height 240
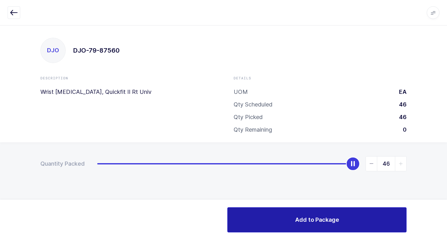
click at [272, 221] on button "Add to Package" at bounding box center [316, 220] width 179 height 25
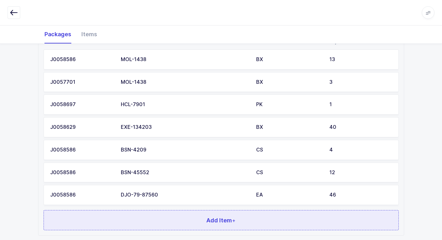
scroll to position [505, 0]
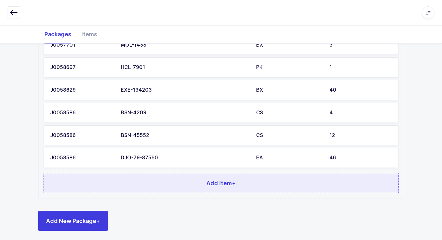
click at [146, 181] on button "Add Item +" at bounding box center [221, 183] width 355 height 20
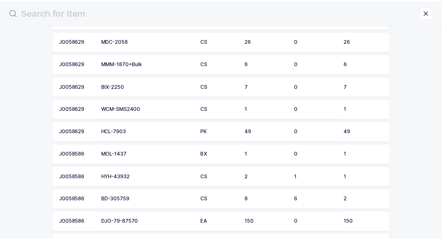
scroll to position [316, 0]
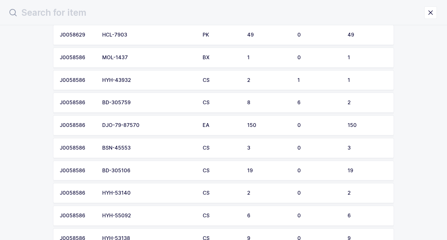
click at [151, 126] on div "DJO-79-87570" at bounding box center [148, 126] width 93 height 6
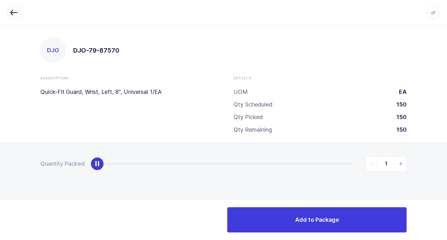
click at [402, 164] on icon "slider between 0 and 150" at bounding box center [401, 164] width 4 height 4
click at [401, 163] on icon "slider between 0 and 150" at bounding box center [401, 164] width 4 height 4
type input "3"
click at [401, 163] on icon "slider between 0 and 150" at bounding box center [401, 164] width 4 height 4
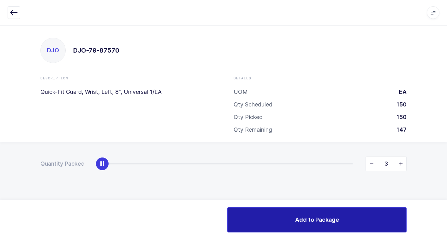
click at [327, 218] on span "Add to Package" at bounding box center [317, 220] width 44 height 8
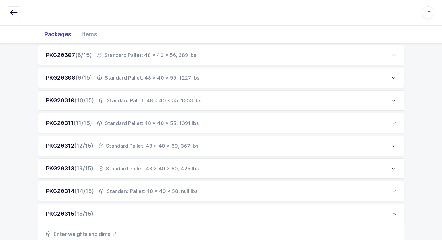
scroll to position [505, 0]
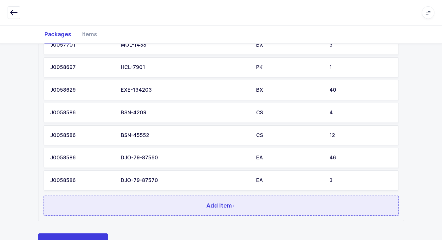
click at [173, 201] on button "Add Item +" at bounding box center [221, 206] width 355 height 20
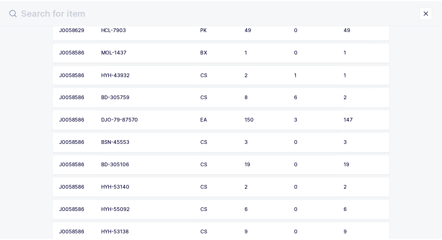
scroll to position [281, 0]
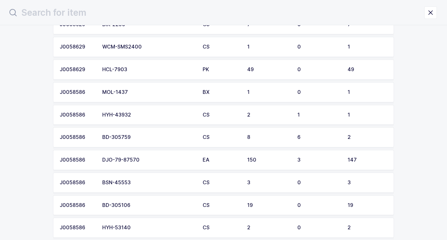
click at [153, 94] on div "MOL-1437" at bounding box center [148, 93] width 93 height 6
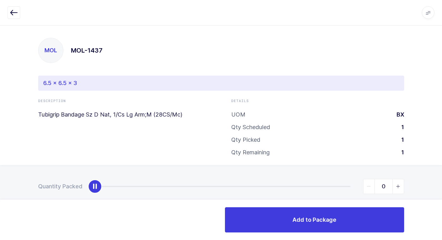
type input "1"
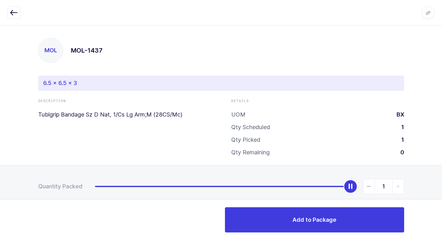
drag, startPoint x: 97, startPoint y: 187, endPoint x: 416, endPoint y: 238, distance: 323.3
click at [442, 222] on html "Apps Core [GEOGRAPHIC_DATA] Admin Mission Control Purchasing [PERSON_NAME] Logo…" at bounding box center [221, 126] width 442 height 252
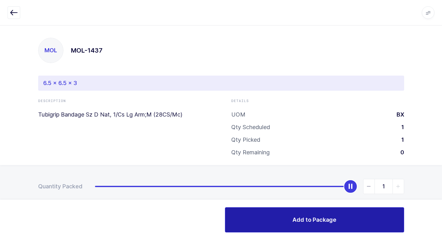
click at [329, 221] on span "Add to Package" at bounding box center [315, 220] width 44 height 8
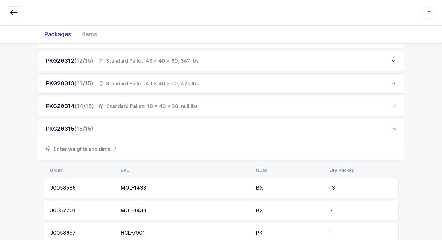
scroll to position [505, 0]
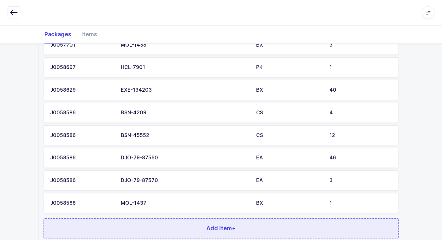
click at [181, 226] on button "Add Item +" at bounding box center [221, 229] width 355 height 20
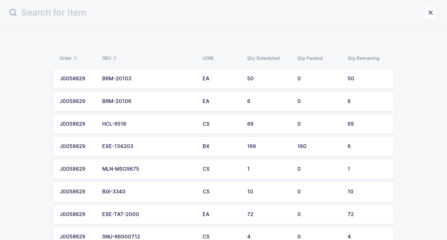
click at [150, 104] on div "BRM-20106" at bounding box center [148, 102] width 93 height 6
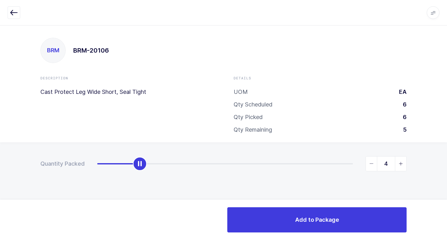
type input "6"
drag, startPoint x: 99, startPoint y: 163, endPoint x: 450, endPoint y: 237, distance: 358.8
click at [442, 237] on html "Apps Core [GEOGRAPHIC_DATA] Admin Mission Control Purchasing [PERSON_NAME] Logo…" at bounding box center [223, 120] width 447 height 240
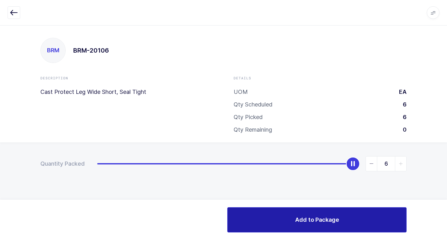
click at [306, 224] on span "Add to Package" at bounding box center [317, 220] width 44 height 8
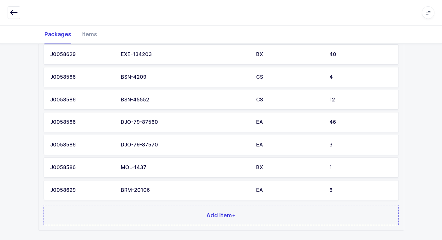
scroll to position [576, 0]
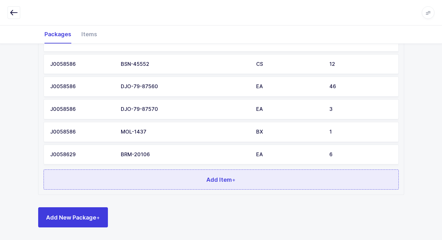
click at [171, 178] on button "Add Item +" at bounding box center [221, 180] width 355 height 20
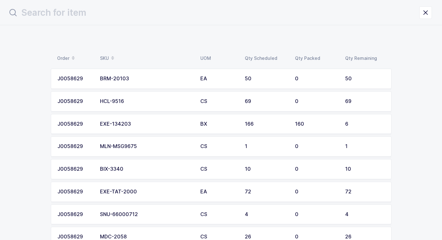
scroll to position [0, 0]
click at [147, 169] on div "BIX-3340" at bounding box center [148, 170] width 93 height 6
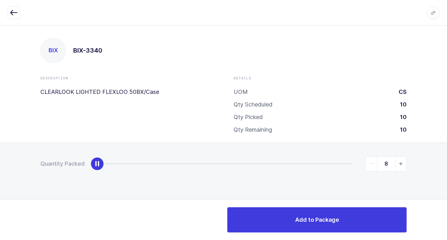
type input "10"
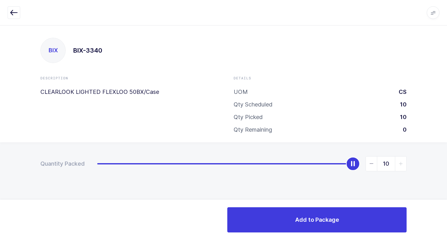
drag, startPoint x: 95, startPoint y: 166, endPoint x: 450, endPoint y: 142, distance: 355.9
click at [442, 142] on html "Apps Core [GEOGRAPHIC_DATA] Admin Mission Control Purchasing [PERSON_NAME] Logo…" at bounding box center [223, 120] width 447 height 240
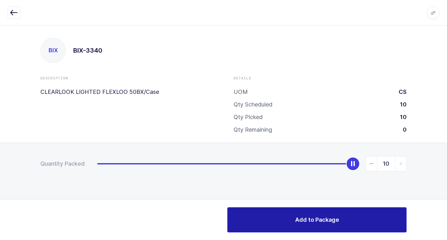
click at [266, 221] on button "Add to Package" at bounding box center [316, 220] width 179 height 25
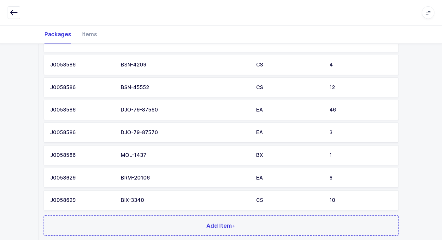
scroll to position [599, 0]
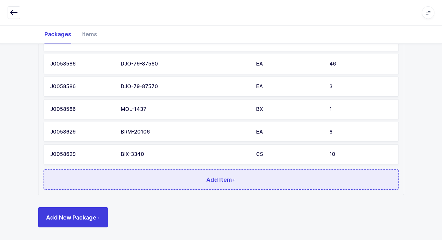
click at [173, 188] on button "Add Item +" at bounding box center [221, 180] width 355 height 20
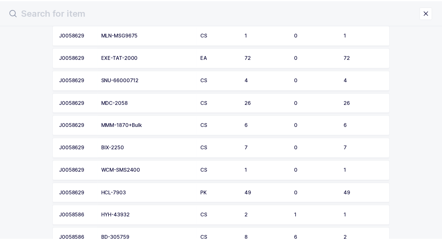
scroll to position [126, 0]
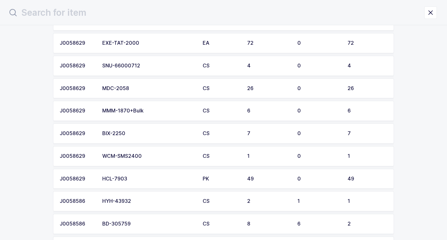
click at [139, 134] on div "BIX-2250" at bounding box center [148, 134] width 93 height 6
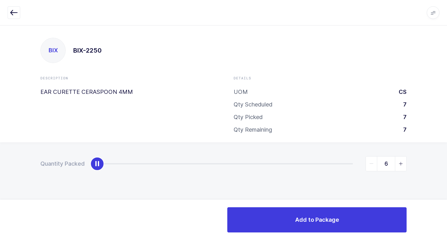
type input "7"
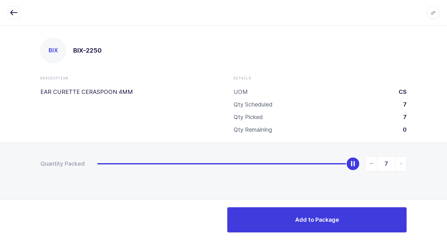
drag, startPoint x: 96, startPoint y: 165, endPoint x: 450, endPoint y: 207, distance: 356.9
click at [442, 207] on html "Apps Core [GEOGRAPHIC_DATA] Admin Mission Control Purchasing [PERSON_NAME] Logo…" at bounding box center [223, 120] width 447 height 240
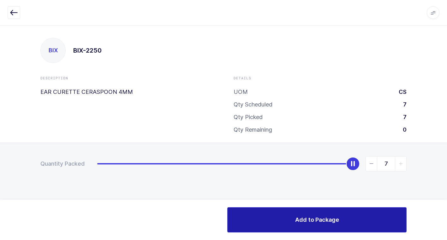
click at [324, 221] on span "Add to Package" at bounding box center [317, 220] width 44 height 8
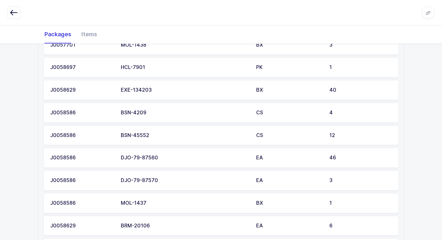
scroll to position [622, 0]
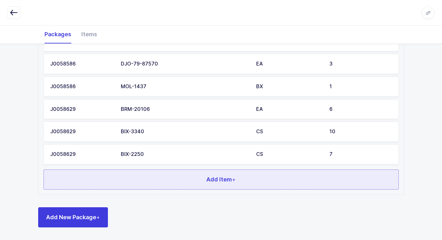
click at [160, 185] on button "Add Item +" at bounding box center [221, 180] width 355 height 20
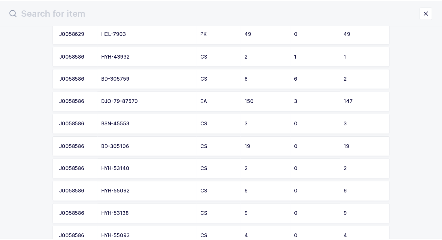
scroll to position [252, 0]
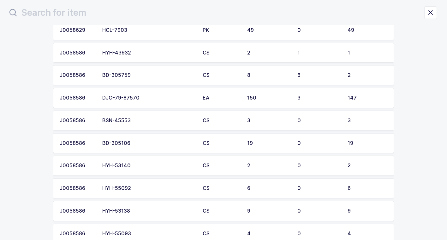
click at [149, 101] on td "DJO-79-87570" at bounding box center [148, 98] width 100 height 20
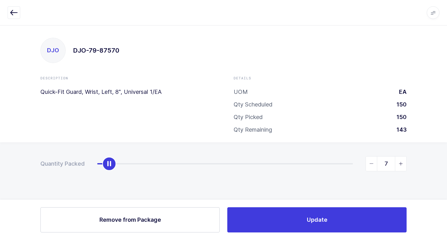
type input "6"
drag, startPoint x: 102, startPoint y: 166, endPoint x: 107, endPoint y: 175, distance: 10.6
click at [107, 175] on div "Quantity Packed 6" at bounding box center [223, 186] width 447 height 87
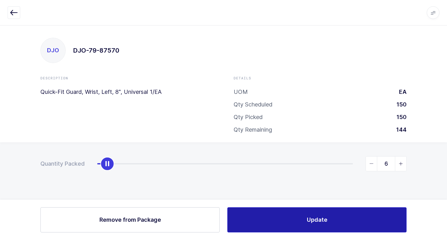
drag, startPoint x: 285, startPoint y: 218, endPoint x: 282, endPoint y: 218, distance: 3.2
click at [282, 218] on button "Update" at bounding box center [316, 220] width 179 height 25
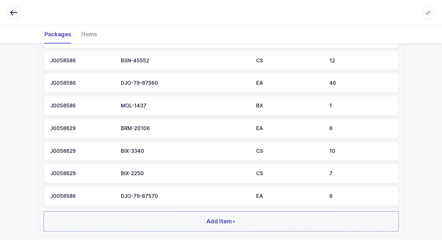
scroll to position [622, 0]
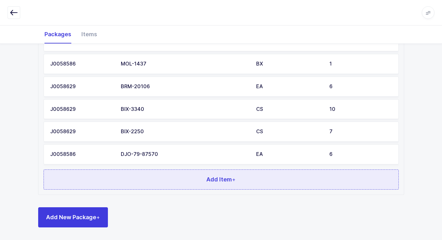
click at [163, 183] on button "Add Item +" at bounding box center [221, 180] width 355 height 20
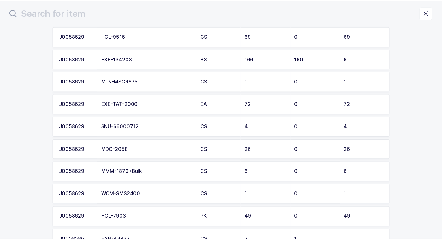
scroll to position [95, 0]
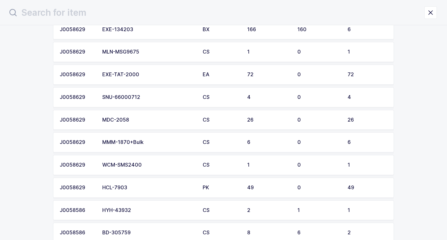
click at [143, 99] on div "SNU-66000712" at bounding box center [148, 98] width 93 height 6
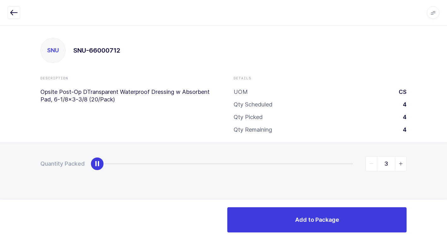
type input "4"
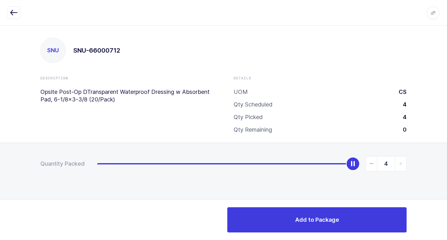
drag, startPoint x: 96, startPoint y: 166, endPoint x: 450, endPoint y: 168, distance: 354.4
click at [442, 168] on html "Apps Core [GEOGRAPHIC_DATA] Admin Mission Control Purchasing [PERSON_NAME] Logo…" at bounding box center [223, 120] width 447 height 240
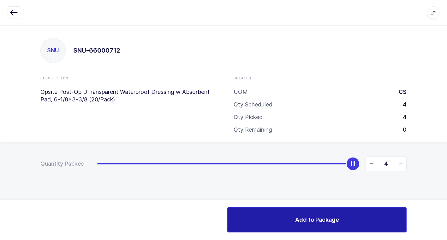
drag, startPoint x: 323, startPoint y: 220, endPoint x: 305, endPoint y: 223, distance: 18.3
click at [317, 221] on span "Add to Package" at bounding box center [317, 220] width 44 height 8
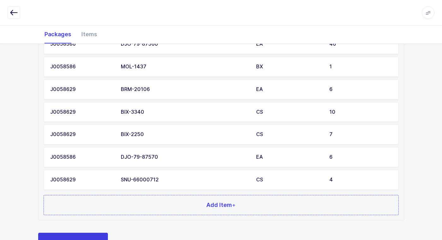
scroll to position [644, 0]
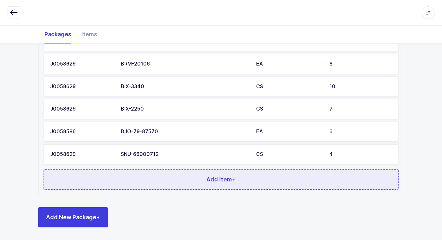
click at [169, 184] on button "Add Item +" at bounding box center [221, 180] width 355 height 20
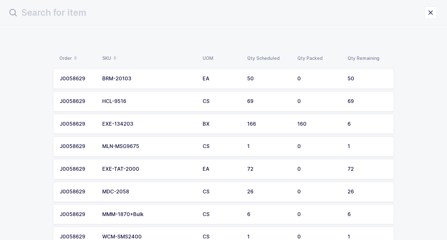
click at [153, 124] on div "EXE-134203" at bounding box center [148, 125] width 93 height 6
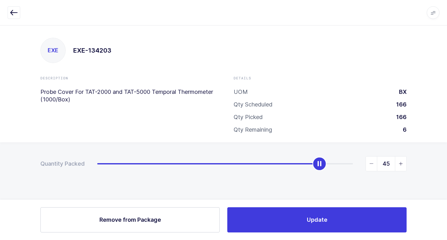
type input "46"
drag, startPoint x: 321, startPoint y: 166, endPoint x: 450, endPoint y: 158, distance: 130.0
click at [442, 158] on html "Apps Core [GEOGRAPHIC_DATA] Admin Mission Control Purchasing [PERSON_NAME] Logo…" at bounding box center [223, 120] width 447 height 240
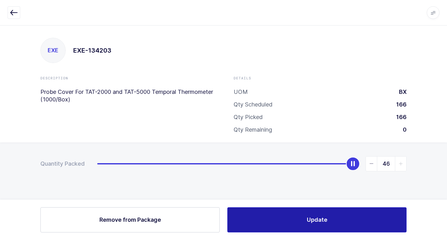
click at [329, 217] on button "Update" at bounding box center [316, 220] width 179 height 25
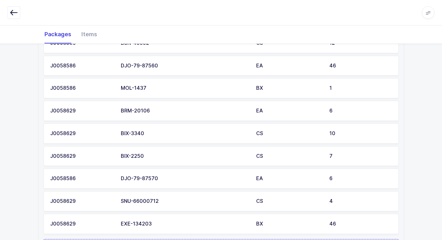
scroll to position [644, 0]
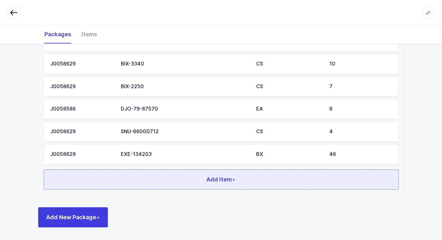
click at [164, 187] on button "Add Item +" at bounding box center [221, 180] width 355 height 20
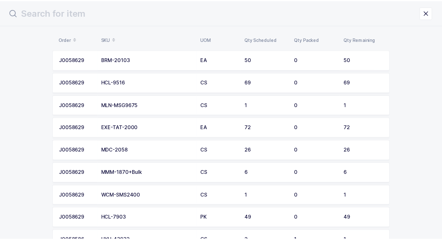
scroll to position [0, 0]
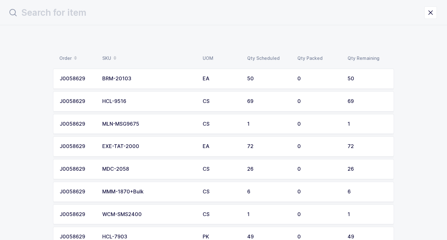
click at [145, 125] on div "MLN-MSG9675" at bounding box center [148, 125] width 93 height 6
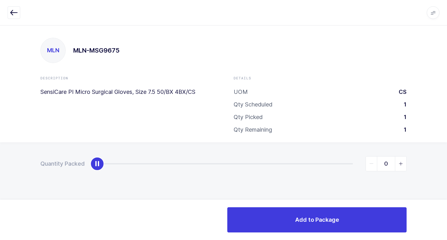
type input "1"
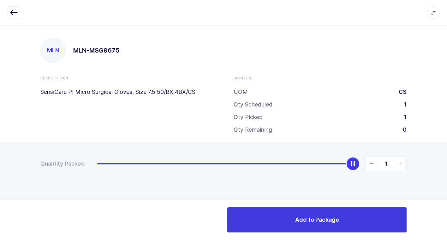
drag, startPoint x: 334, startPoint y: 154, endPoint x: 388, endPoint y: 191, distance: 65.1
click at [442, 139] on html "Apps Core [GEOGRAPHIC_DATA] Admin Mission Control Purchasing [PERSON_NAME] Logo…" at bounding box center [223, 120] width 447 height 240
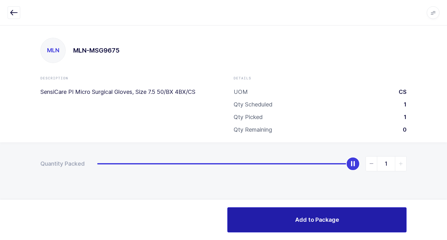
click at [300, 215] on button "Add to Package" at bounding box center [316, 220] width 179 height 25
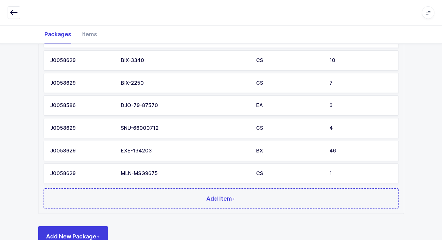
scroll to position [667, 0]
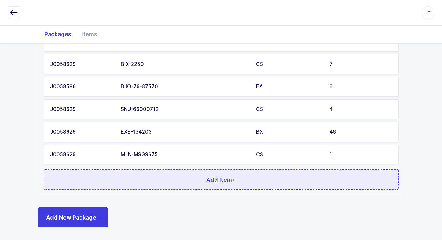
click at [152, 186] on button "Add Item +" at bounding box center [221, 180] width 355 height 20
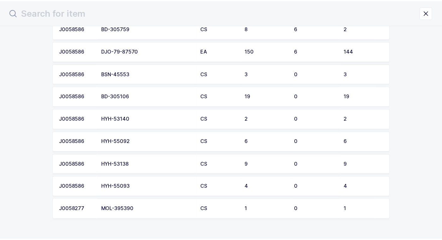
scroll to position [249, 0]
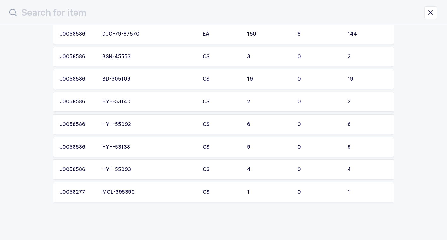
click at [140, 171] on div "HYH-55093" at bounding box center [148, 170] width 93 height 6
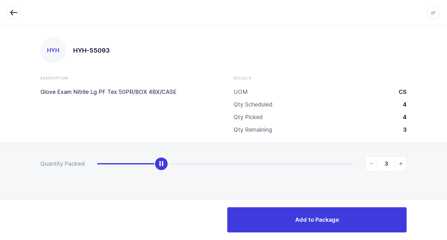
type input "4"
drag, startPoint x: 97, startPoint y: 168, endPoint x: 450, endPoint y: 172, distance: 353.5
click at [442, 172] on html "Apps Core [GEOGRAPHIC_DATA] Admin Mission Control Purchasing [PERSON_NAME] Logo…" at bounding box center [223, 120] width 447 height 240
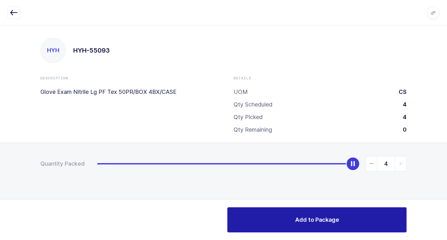
drag, startPoint x: 334, startPoint y: 215, endPoint x: 325, endPoint y: 215, distance: 8.5
click at [333, 215] on button "Add to Package" at bounding box center [316, 220] width 179 height 25
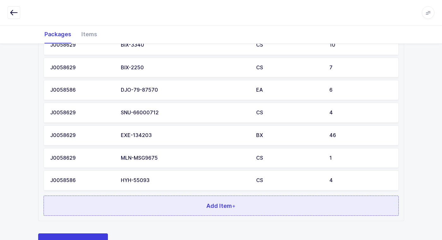
scroll to position [690, 0]
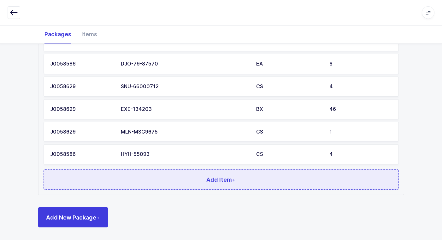
click at [131, 180] on button "Add Item +" at bounding box center [221, 180] width 355 height 20
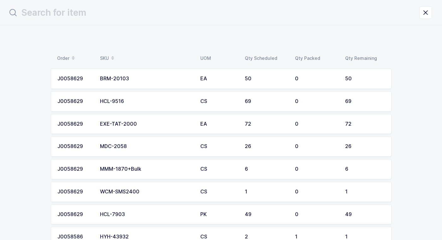
scroll to position [0, 0]
click at [144, 82] on td "BRM-20103" at bounding box center [148, 79] width 100 height 20
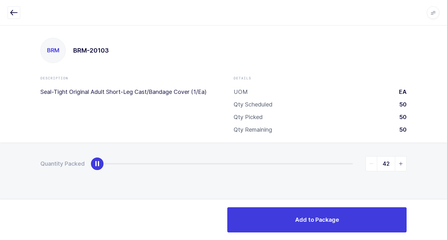
type input "50"
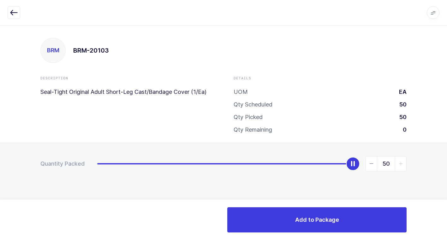
drag, startPoint x: 139, startPoint y: 159, endPoint x: 450, endPoint y: 158, distance: 311.8
click at [442, 158] on html "Apps Core [GEOGRAPHIC_DATA] Admin Mission Control Purchasing [PERSON_NAME] Logo…" at bounding box center [223, 120] width 447 height 240
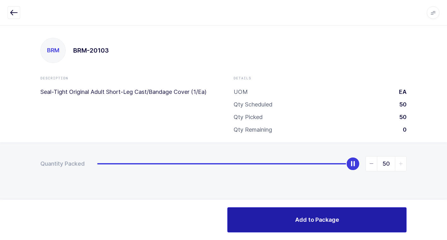
drag, startPoint x: 320, startPoint y: 220, endPoint x: 301, endPoint y: 221, distance: 19.3
click at [314, 221] on span "Add to Package" at bounding box center [317, 220] width 44 height 8
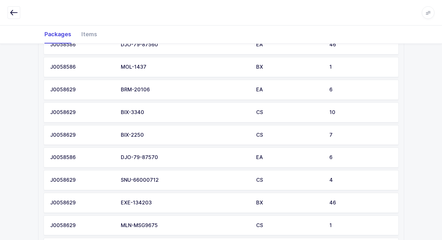
scroll to position [712, 0]
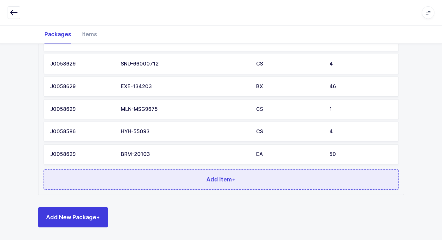
click at [160, 182] on button "Add Item +" at bounding box center [221, 180] width 355 height 20
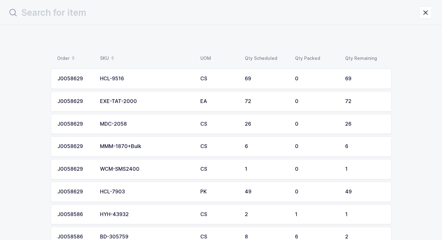
scroll to position [0, 0]
click at [143, 79] on div "HCL-9516" at bounding box center [148, 79] width 93 height 6
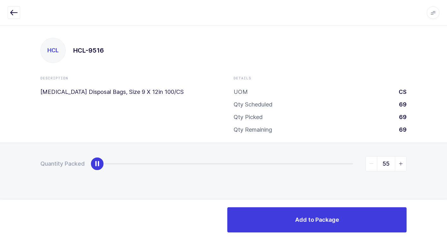
type input "69"
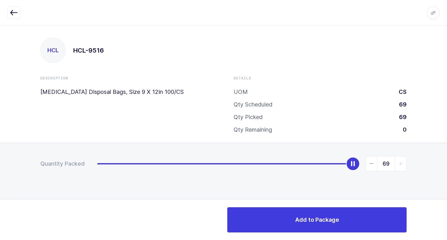
drag, startPoint x: 98, startPoint y: 168, endPoint x: 450, endPoint y: 203, distance: 354.0
click at [442, 203] on html "Apps Core [GEOGRAPHIC_DATA] Admin Mission Control Purchasing [PERSON_NAME] Logo…" at bounding box center [223, 120] width 447 height 240
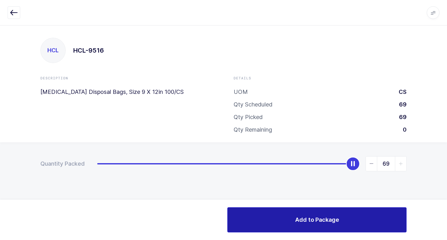
click at [272, 221] on button "Add to Package" at bounding box center [316, 220] width 179 height 25
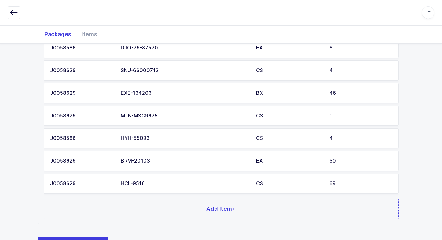
scroll to position [735, 0]
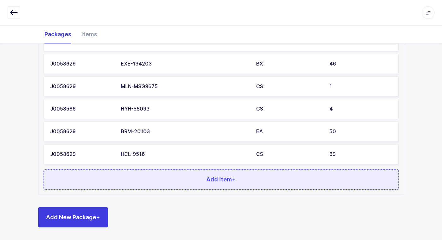
click at [138, 181] on button "Add Item +" at bounding box center [221, 180] width 355 height 20
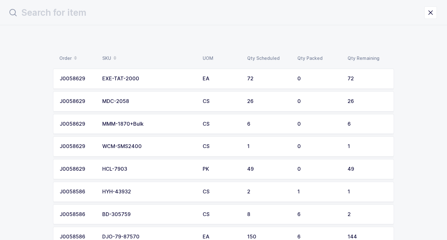
click at [143, 149] on div "WCM-SMS2400" at bounding box center [148, 147] width 93 height 6
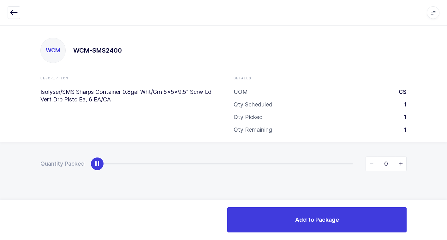
type input "1"
drag, startPoint x: 103, startPoint y: 163, endPoint x: 450, endPoint y: 163, distance: 347.8
click at [442, 163] on html "Apps Core [GEOGRAPHIC_DATA] Admin Mission Control Purchasing [PERSON_NAME] Logo…" at bounding box center [223, 120] width 447 height 240
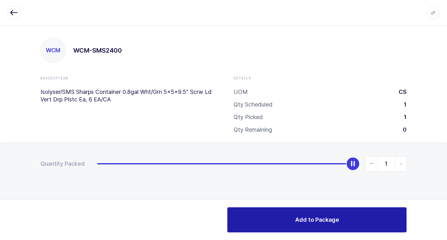
drag, startPoint x: 311, startPoint y: 223, endPoint x: 300, endPoint y: 223, distance: 11.0
click at [306, 223] on span "Add to Package" at bounding box center [317, 220] width 44 height 8
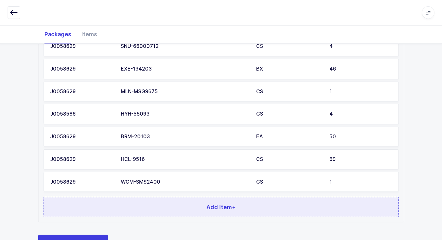
scroll to position [757, 0]
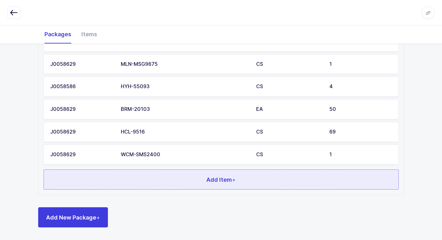
click at [168, 184] on button "Add Item +" at bounding box center [221, 180] width 355 height 20
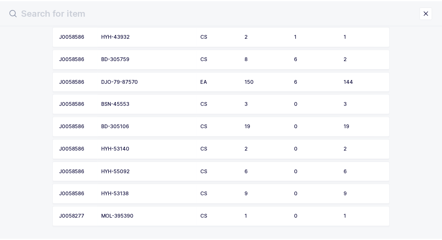
scroll to position [158, 0]
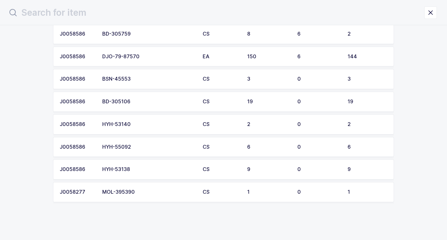
click at [137, 80] on div "BSN-45553" at bounding box center [148, 79] width 93 height 6
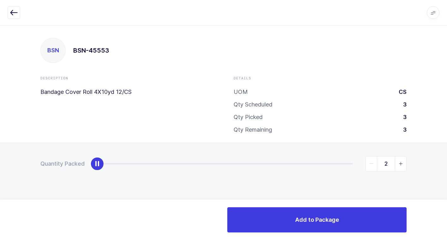
type input "3"
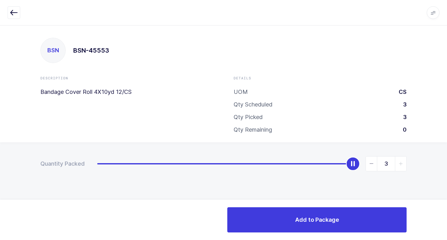
drag, startPoint x: 361, startPoint y: 137, endPoint x: 445, endPoint y: 138, distance: 84.6
click at [442, 129] on html "Apps Core [GEOGRAPHIC_DATA] Admin Mission Control Purchasing [PERSON_NAME] Logo…" at bounding box center [223, 120] width 447 height 240
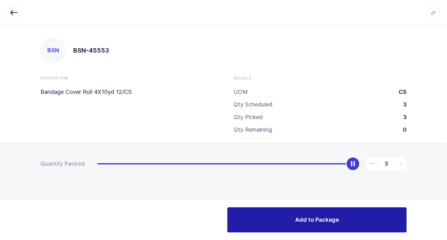
click at [317, 217] on span "Add to Package" at bounding box center [317, 220] width 44 height 8
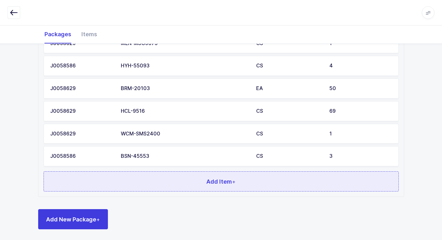
scroll to position [780, 0]
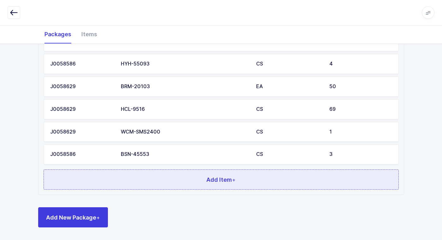
click at [149, 181] on button "Add Item +" at bounding box center [221, 180] width 355 height 20
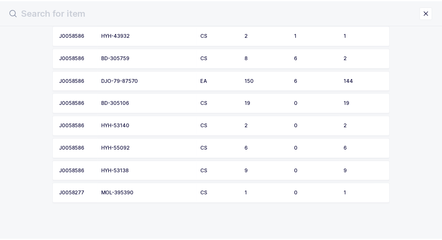
scroll to position [135, 0]
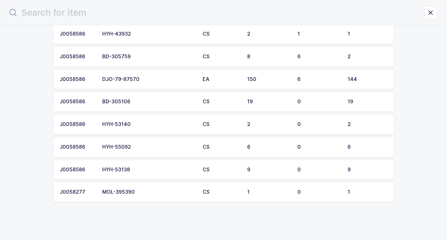
click at [144, 171] on div "HYH-53138" at bounding box center [148, 170] width 93 height 6
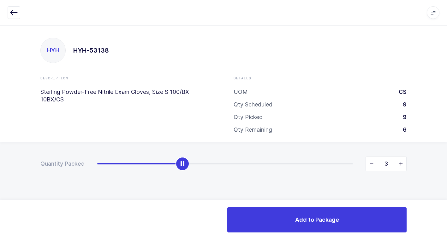
type input "4"
drag, startPoint x: 98, startPoint y: 166, endPoint x: 203, endPoint y: 173, distance: 104.4
click at [203, 173] on div "Quantity Packed 4" at bounding box center [223, 186] width 447 height 87
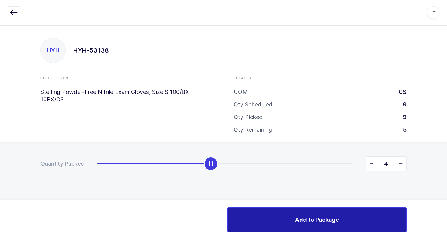
click at [239, 209] on button "Add to Package" at bounding box center [316, 220] width 179 height 25
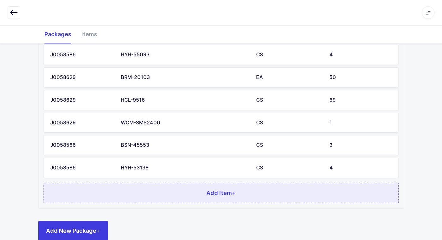
scroll to position [803, 0]
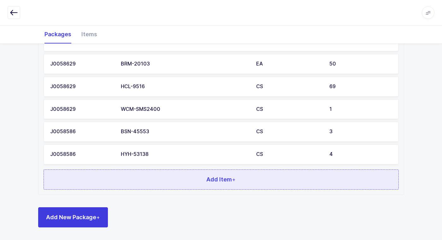
click at [134, 180] on button "Add Item +" at bounding box center [221, 180] width 355 height 20
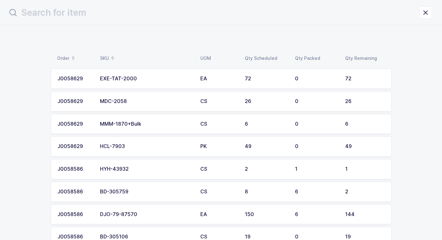
scroll to position [0, 0]
click at [137, 146] on div "HCL-7903" at bounding box center [148, 147] width 93 height 6
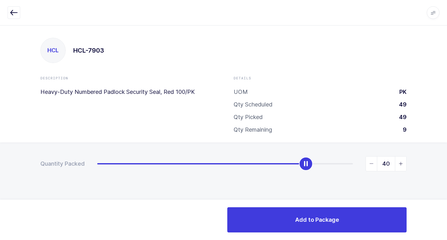
type input "49"
drag, startPoint x: 120, startPoint y: 163, endPoint x: 443, endPoint y: 164, distance: 322.6
click at [442, 161] on html "Apps Core [GEOGRAPHIC_DATA] Admin Mission Control Purchasing [PERSON_NAME] Logo…" at bounding box center [223, 120] width 447 height 240
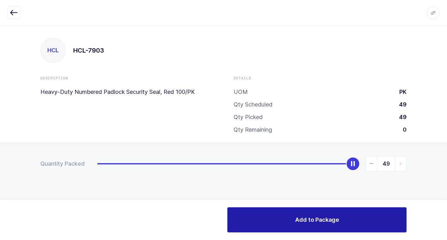
click at [305, 214] on button "Add to Package" at bounding box center [316, 220] width 179 height 25
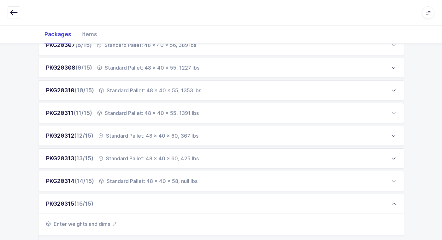
scroll to position [321, 0]
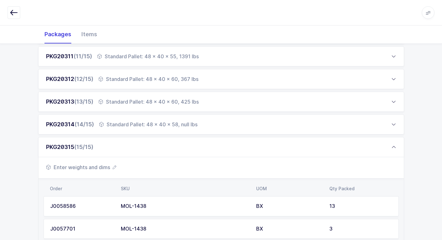
click at [96, 169] on span "Enter weights and dims" at bounding box center [81, 168] width 70 height 8
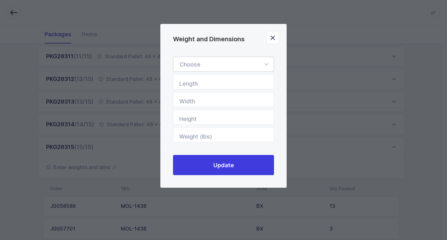
click at [266, 64] on icon "Weight and Dimensions" at bounding box center [266, 64] width 8 height 15
click at [240, 81] on li "Standard Pallet" at bounding box center [226, 83] width 100 height 12
type input "Standard Pallet"
type input "48"
type input "40"
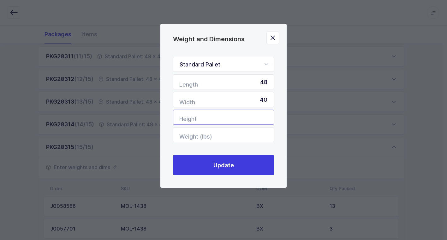
drag, startPoint x: 257, startPoint y: 118, endPoint x: 253, endPoint y: 118, distance: 3.8
click at [255, 118] on input "Height" at bounding box center [223, 117] width 101 height 15
type input "60"
click at [249, 138] on input "Weight (lbs)" at bounding box center [223, 135] width 101 height 15
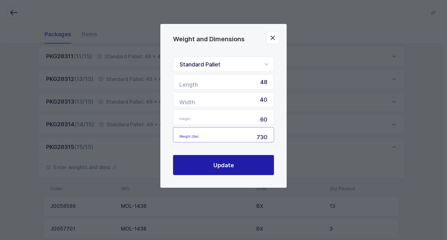
type input "730"
click at [248, 170] on button "Update" at bounding box center [223, 165] width 101 height 20
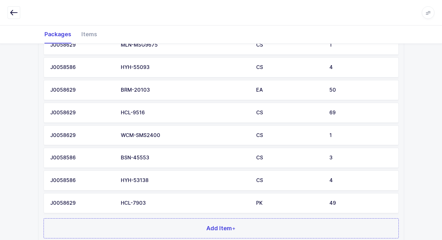
scroll to position [826, 0]
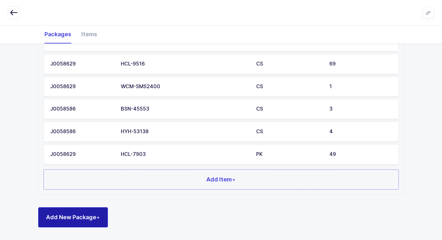
click at [83, 218] on span "Add New Package +" at bounding box center [73, 218] width 54 height 8
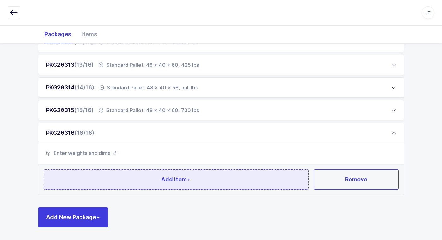
scroll to position [358, 0]
click at [110, 182] on button "Add Item +" at bounding box center [176, 180] width 265 height 20
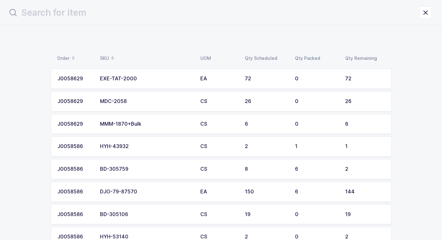
scroll to position [0, 0]
click at [137, 106] on td "MDC-2058" at bounding box center [148, 102] width 100 height 20
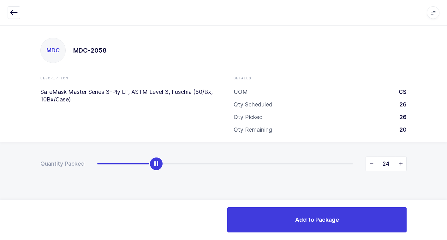
type input "26"
drag, startPoint x: 99, startPoint y: 165, endPoint x: 403, endPoint y: 161, distance: 304.0
click at [403, 161] on div "26" at bounding box center [251, 164] width 309 height 15
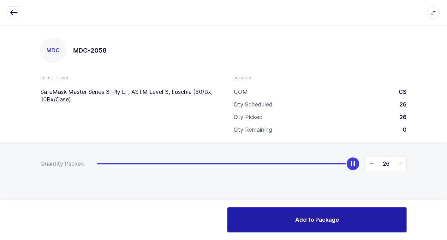
drag, startPoint x: 341, startPoint y: 229, endPoint x: 335, endPoint y: 229, distance: 6.0
click at [339, 228] on button "Add to Package" at bounding box center [316, 220] width 179 height 25
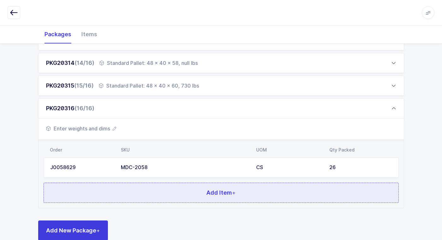
scroll to position [395, 0]
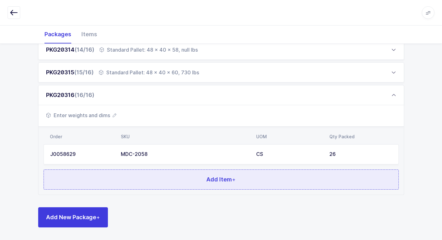
click at [174, 178] on button "Add Item +" at bounding box center [221, 180] width 355 height 20
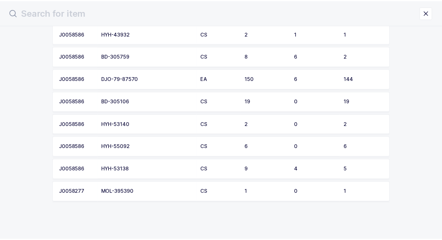
scroll to position [0, 0]
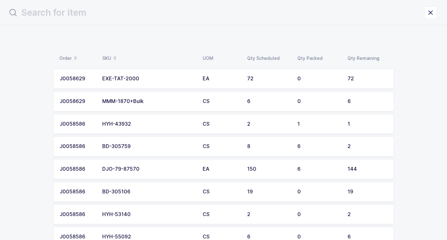
click at [148, 104] on div "MMM-1870+Bulk" at bounding box center [148, 102] width 93 height 6
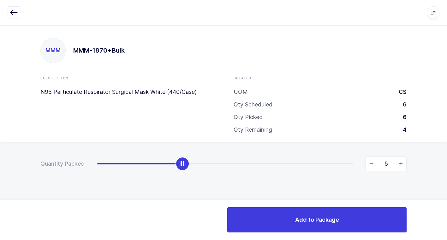
type input "6"
drag, startPoint x: 99, startPoint y: 168, endPoint x: 450, endPoint y: 180, distance: 351.5
click at [442, 180] on html "Apps Core [GEOGRAPHIC_DATA] Admin Mission Control Purchasing [PERSON_NAME] Logo…" at bounding box center [223, 120] width 447 height 240
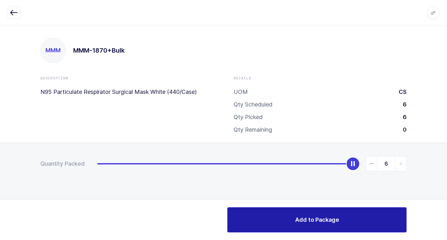
drag, startPoint x: 318, startPoint y: 224, endPoint x: 305, endPoint y: 227, distance: 14.2
click at [313, 224] on button "Add to Package" at bounding box center [316, 220] width 179 height 25
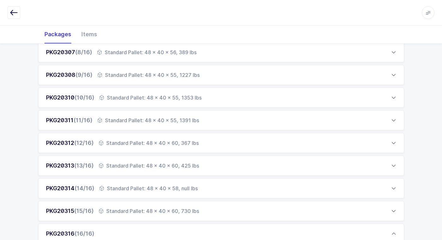
scroll to position [418, 0]
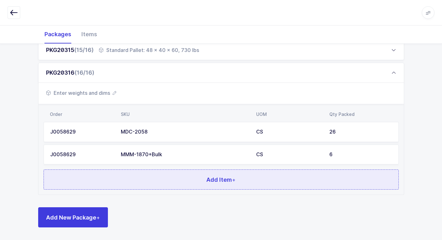
click at [171, 185] on button "Add Item +" at bounding box center [221, 180] width 355 height 20
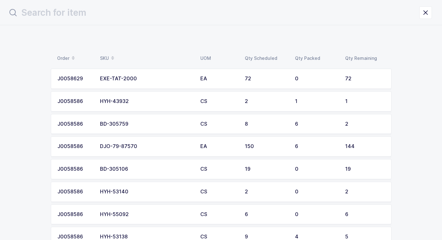
scroll to position [0, 0]
click at [155, 144] on div "DJO-79-87570" at bounding box center [148, 147] width 93 height 6
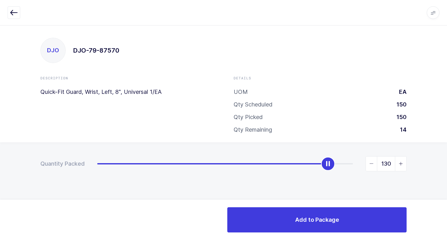
type input "144"
drag, startPoint x: 96, startPoint y: 163, endPoint x: 450, endPoint y: 197, distance: 355.7
click at [442, 197] on html "Apps Core [GEOGRAPHIC_DATA] Admin Mission Control Purchasing [PERSON_NAME] Logo…" at bounding box center [223, 120] width 447 height 240
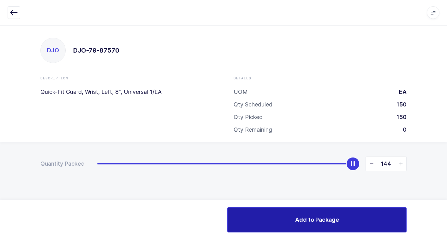
drag, startPoint x: 286, startPoint y: 223, endPoint x: 272, endPoint y: 223, distance: 13.9
click at [285, 223] on button "Add to Package" at bounding box center [316, 220] width 179 height 25
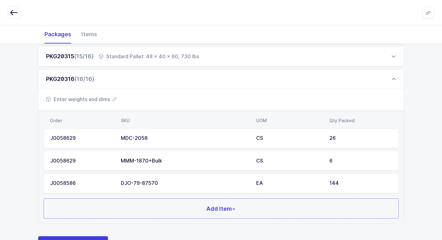
scroll to position [441, 0]
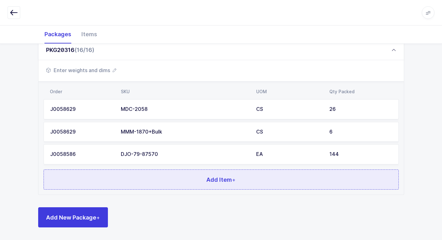
click at [168, 173] on button "Add Item +" at bounding box center [221, 180] width 355 height 20
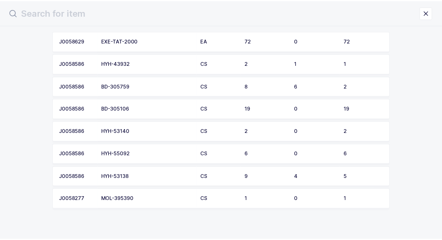
scroll to position [45, 0]
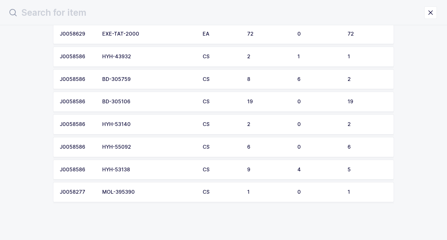
click at [143, 192] on div "MOL-395390" at bounding box center [148, 193] width 93 height 6
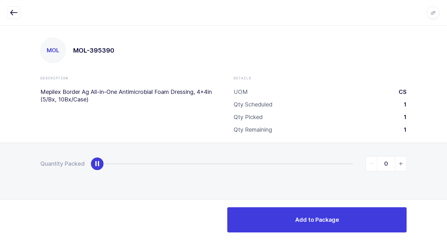
type input "1"
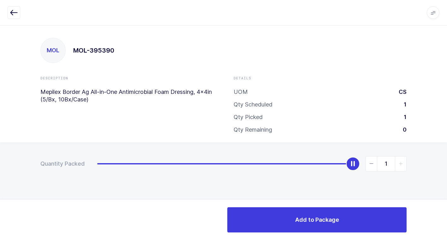
drag, startPoint x: 97, startPoint y: 166, endPoint x: 450, endPoint y: 243, distance: 362.0
click at [442, 240] on html "Apps Core [GEOGRAPHIC_DATA] Admin Mission Control Purchasing [PERSON_NAME] Logo…" at bounding box center [223, 120] width 447 height 240
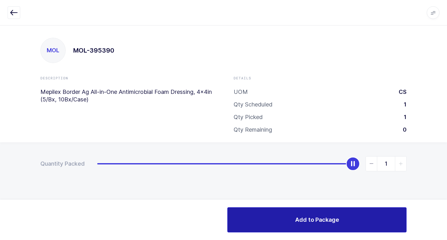
click at [317, 220] on span "Add to Package" at bounding box center [317, 220] width 44 height 8
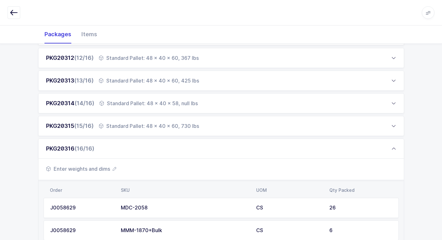
scroll to position [379, 0]
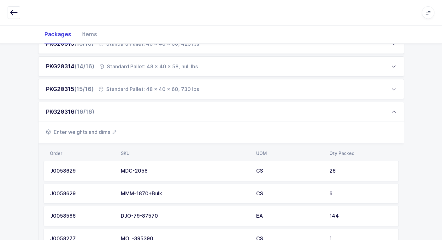
click at [95, 130] on span "Enter weights and dims" at bounding box center [81, 132] width 70 height 8
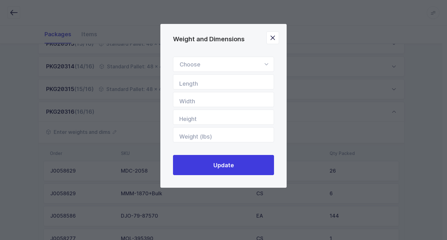
drag, startPoint x: 268, startPoint y: 62, endPoint x: 264, endPoint y: 72, distance: 11.0
click at [266, 69] on icon "Weight and Dimensions" at bounding box center [266, 64] width 8 height 15
click at [235, 83] on li "Standard Pallet" at bounding box center [226, 83] width 100 height 12
type input "Standard Pallet"
type input "48"
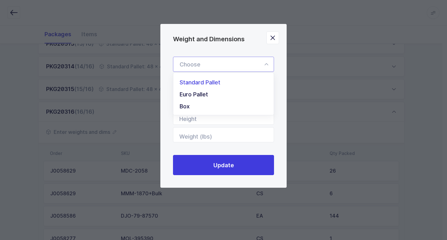
type input "40"
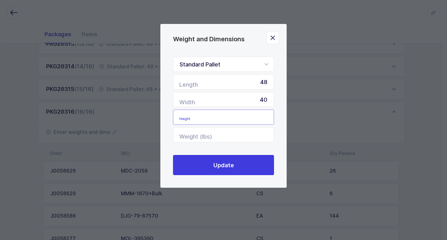
click at [257, 120] on input "Height" at bounding box center [223, 117] width 101 height 15
type input "3"
type input "59"
click at [265, 139] on input "Weight (lbs)" at bounding box center [223, 135] width 101 height 15
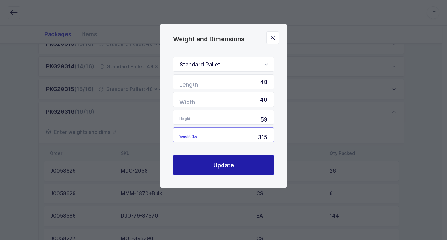
type input "315"
click at [248, 157] on button "Update" at bounding box center [223, 165] width 101 height 20
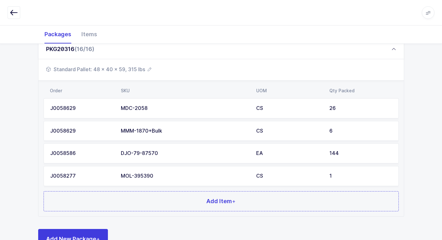
scroll to position [463, 0]
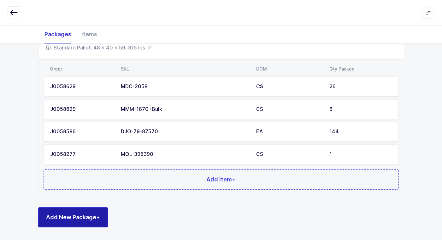
drag, startPoint x: 83, startPoint y: 220, endPoint x: 79, endPoint y: 219, distance: 3.6
click at [83, 219] on span "Add New Package +" at bounding box center [73, 218] width 54 height 8
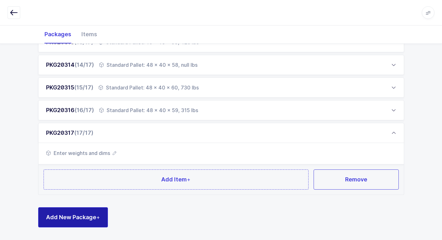
scroll to position [380, 0]
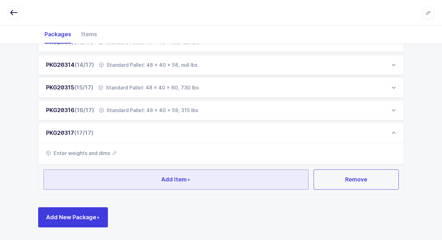
click at [139, 183] on button "Add Item +" at bounding box center [176, 180] width 265 height 20
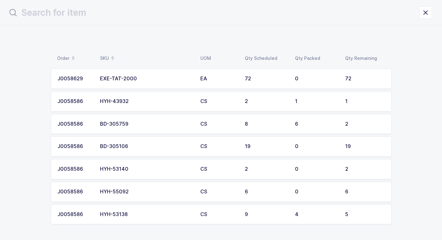
scroll to position [0, 0]
click at [143, 169] on div "HYH-53140" at bounding box center [148, 170] width 93 height 6
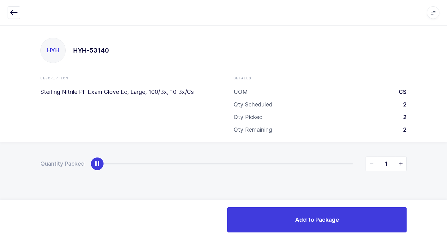
type input "2"
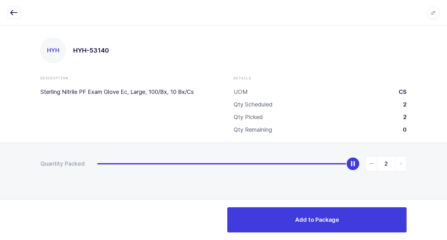
drag, startPoint x: 102, startPoint y: 166, endPoint x: 450, endPoint y: 180, distance: 349.0
click at [442, 180] on html "Apps Core [GEOGRAPHIC_DATA] Admin Mission Control Purchasing [PERSON_NAME] Logo…" at bounding box center [223, 120] width 447 height 240
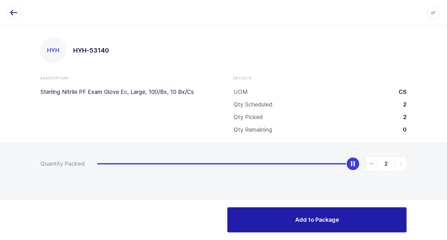
drag, startPoint x: 282, startPoint y: 216, endPoint x: 278, endPoint y: 216, distance: 4.1
click at [282, 216] on button "Add to Package" at bounding box center [316, 220] width 179 height 25
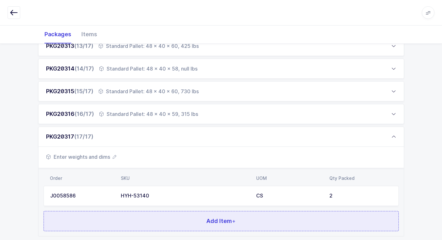
scroll to position [418, 0]
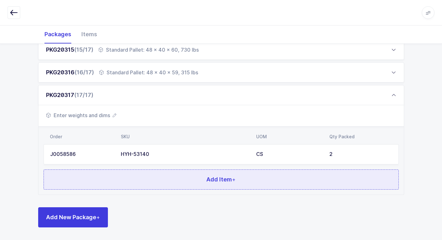
click at [157, 179] on button "Add Item +" at bounding box center [221, 180] width 355 height 20
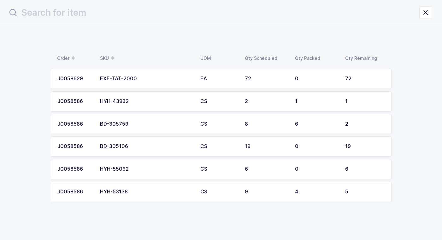
scroll to position [0, 0]
click at [144, 192] on div "HYH-53138" at bounding box center [148, 192] width 93 height 6
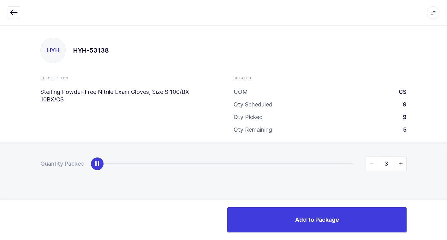
type input "5"
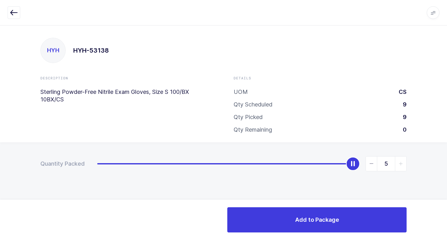
drag, startPoint x: 95, startPoint y: 166, endPoint x: 450, endPoint y: 184, distance: 355.5
click at [442, 184] on html "Apps Core [GEOGRAPHIC_DATA] Admin Mission Control Purchasing [PERSON_NAME] Logo…" at bounding box center [223, 120] width 447 height 240
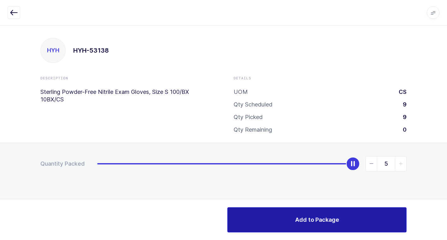
drag, startPoint x: 282, startPoint y: 218, endPoint x: 274, endPoint y: 218, distance: 7.3
click at [279, 218] on button "Add to Package" at bounding box center [316, 220] width 179 height 25
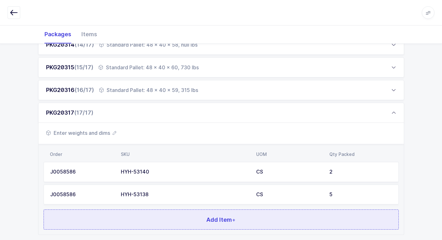
scroll to position [441, 0]
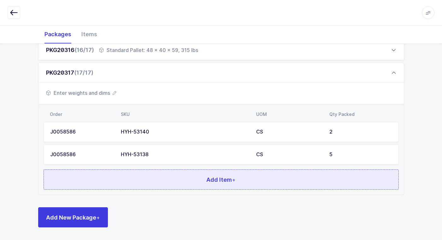
click at [165, 179] on button "Add Item +" at bounding box center [221, 180] width 355 height 20
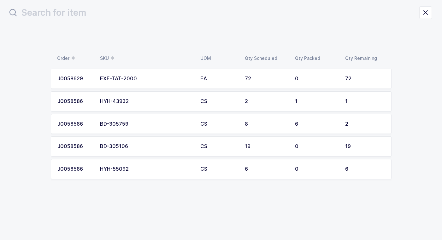
scroll to position [0, 0]
click at [145, 103] on div "HYH-43932" at bounding box center [148, 102] width 93 height 6
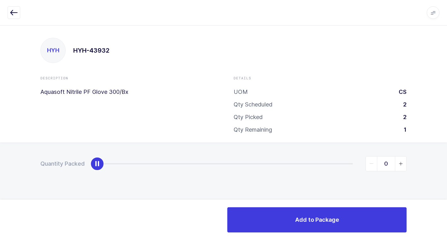
type input "1"
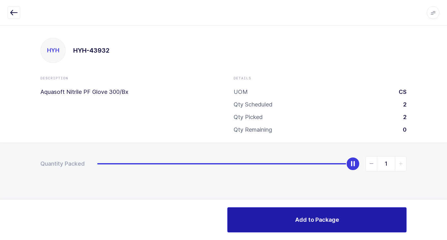
drag, startPoint x: 96, startPoint y: 165, endPoint x: 384, endPoint y: 219, distance: 293.8
click at [442, 183] on html "Apps Core [GEOGRAPHIC_DATA] Admin Mission Control Purchasing [PERSON_NAME] Logo…" at bounding box center [223, 120] width 447 height 240
drag, startPoint x: 311, startPoint y: 214, endPoint x: 305, endPoint y: 214, distance: 5.7
click at [308, 214] on button "Add to Package" at bounding box center [316, 220] width 179 height 25
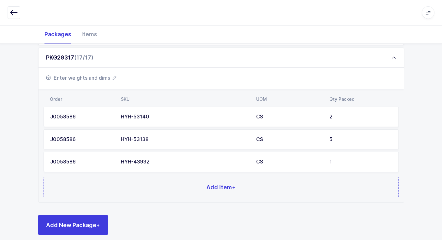
scroll to position [463, 0]
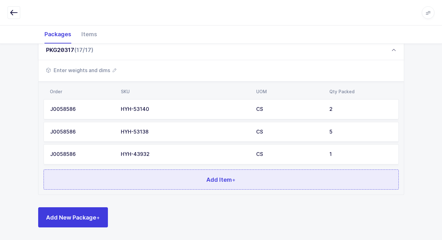
click at [178, 174] on button "Add Item +" at bounding box center [221, 180] width 355 height 20
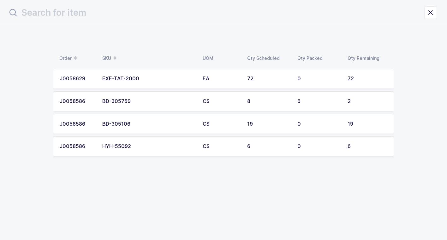
click at [152, 148] on div "HYH-55092" at bounding box center [148, 147] width 93 height 6
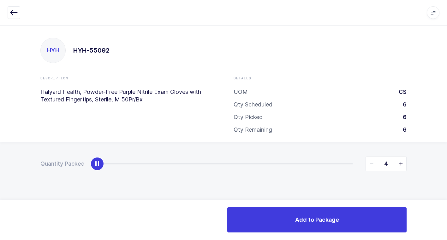
type input "6"
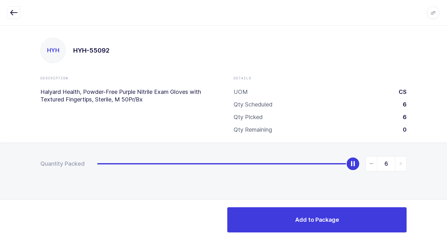
drag, startPoint x: 98, startPoint y: 169, endPoint x: 450, endPoint y: 257, distance: 362.9
click at [442, 240] on html "Apps Core [GEOGRAPHIC_DATA] Admin Mission Control Purchasing [PERSON_NAME] Logo…" at bounding box center [223, 120] width 447 height 240
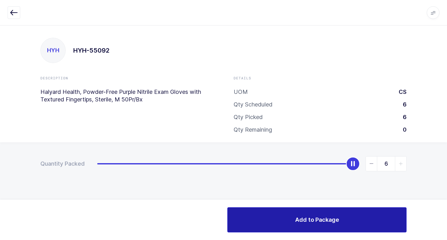
click at [289, 214] on button "Add to Package" at bounding box center [316, 220] width 179 height 25
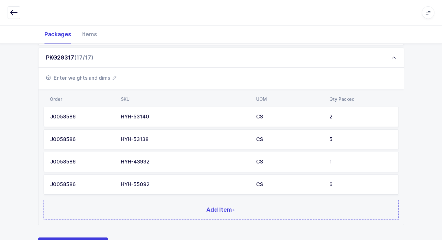
scroll to position [486, 0]
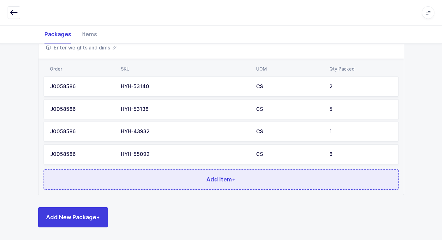
click at [171, 182] on button "Add Item +" at bounding box center [221, 180] width 355 height 20
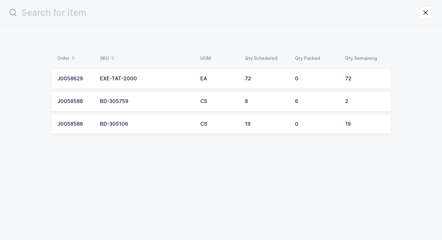
scroll to position [0, 0]
click at [151, 78] on div "EXE-TAT-2000" at bounding box center [148, 79] width 93 height 6
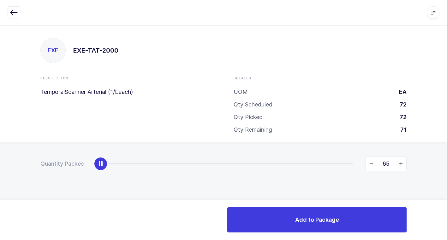
type input "72"
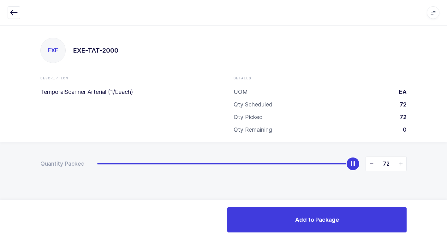
drag, startPoint x: 97, startPoint y: 167, endPoint x: 450, endPoint y: 249, distance: 363.3
click at [442, 240] on html "Apps Core [GEOGRAPHIC_DATA] Admin Mission Control Purchasing [PERSON_NAME] Logo…" at bounding box center [223, 120] width 447 height 240
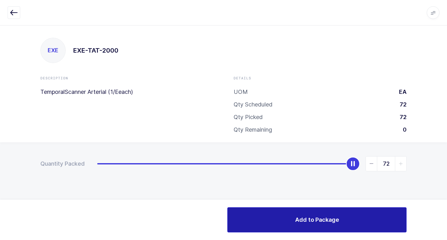
click at [311, 221] on span "Add to Package" at bounding box center [317, 220] width 44 height 8
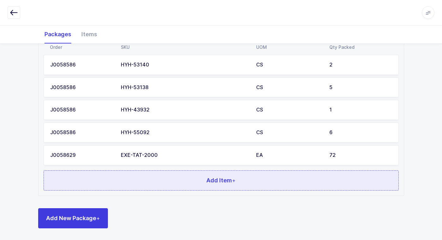
scroll to position [509, 0]
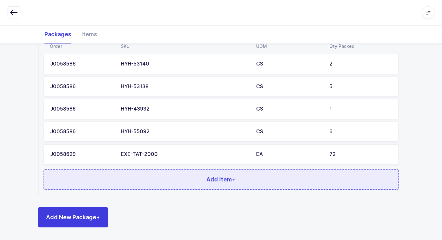
click at [153, 178] on button "Add Item +" at bounding box center [221, 180] width 355 height 20
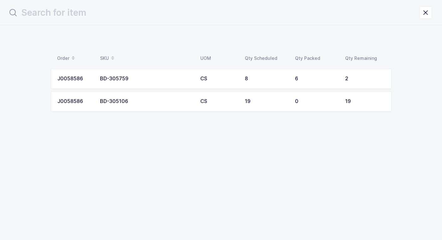
scroll to position [0, 0]
click at [427, 14] on icon "close drawer" at bounding box center [430, 12] width 9 height 9
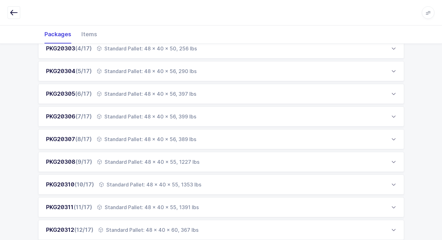
scroll to position [221, 0]
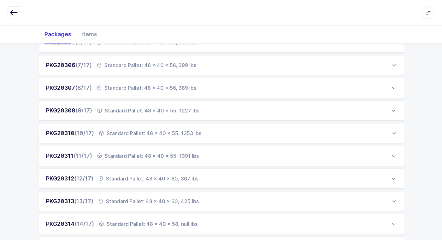
click at [136, 226] on div "Standard Pallet: 48 x 40 x 58, null lbs" at bounding box center [148, 225] width 98 height 8
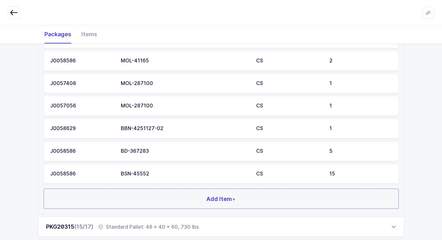
scroll to position [537, 0]
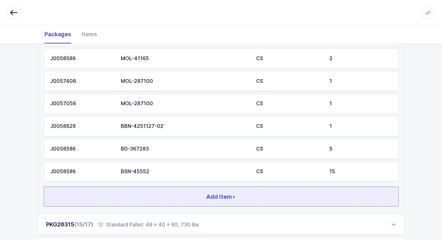
click at [175, 197] on button "Add Item +" at bounding box center [221, 197] width 355 height 20
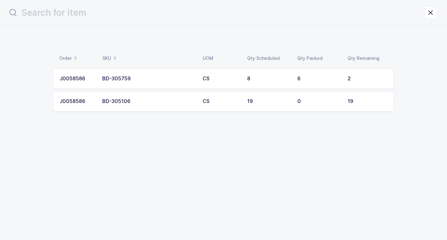
click at [162, 79] on div "BD-305759" at bounding box center [148, 79] width 93 height 6
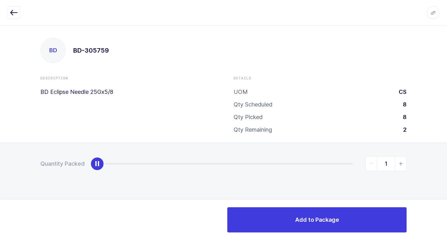
type input "2"
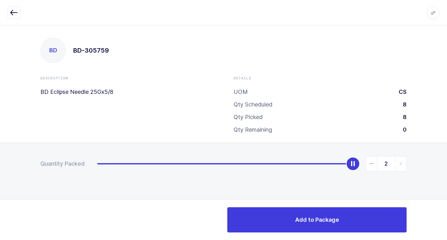
drag, startPoint x: 96, startPoint y: 166, endPoint x: 433, endPoint y: 176, distance: 337.8
click at [433, 176] on div "Quantity Packed 2" at bounding box center [223, 186] width 447 height 87
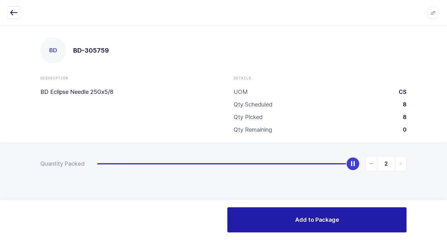
click at [267, 220] on button "Add to Package" at bounding box center [316, 220] width 179 height 25
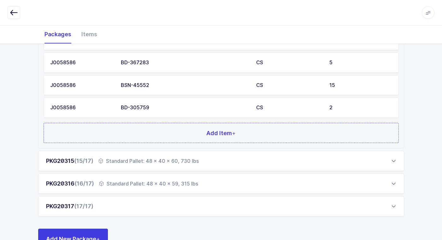
scroll to position [644, 0]
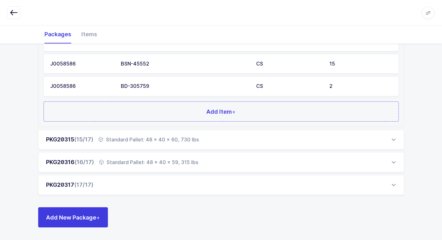
drag, startPoint x: 86, startPoint y: 186, endPoint x: 95, endPoint y: 187, distance: 8.6
click at [86, 186] on span "(17/17)" at bounding box center [83, 185] width 19 height 7
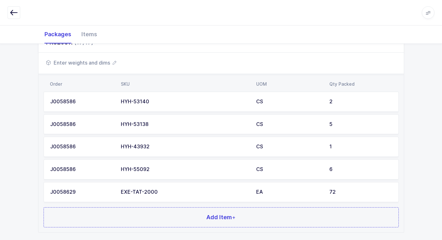
scroll to position [471, 0]
click at [95, 64] on span "Enter weights and dims" at bounding box center [81, 63] width 70 height 8
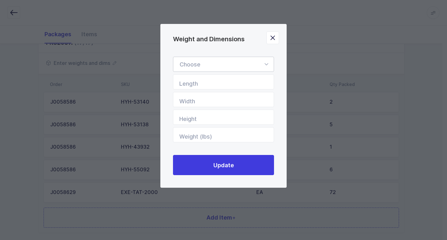
drag, startPoint x: 264, startPoint y: 62, endPoint x: 259, endPoint y: 71, distance: 10.5
click at [264, 63] on icon "Weight and Dimensions" at bounding box center [266, 64] width 8 height 15
drag, startPoint x: 248, startPoint y: 85, endPoint x: 248, endPoint y: 88, distance: 3.5
click at [247, 85] on li "Standard Pallet" at bounding box center [226, 83] width 100 height 12
type input "Standard Pallet"
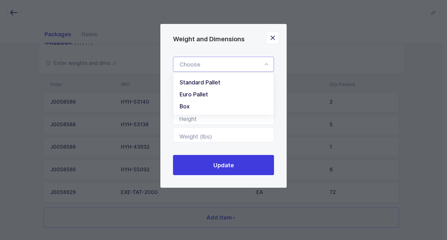
type input "48"
type input "40"
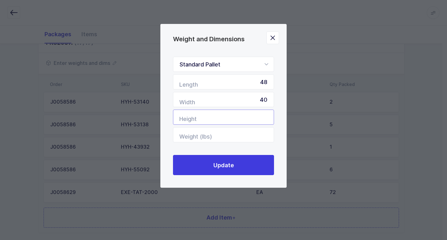
click at [248, 119] on input "Height" at bounding box center [223, 117] width 101 height 15
type input "28"
click at [261, 137] on input "Weight (lbs)" at bounding box center [223, 135] width 101 height 15
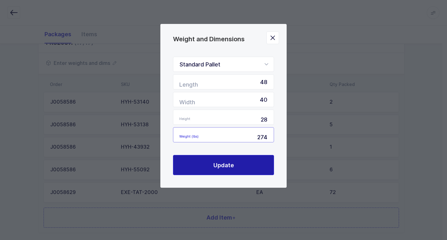
type input "274"
click at [223, 161] on button "Update" at bounding box center [223, 165] width 101 height 20
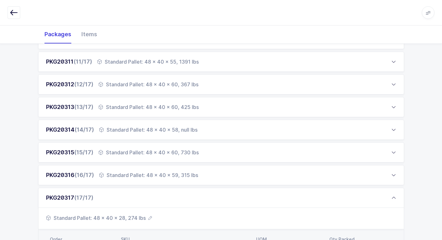
scroll to position [316, 0]
click at [140, 129] on div "Standard Pallet: 48 x 40 x 58, null lbs" at bounding box center [148, 130] width 98 height 8
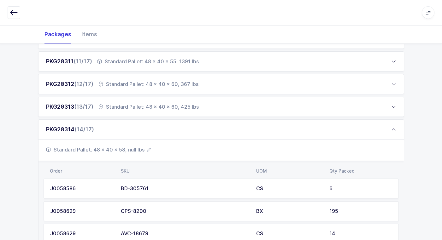
click at [132, 151] on span "Standard Pallet: 48 x 40 x 58, null lbs" at bounding box center [98, 150] width 105 height 8
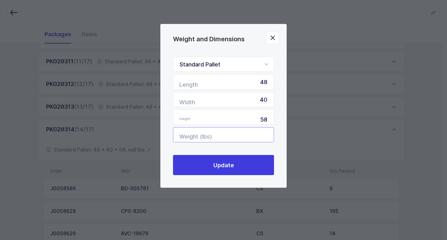
click at [256, 134] on input "Weight (lbs)" at bounding box center [223, 135] width 101 height 15
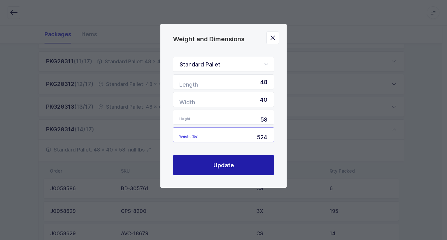
type input "524"
click at [251, 169] on button "Update" at bounding box center [223, 165] width 101 height 20
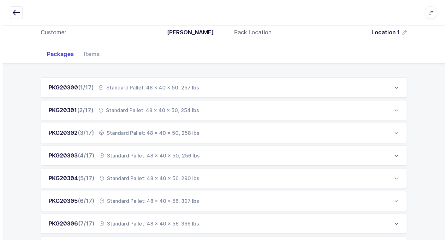
scroll to position [0, 0]
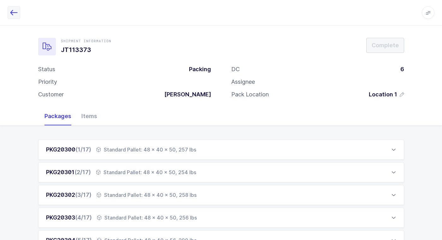
click at [13, 14] on icon "button" at bounding box center [14, 13] width 8 height 8
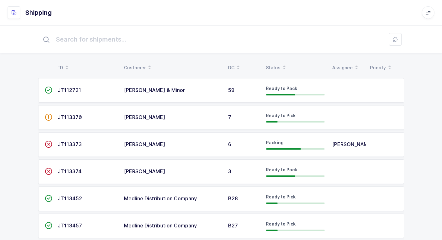
click at [184, 175] on td "[PERSON_NAME]" at bounding box center [172, 172] width 104 height 25
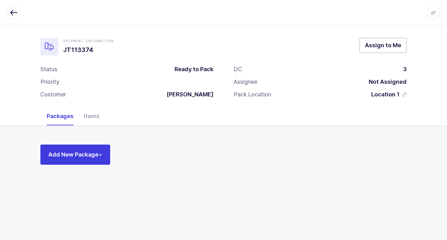
drag, startPoint x: 385, startPoint y: 47, endPoint x: 378, endPoint y: 47, distance: 7.3
click at [386, 47] on span "Assign to Me" at bounding box center [383, 45] width 36 height 8
